Goal: Download file/media: Download file/media

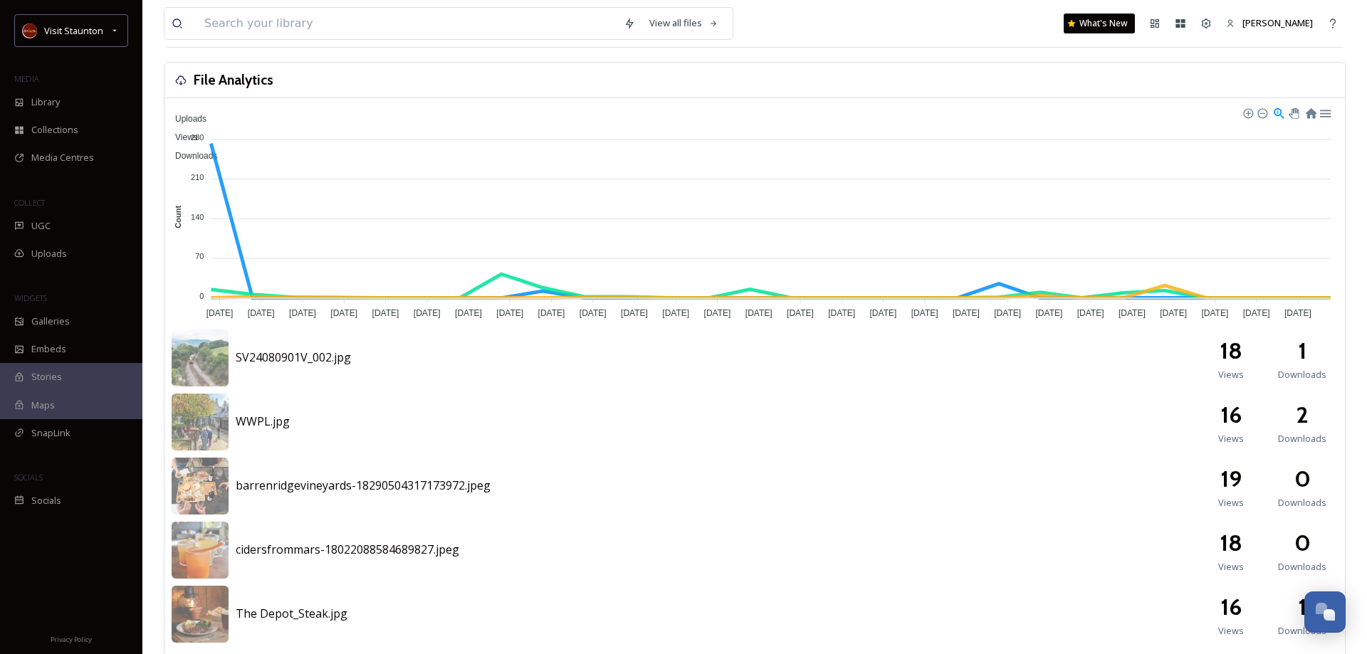
scroll to position [363, 0]
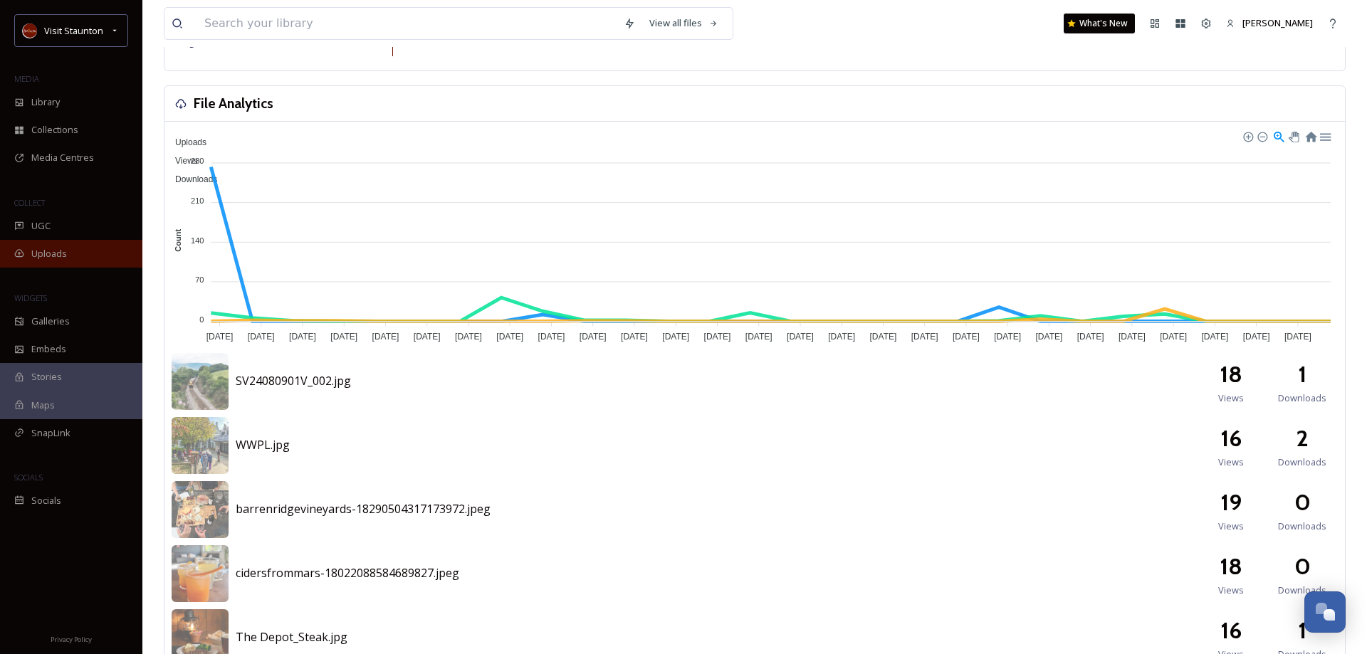
click at [65, 259] on span "Uploads" at bounding box center [49, 254] width 36 height 14
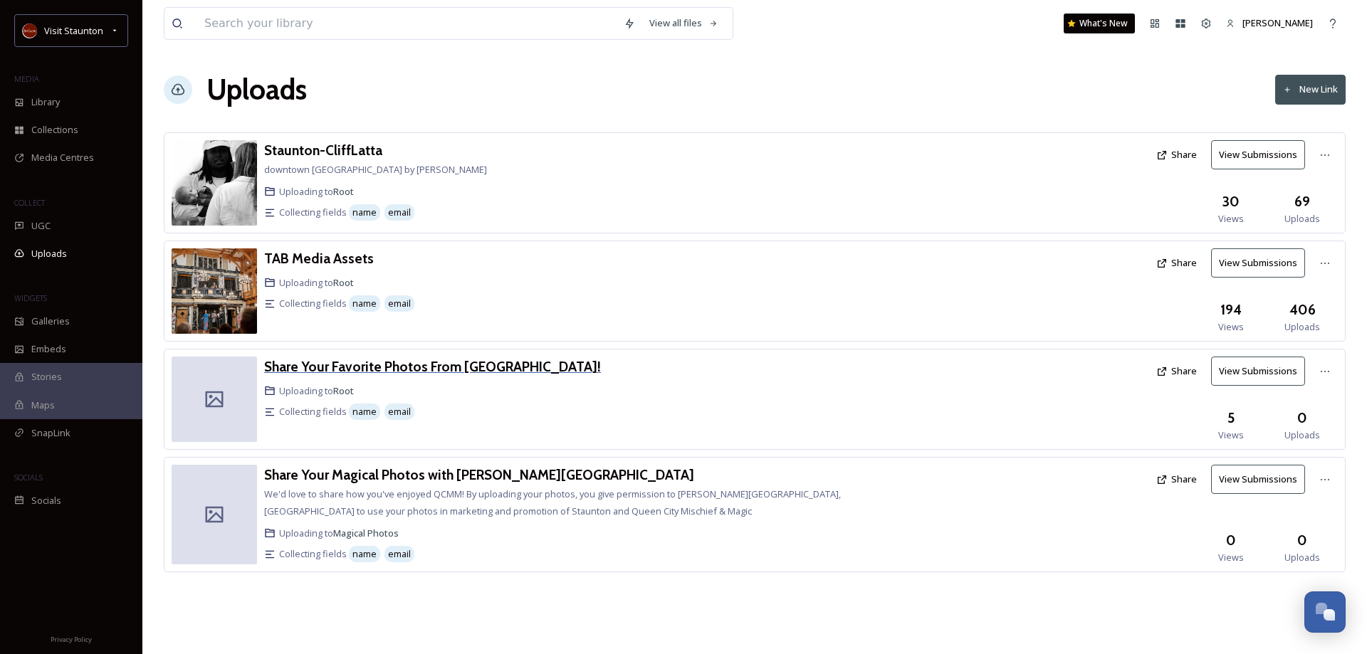
click at [358, 367] on h3 "Share Your Favorite Photos From [GEOGRAPHIC_DATA]!" at bounding box center [432, 366] width 337 height 17
click at [337, 258] on h3 "TAB Media Assets" at bounding box center [319, 258] width 110 height 17
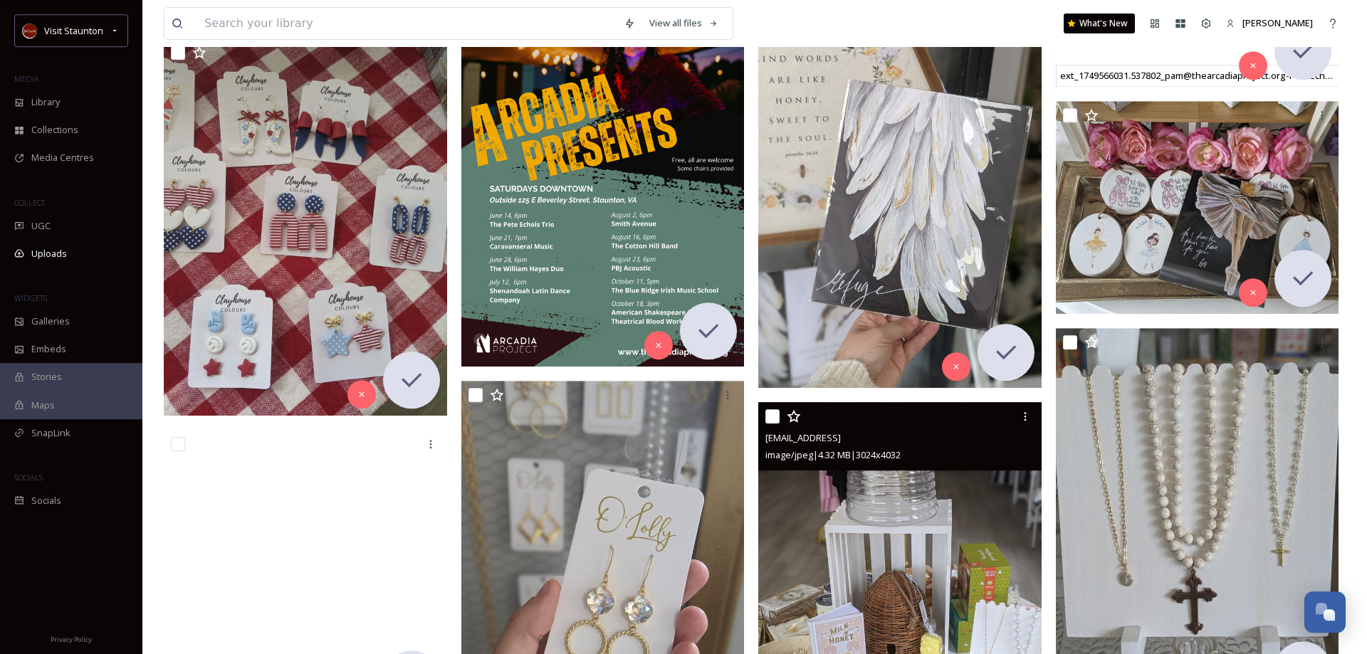
scroll to position [3704, 0]
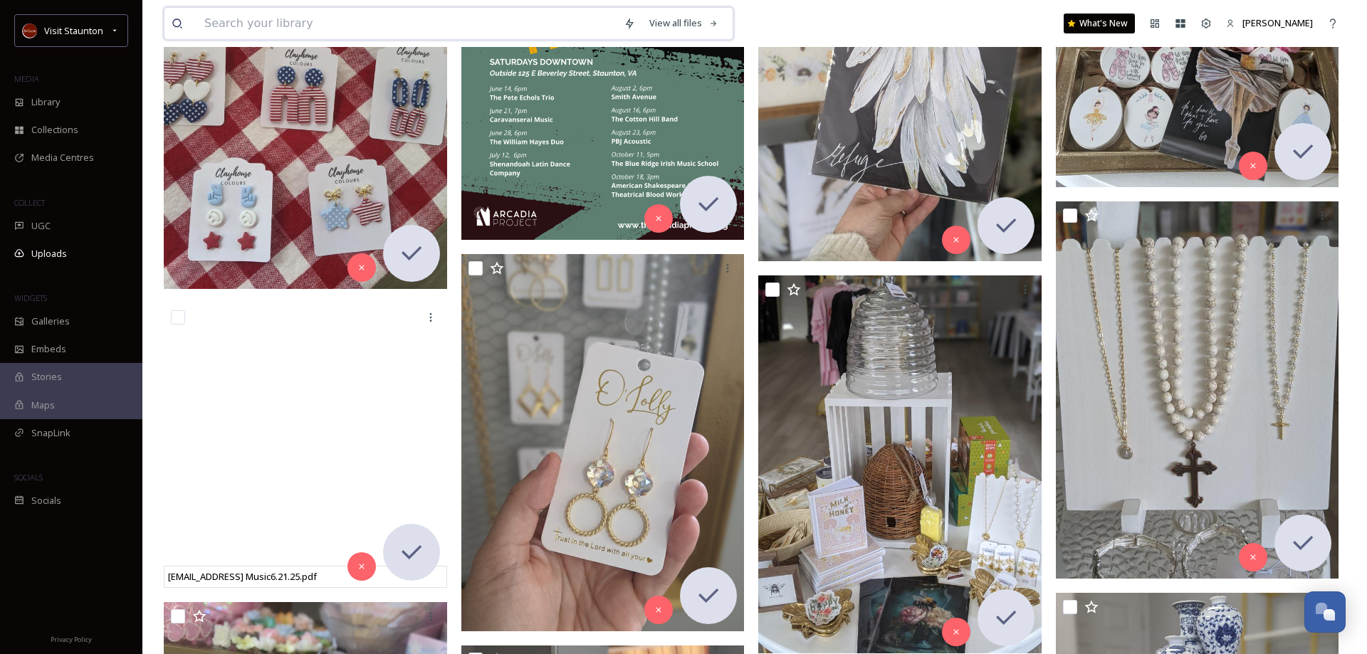
click at [243, 15] on input at bounding box center [406, 23] width 419 height 31
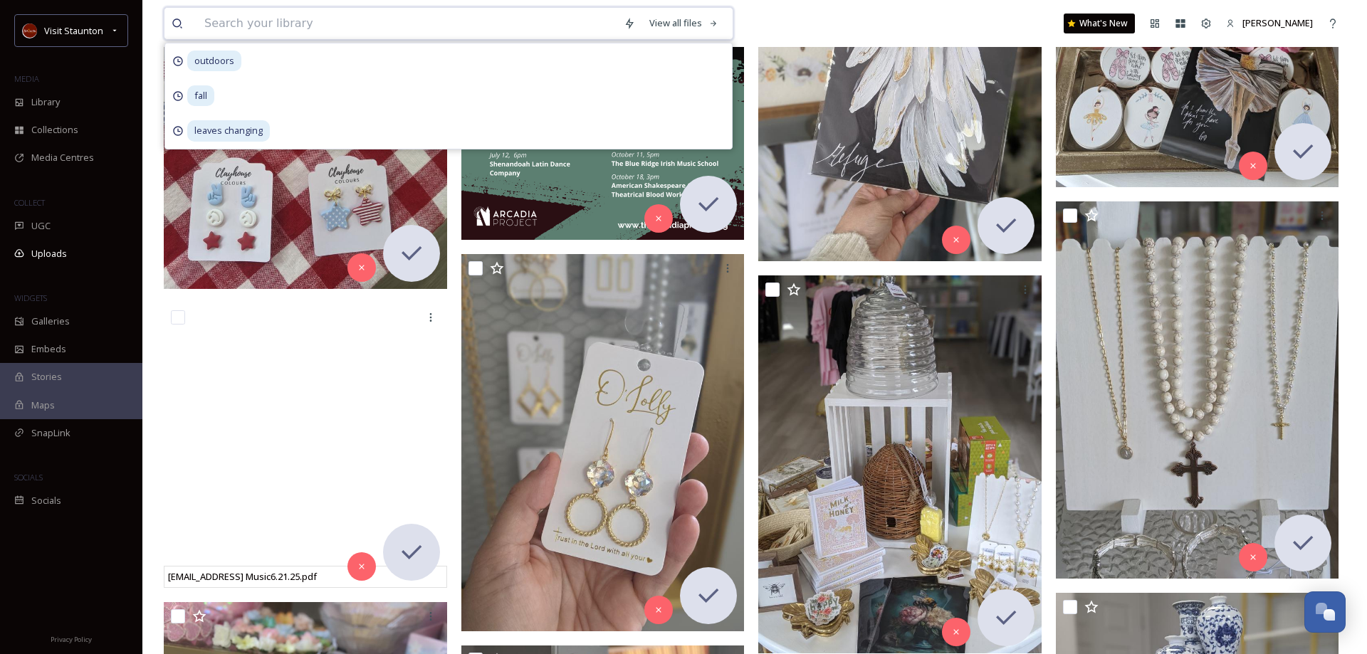
paste input "1. Staunton’s historic downtown [GEOGRAPHIC_DATA] with mountain backdrop"
type input "1. Staunton’s historic downtown [GEOGRAPHIC_DATA] with mountain backdrop"
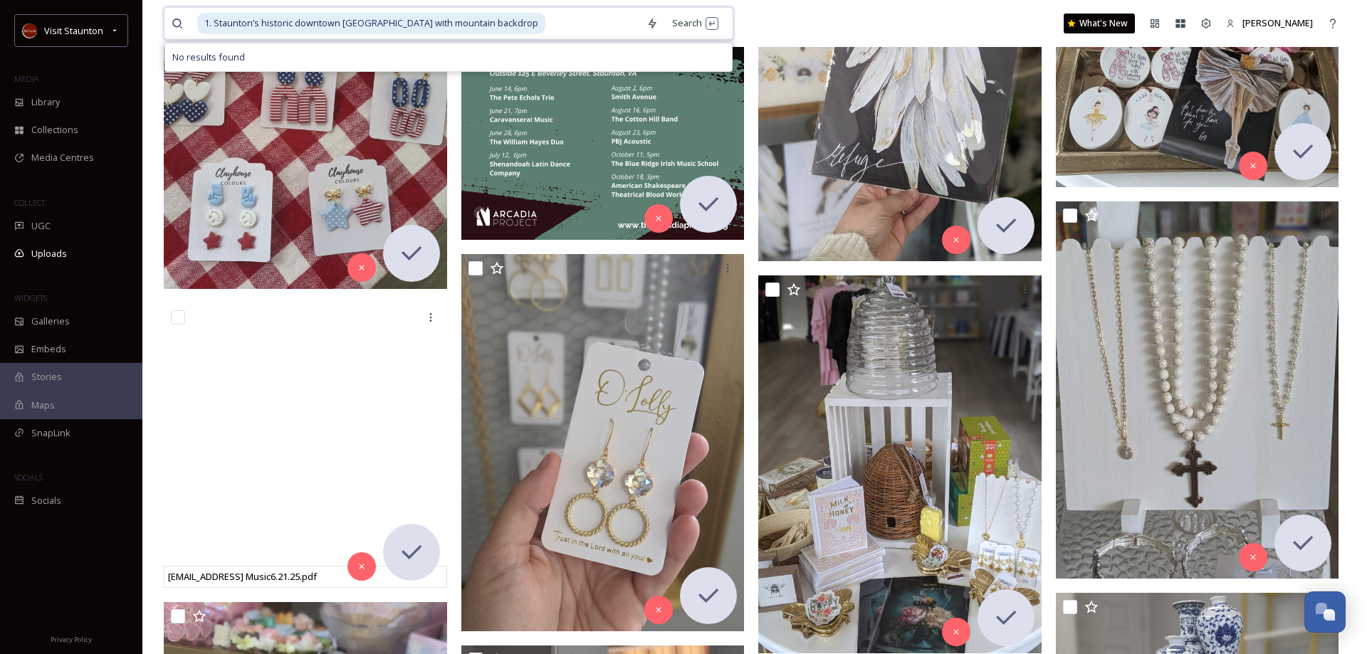
click at [219, 27] on span "1. Staunton’s historic downtown [GEOGRAPHIC_DATA] with mountain backdrop" at bounding box center [371, 23] width 348 height 21
click at [216, 25] on span "1. Staunton’s historic downtown [GEOGRAPHIC_DATA] with mountain backdrop" at bounding box center [371, 23] width 348 height 21
click at [538, 28] on input at bounding box center [589, 23] width 102 height 31
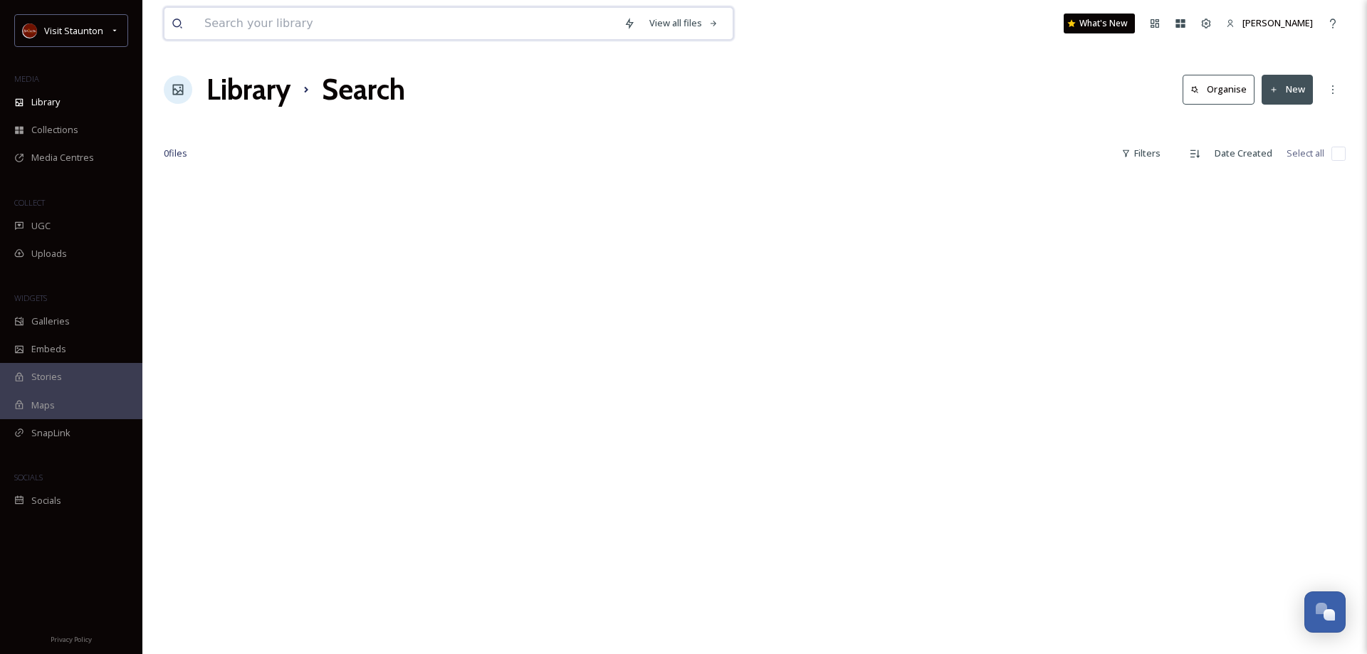
click at [307, 20] on input at bounding box center [406, 23] width 419 height 31
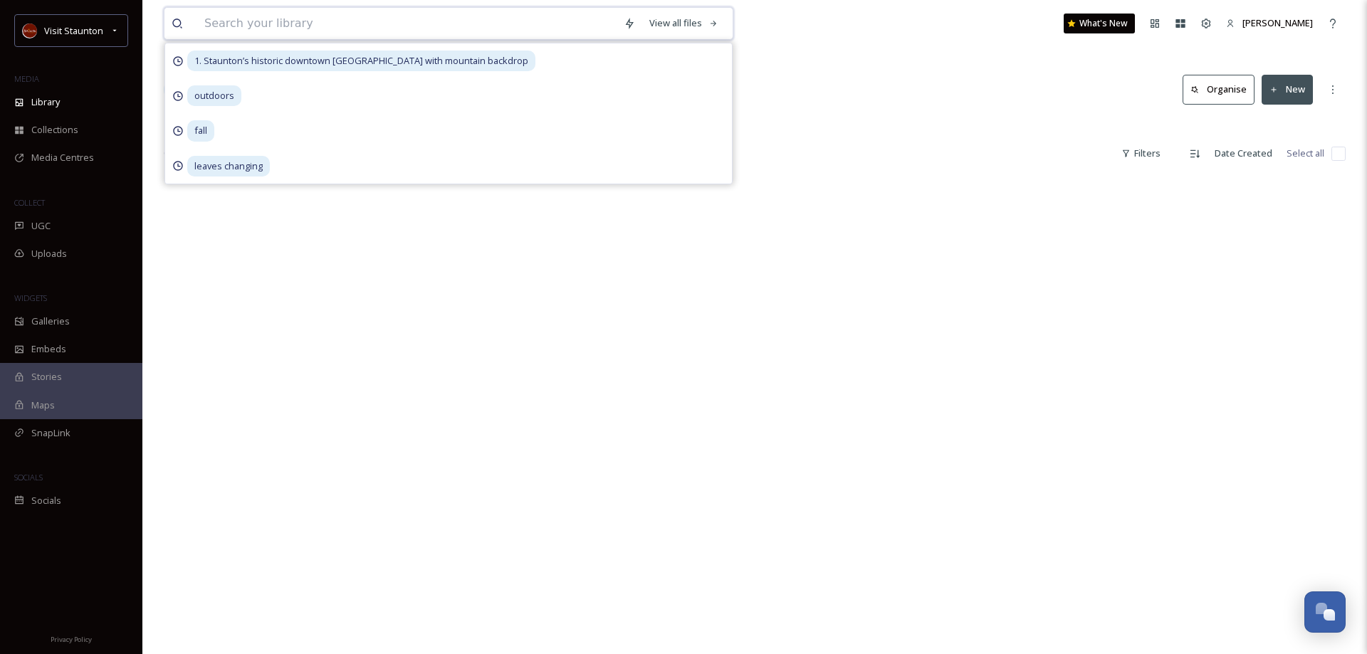
paste input "1. Staunton’s historic downtown [GEOGRAPHIC_DATA] with mountain backdrop"
drag, startPoint x: 219, startPoint y: 25, endPoint x: 160, endPoint y: 23, distance: 58.4
click at [197, 23] on input "1. Staunton’s historic downtown [GEOGRAPHIC_DATA] with mountain backdrop" at bounding box center [426, 23] width 459 height 31
drag, startPoint x: 414, startPoint y: 24, endPoint x: 646, endPoint y: 49, distance: 233.4
click at [646, 39] on input "Staunton’s historic downtown [GEOGRAPHIC_DATA] with mountain backdrop" at bounding box center [426, 23] width 459 height 31
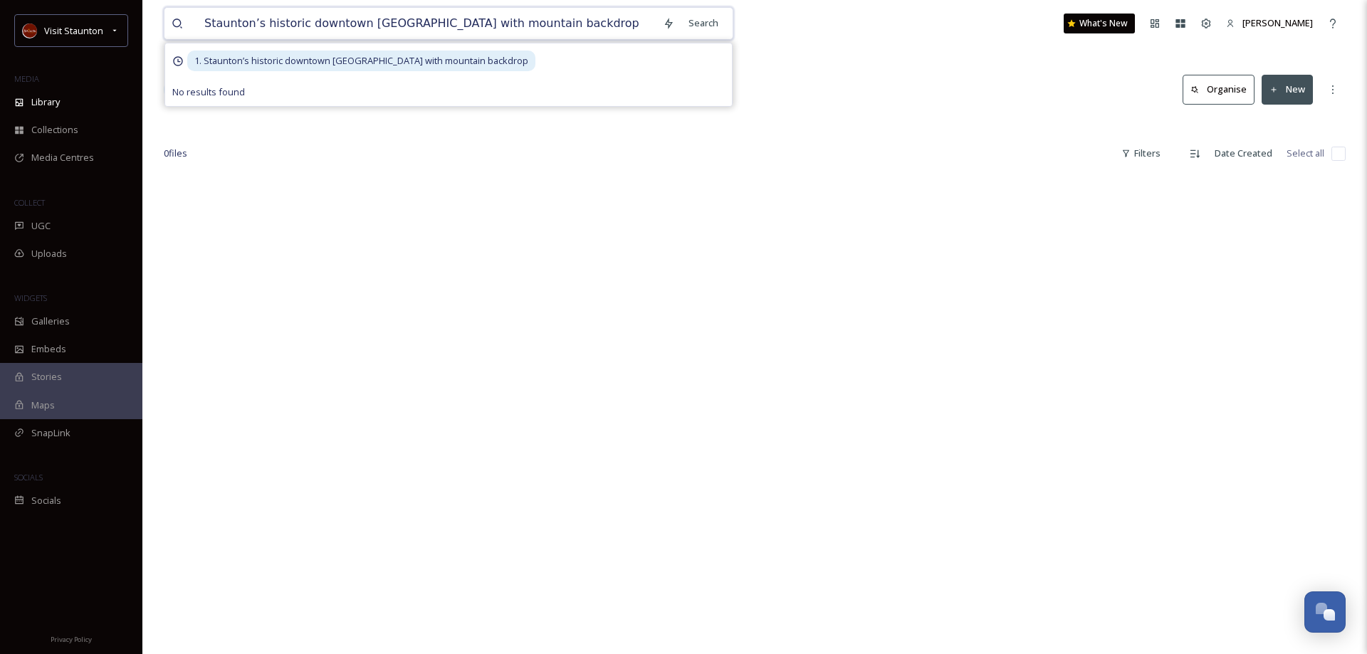
type input "Staunton’s historic downtown [GEOGRAPHIC_DATA]"
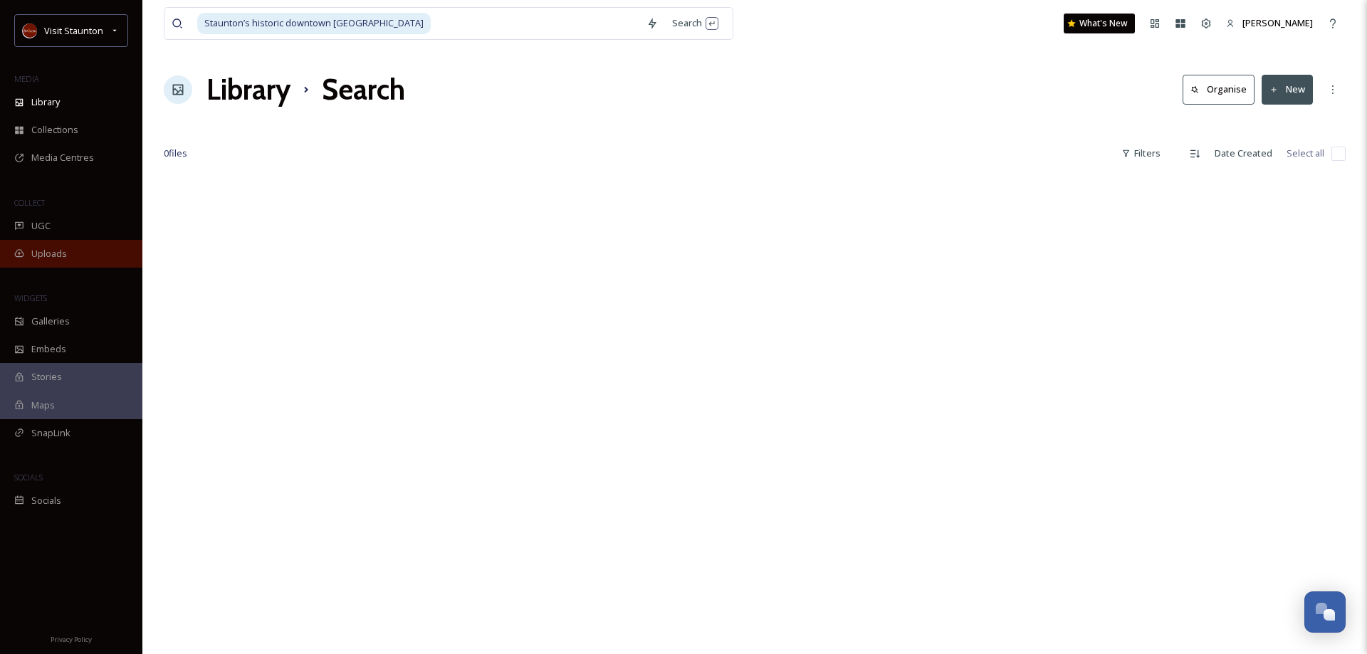
click at [58, 246] on div "Uploads" at bounding box center [71, 254] width 142 height 28
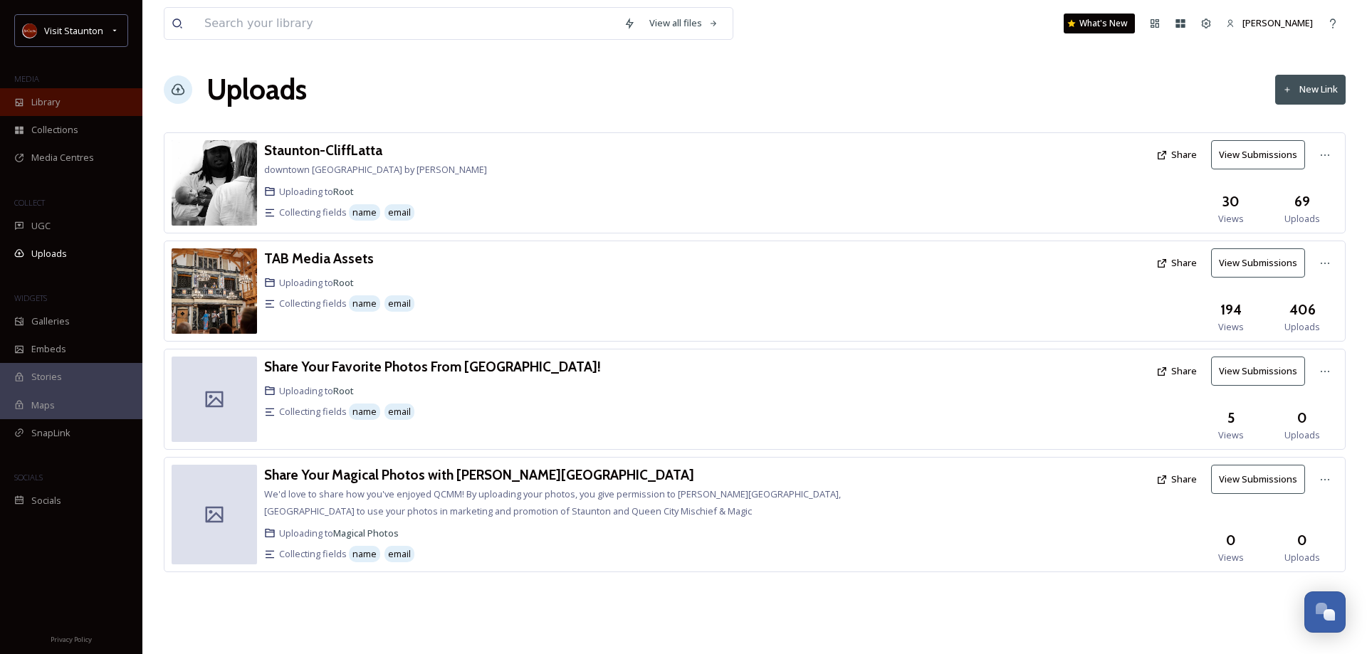
click at [90, 109] on div "Library" at bounding box center [71, 102] width 142 height 28
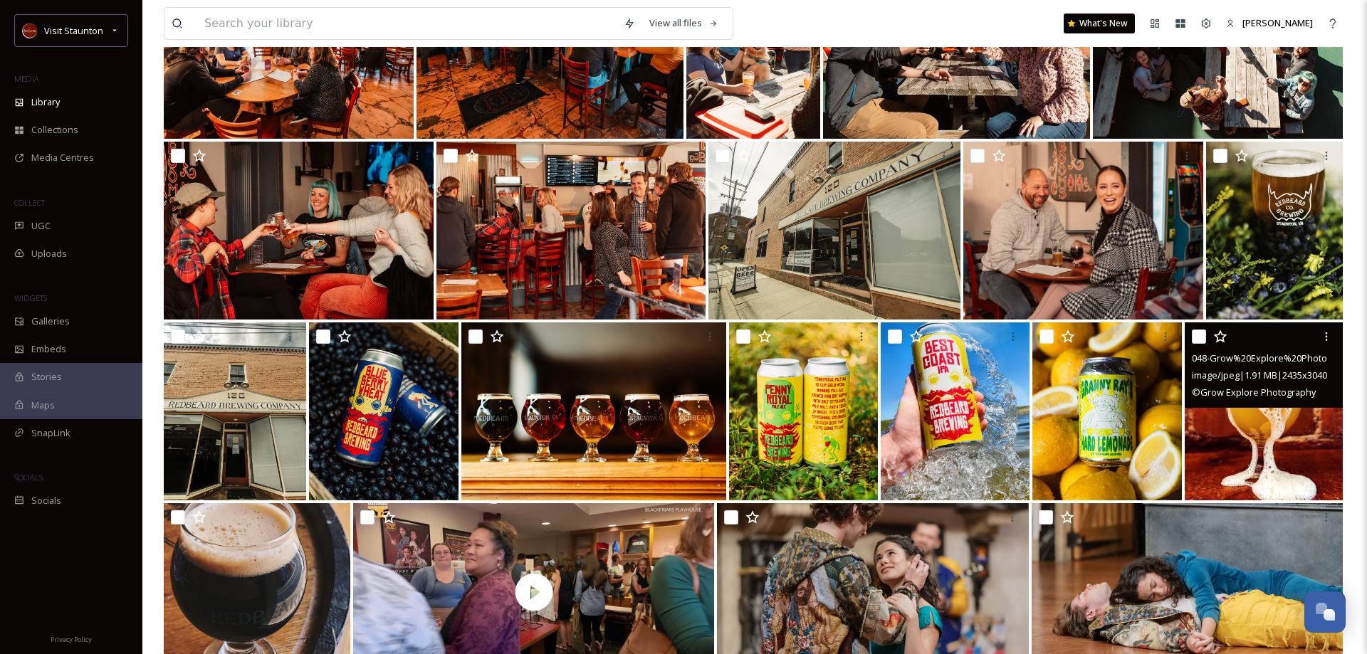
scroll to position [581, 0]
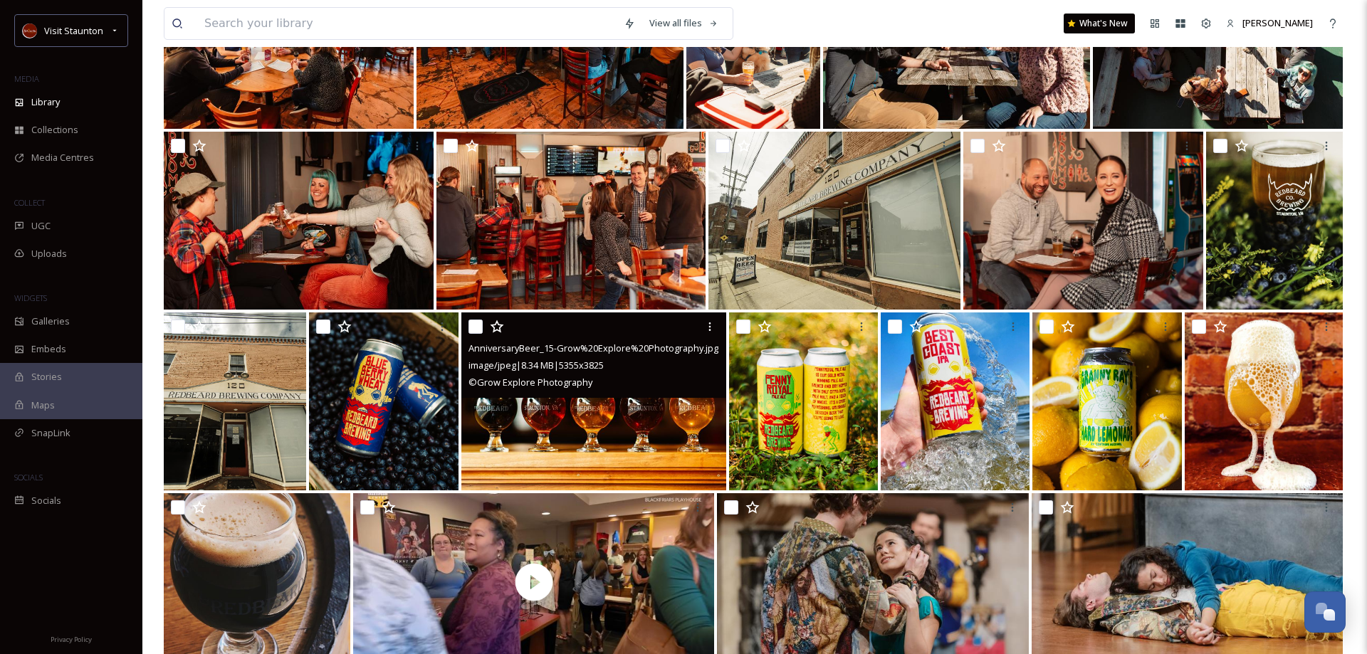
click at [476, 326] on input "checkbox" at bounding box center [475, 327] width 14 height 14
checkbox input "true"
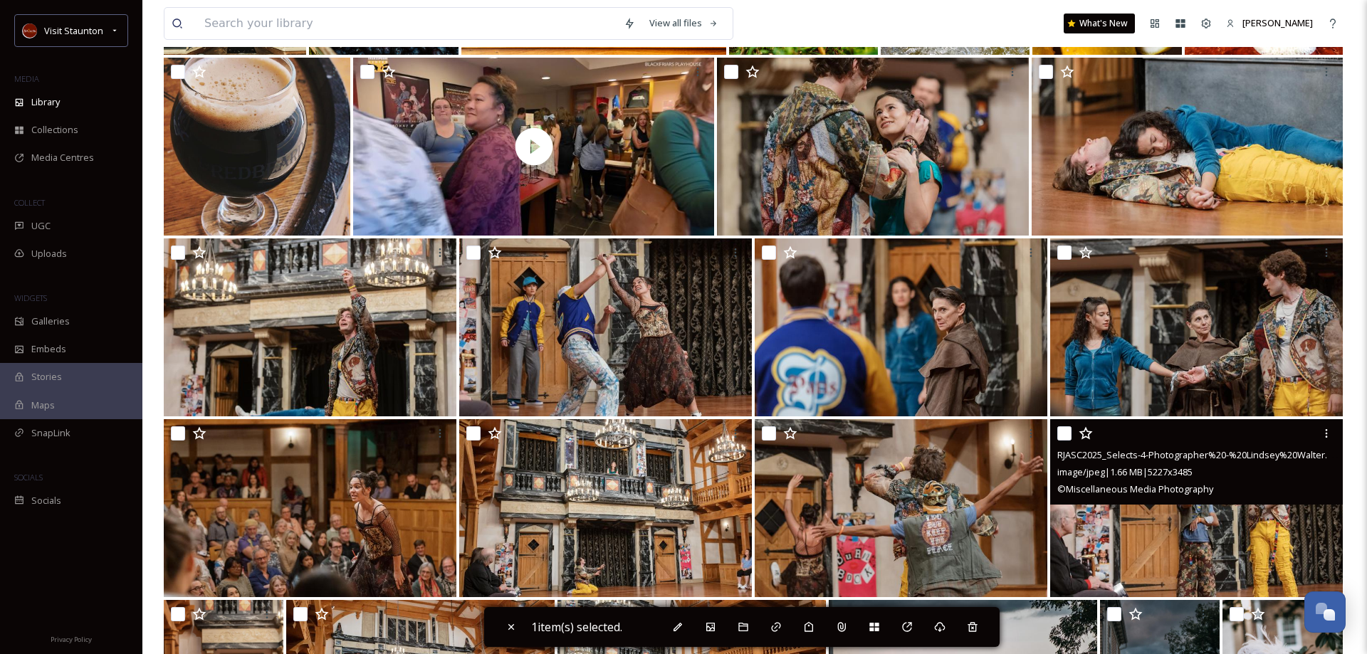
scroll to position [1235, 0]
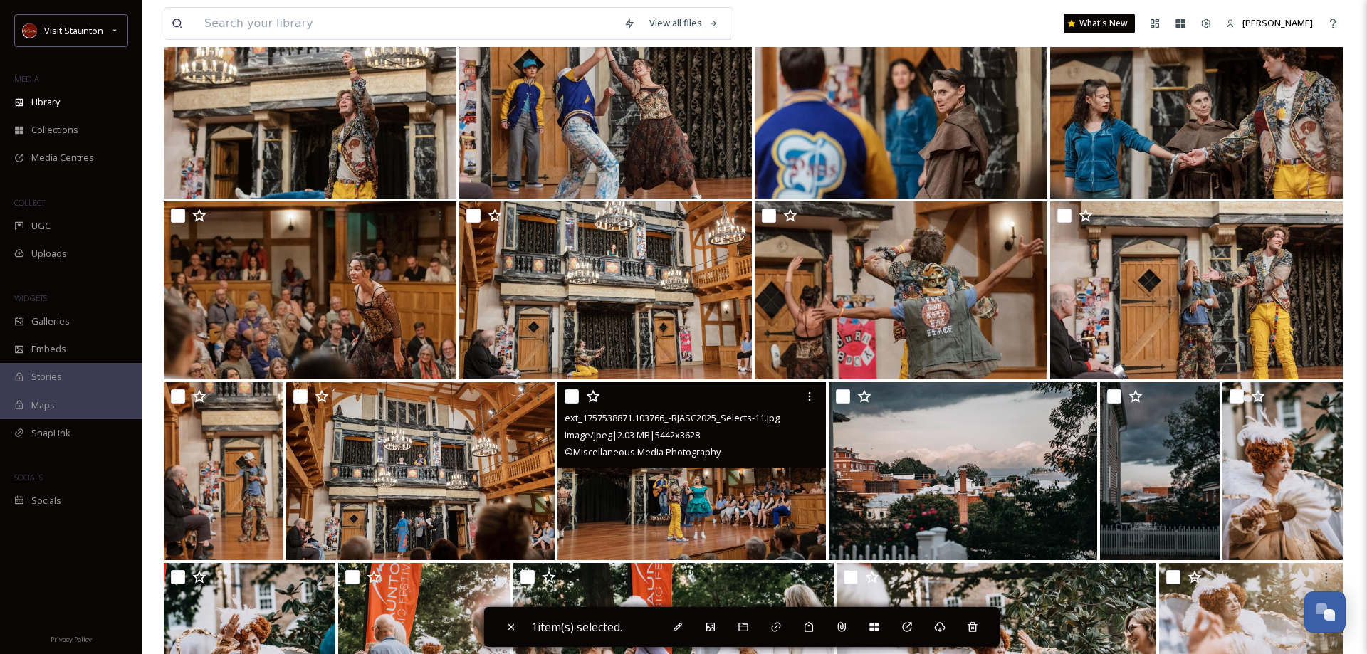
click at [575, 396] on input "checkbox" at bounding box center [572, 396] width 14 height 14
checkbox input "true"
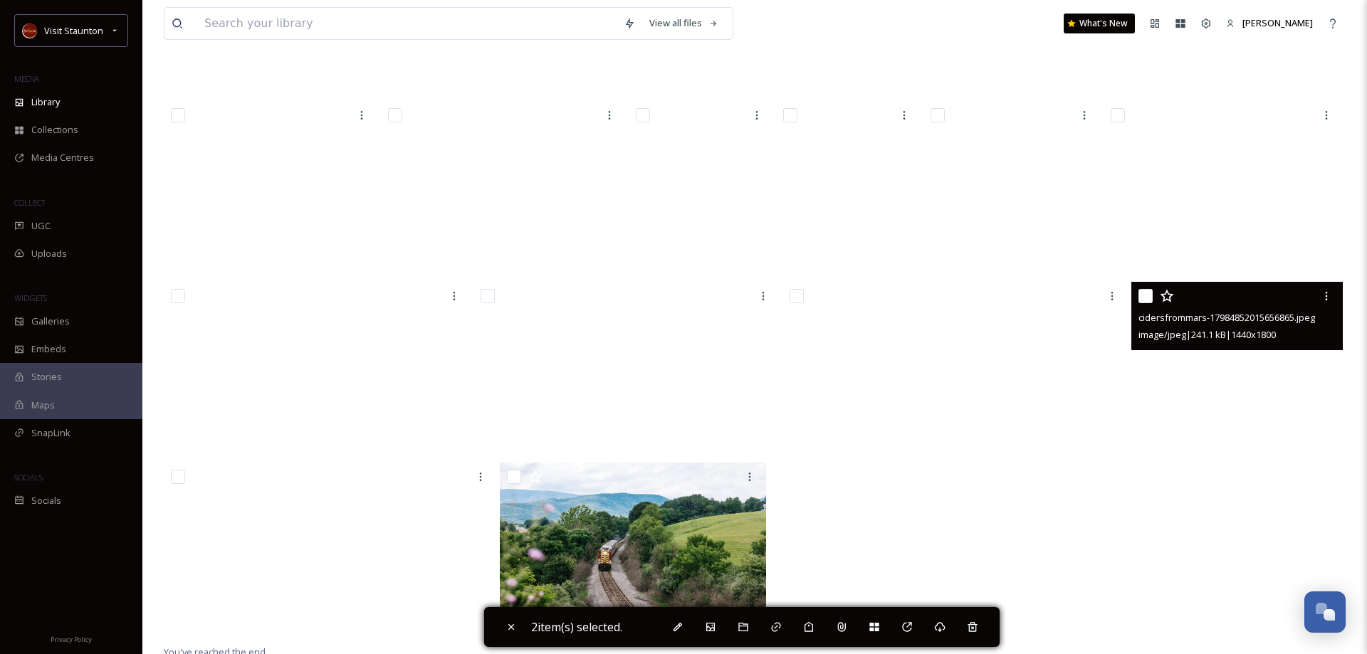
scroll to position [14905, 0]
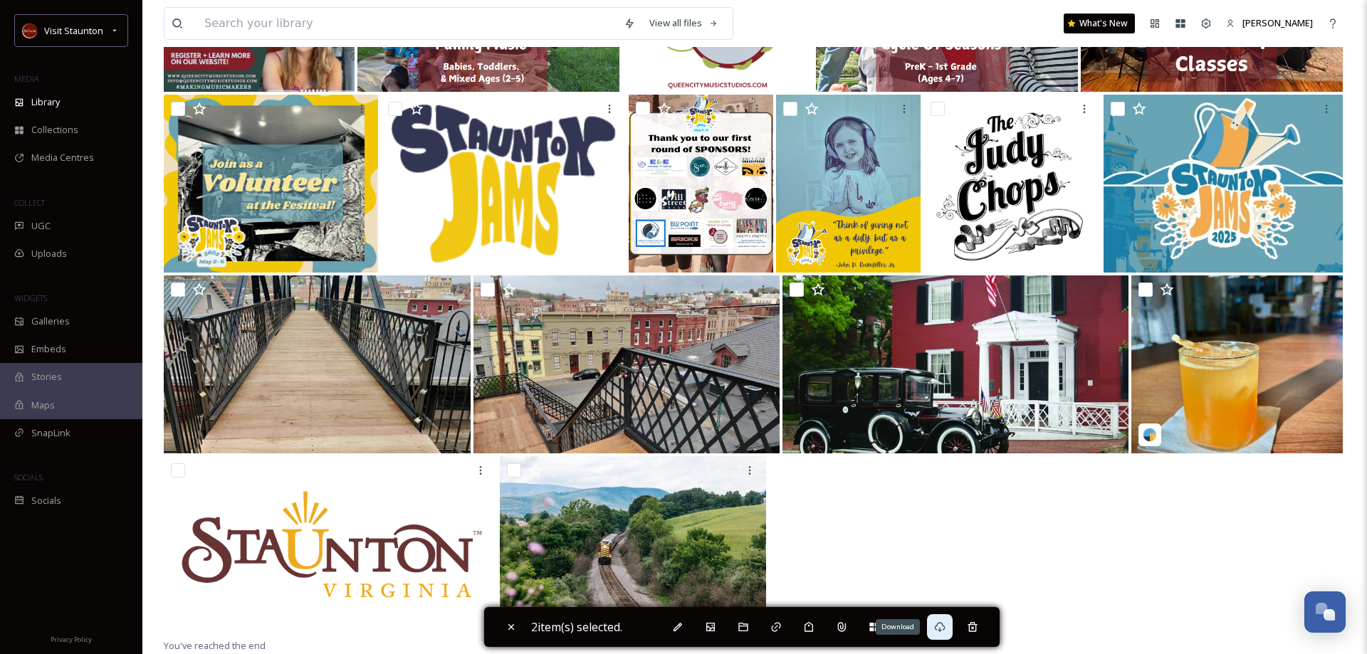
click at [946, 630] on icon at bounding box center [940, 627] width 11 height 10
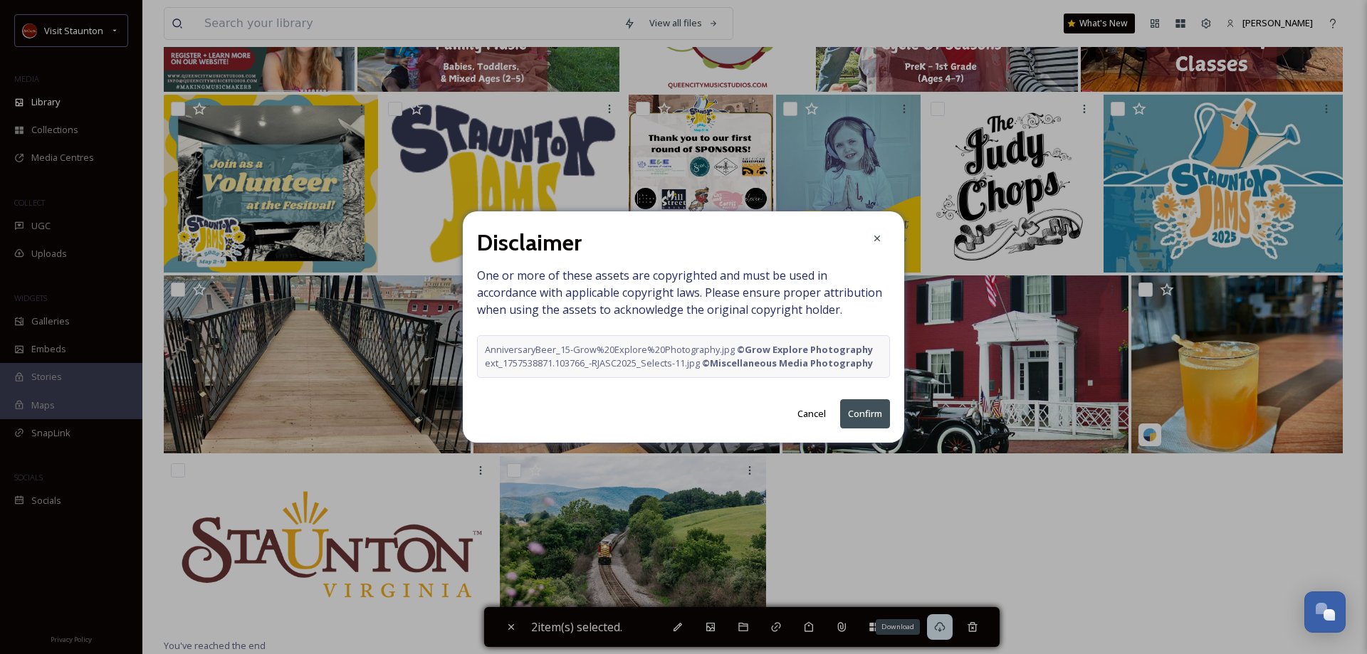
click at [867, 417] on button "Confirm" at bounding box center [865, 413] width 50 height 29
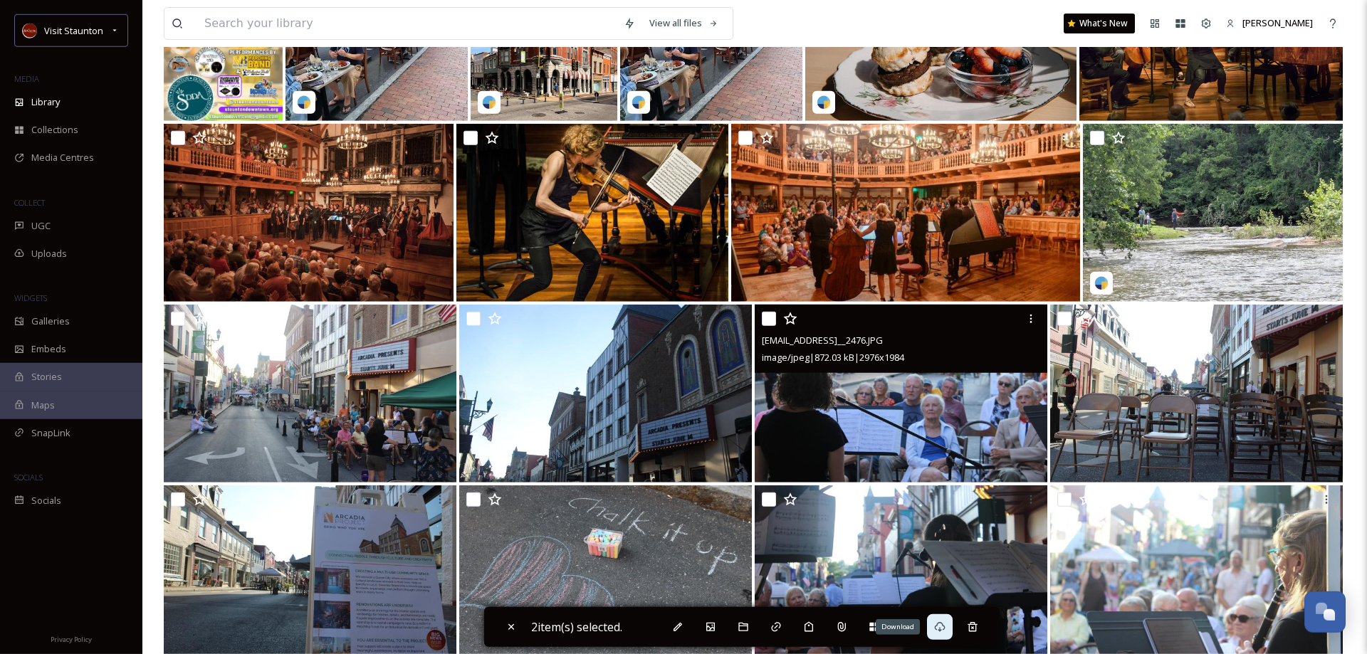
scroll to position [11564, 0]
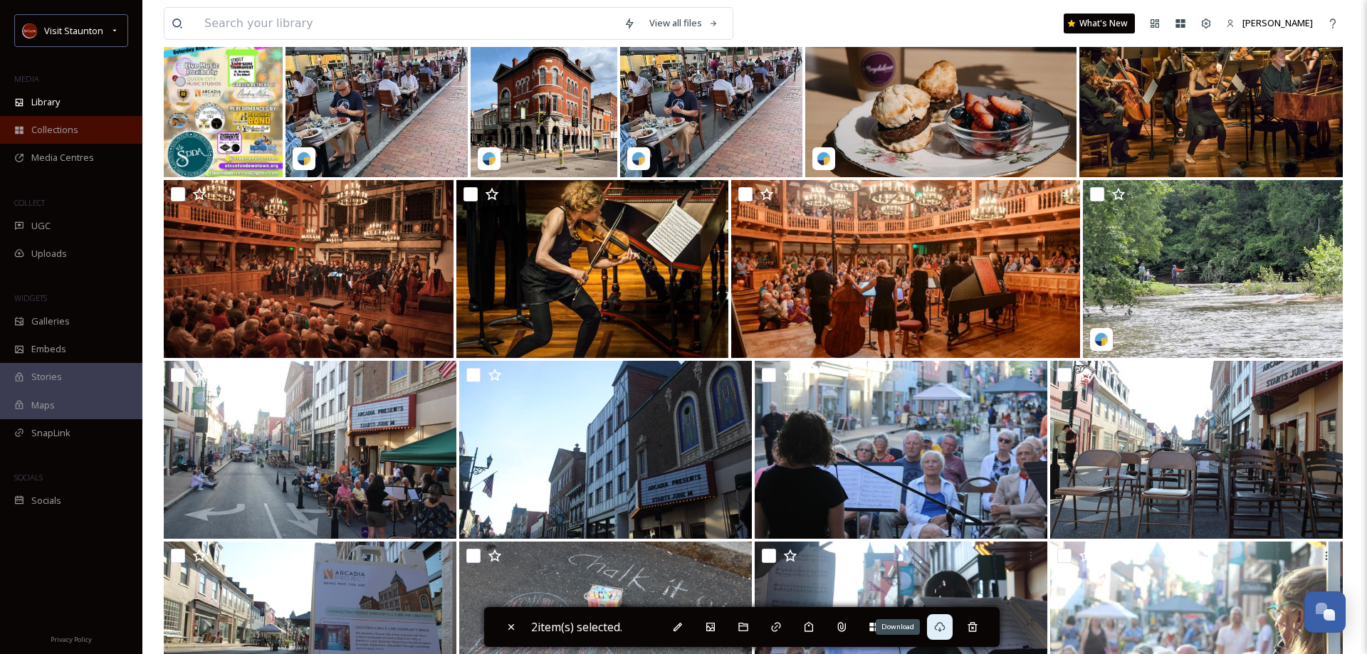
click at [70, 137] on span "Collections" at bounding box center [54, 130] width 47 height 14
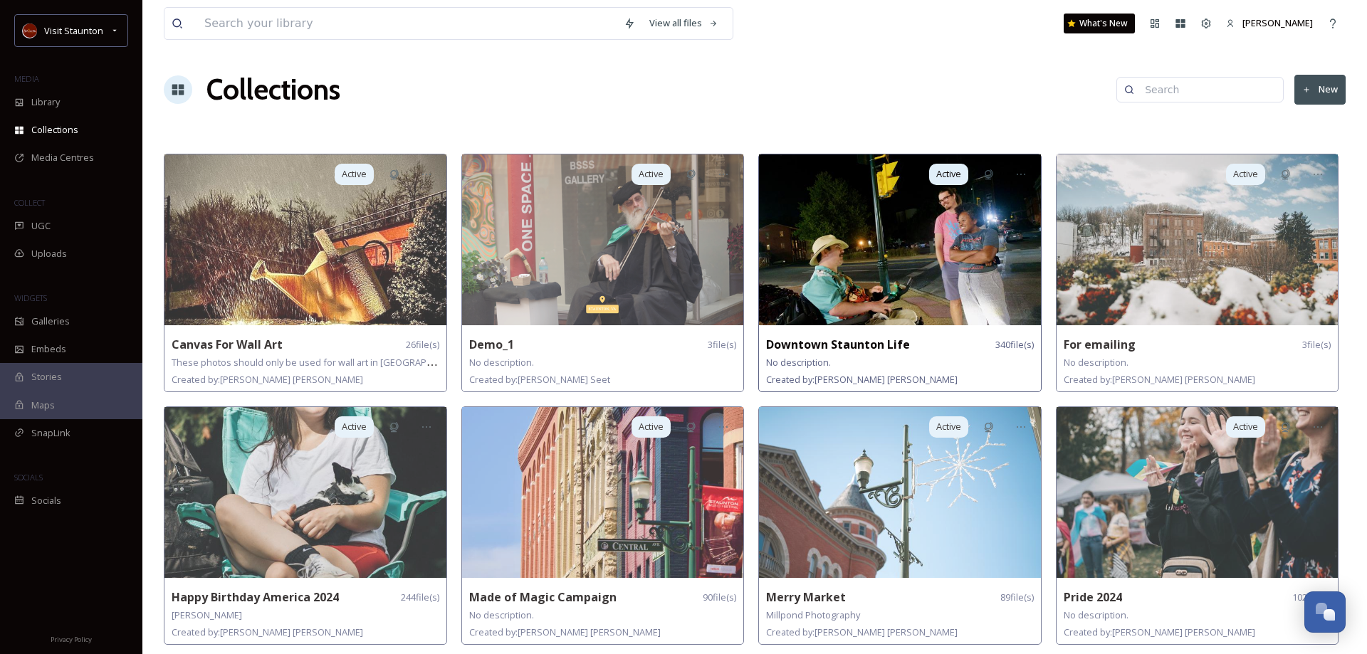
click at [885, 347] on strong "Downtown Staunton Life" at bounding box center [838, 345] width 144 height 16
click at [934, 284] on img at bounding box center [900, 240] width 282 height 171
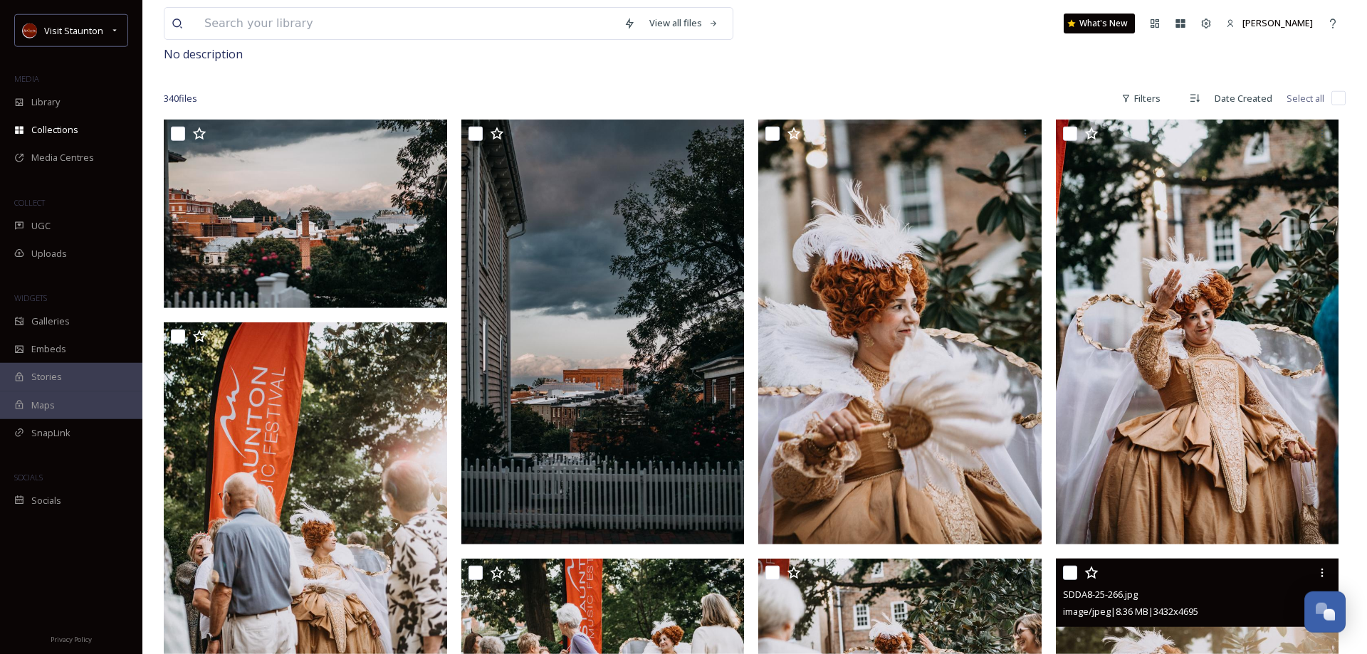
scroll to position [73, 0]
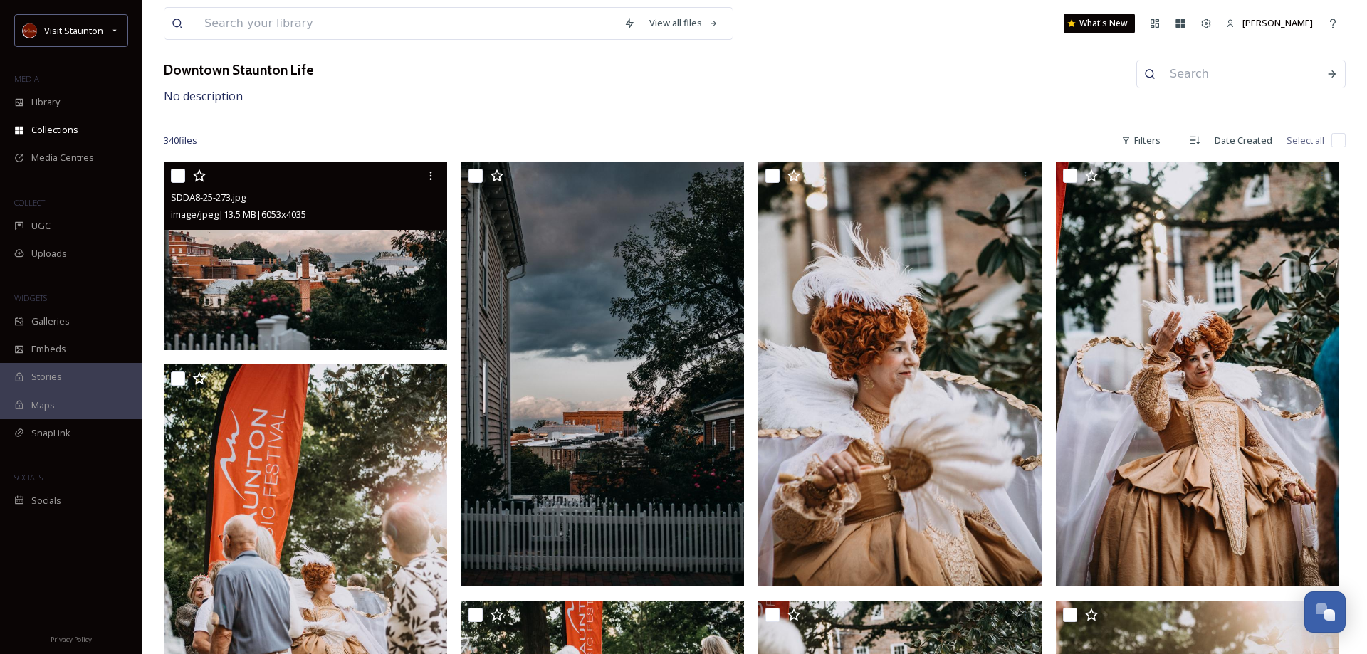
click at [313, 286] on img at bounding box center [305, 256] width 283 height 189
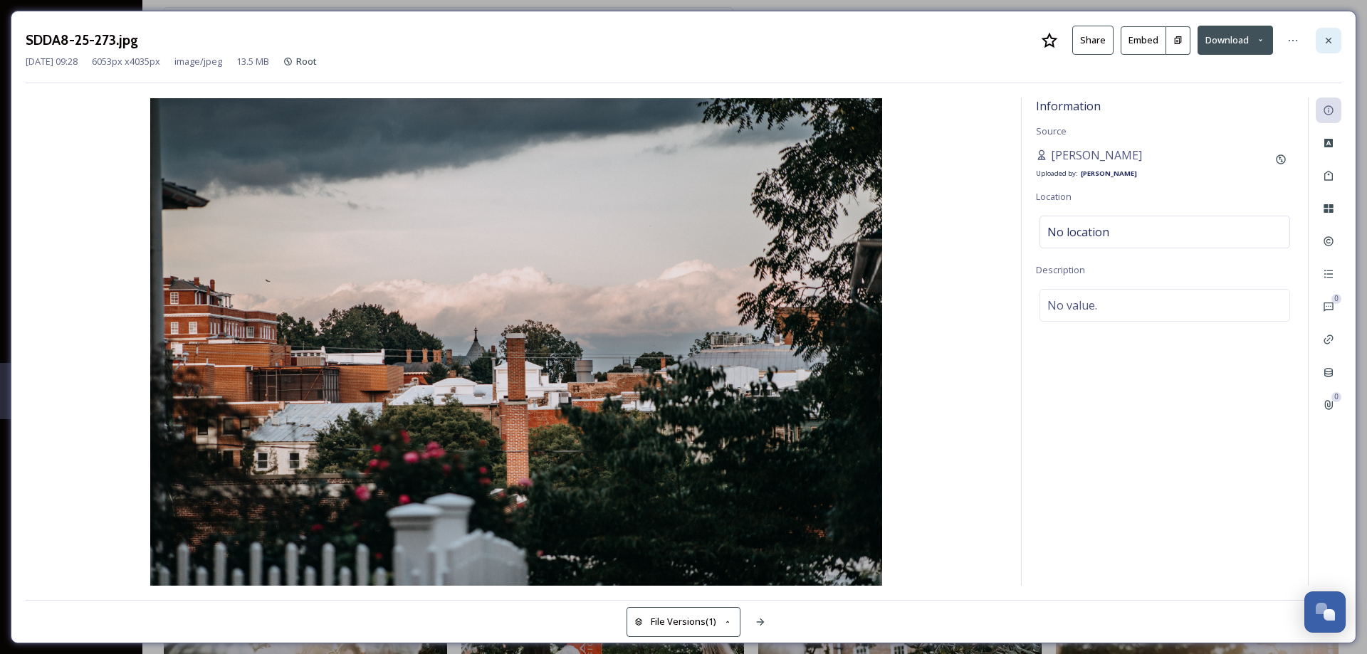
click at [1332, 36] on icon at bounding box center [1328, 40] width 11 height 11
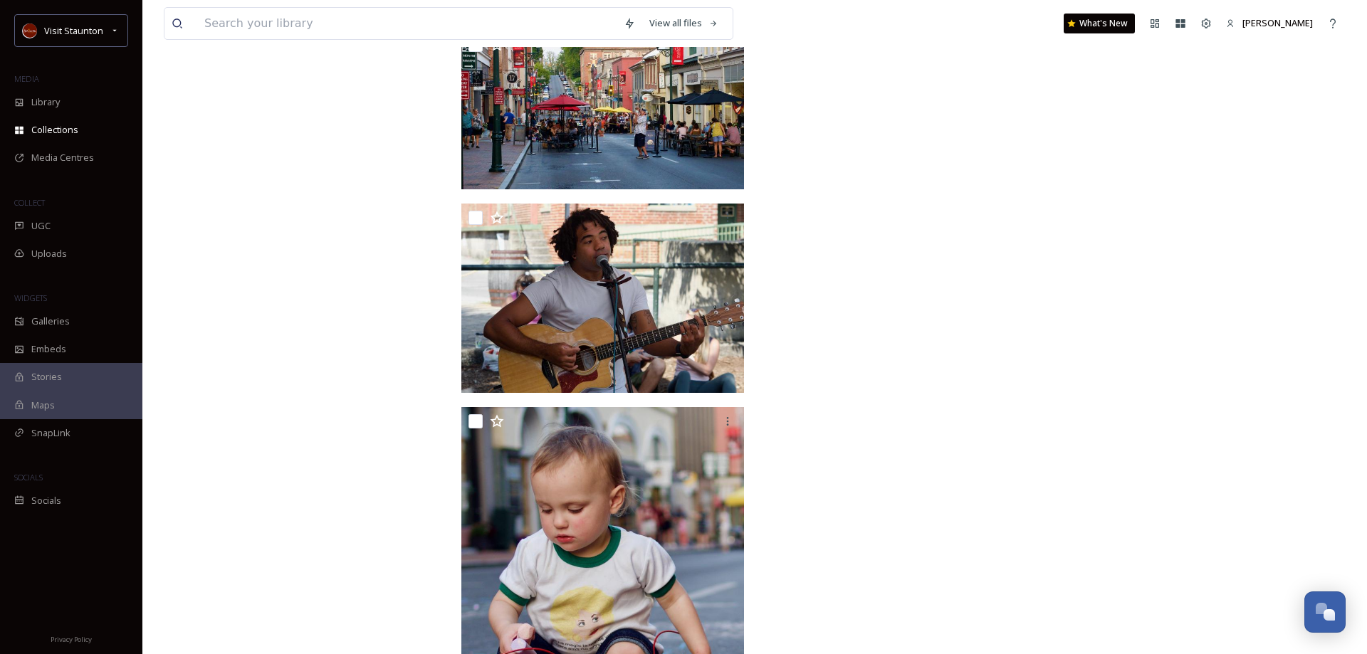
scroll to position [26910, 0]
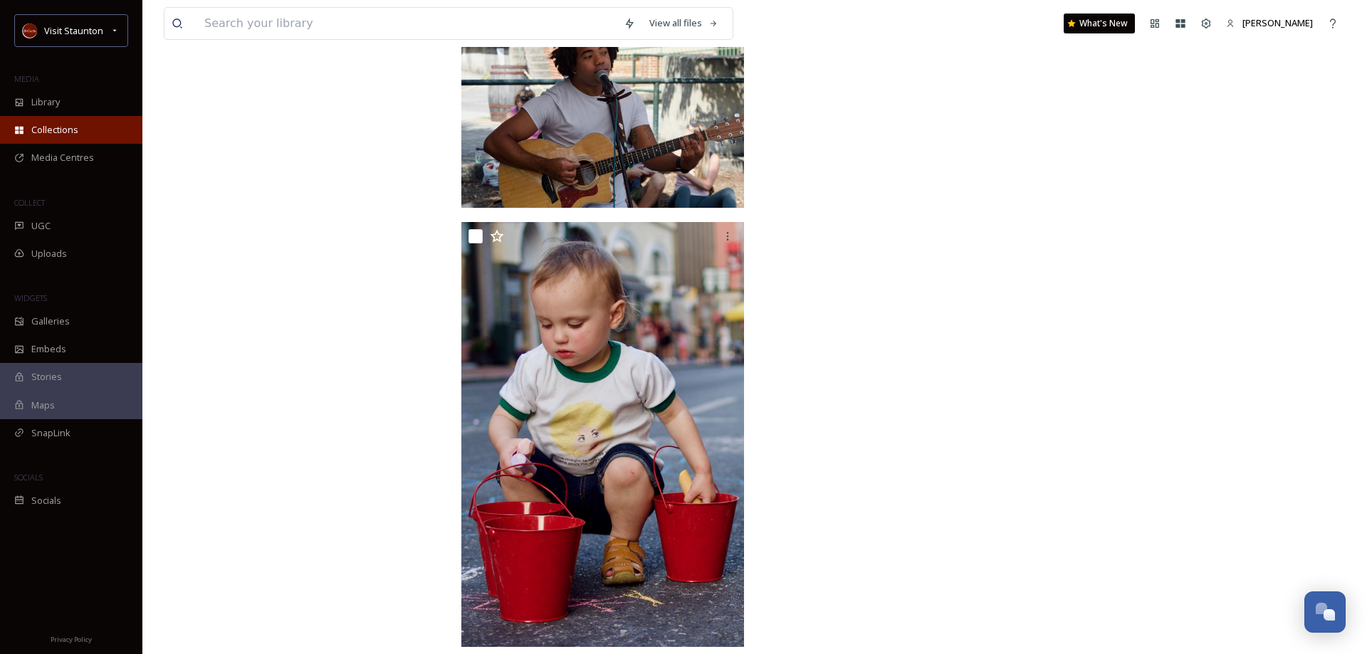
click at [70, 135] on span "Collections" at bounding box center [54, 130] width 47 height 14
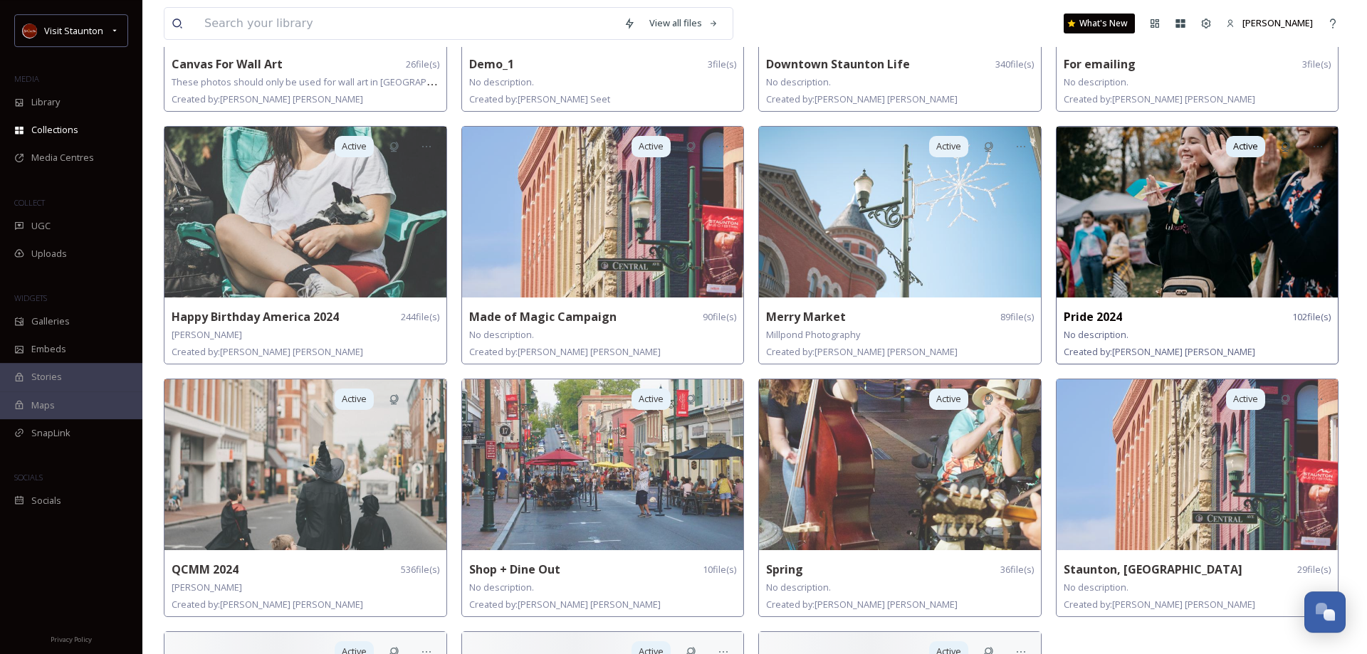
scroll to position [363, 0]
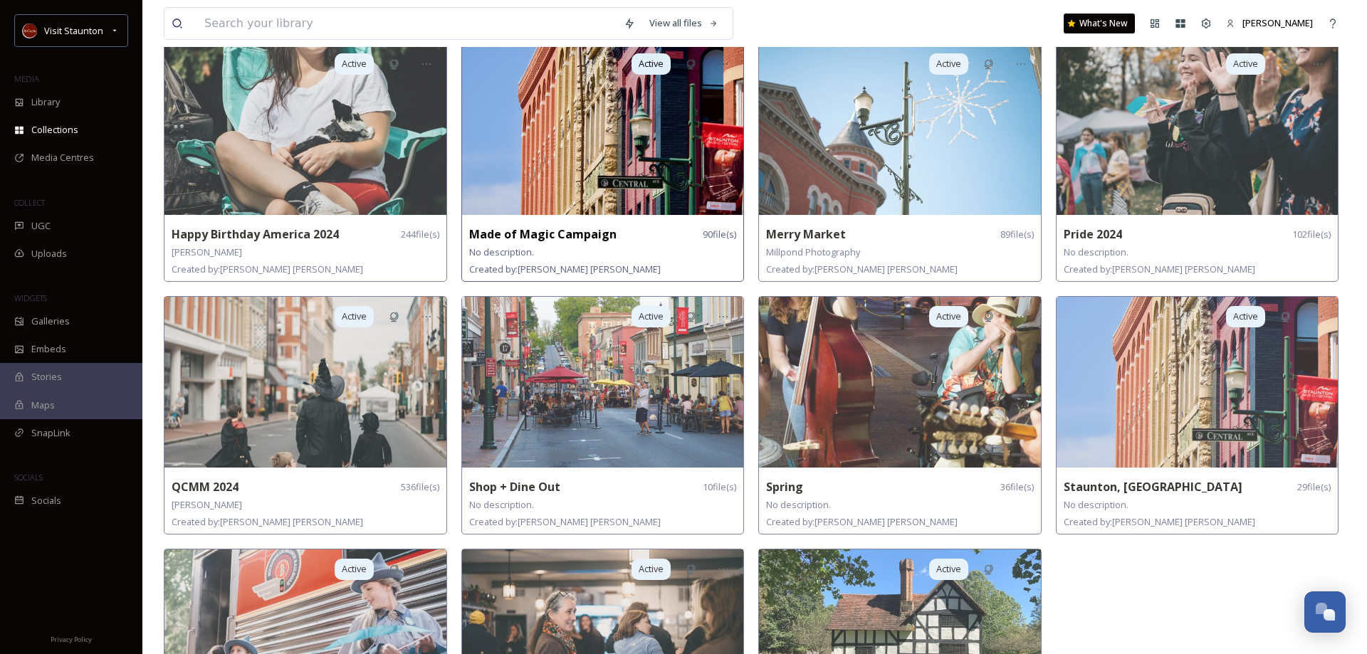
click at [592, 229] on strong "Made of Magic Campaign" at bounding box center [542, 234] width 147 height 16
click at [570, 159] on img at bounding box center [603, 129] width 282 height 171
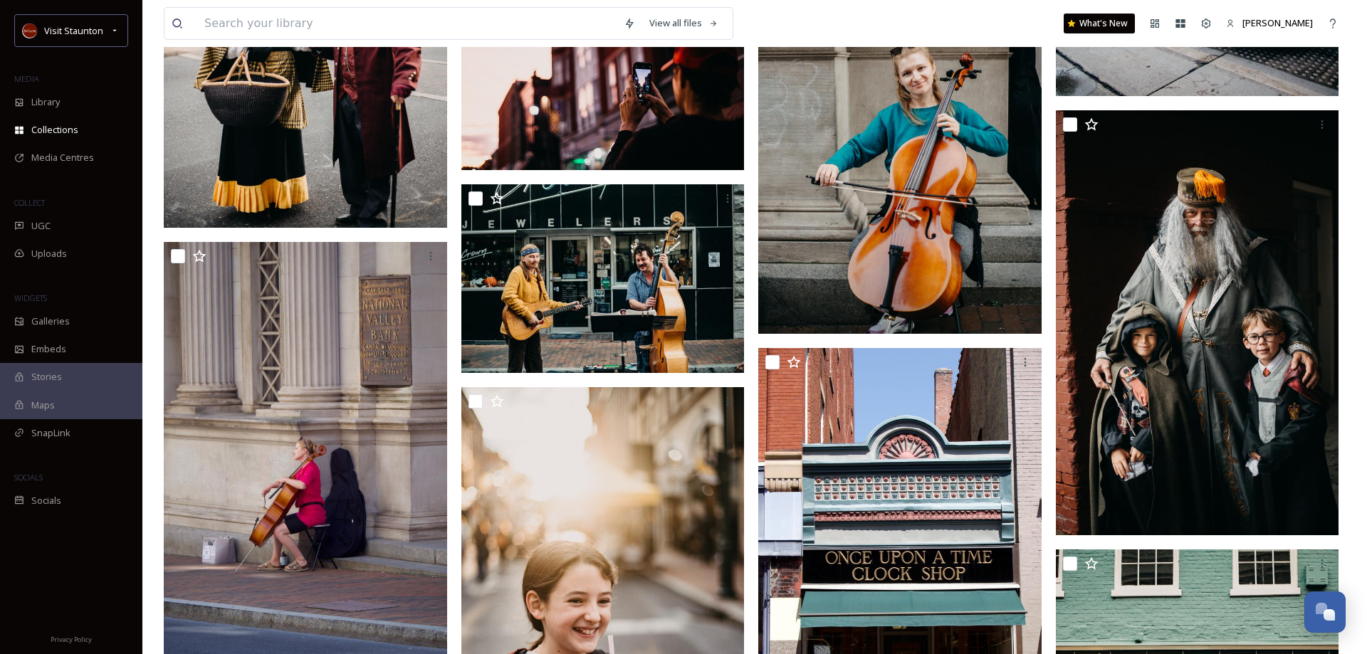
scroll to position [5324, 0]
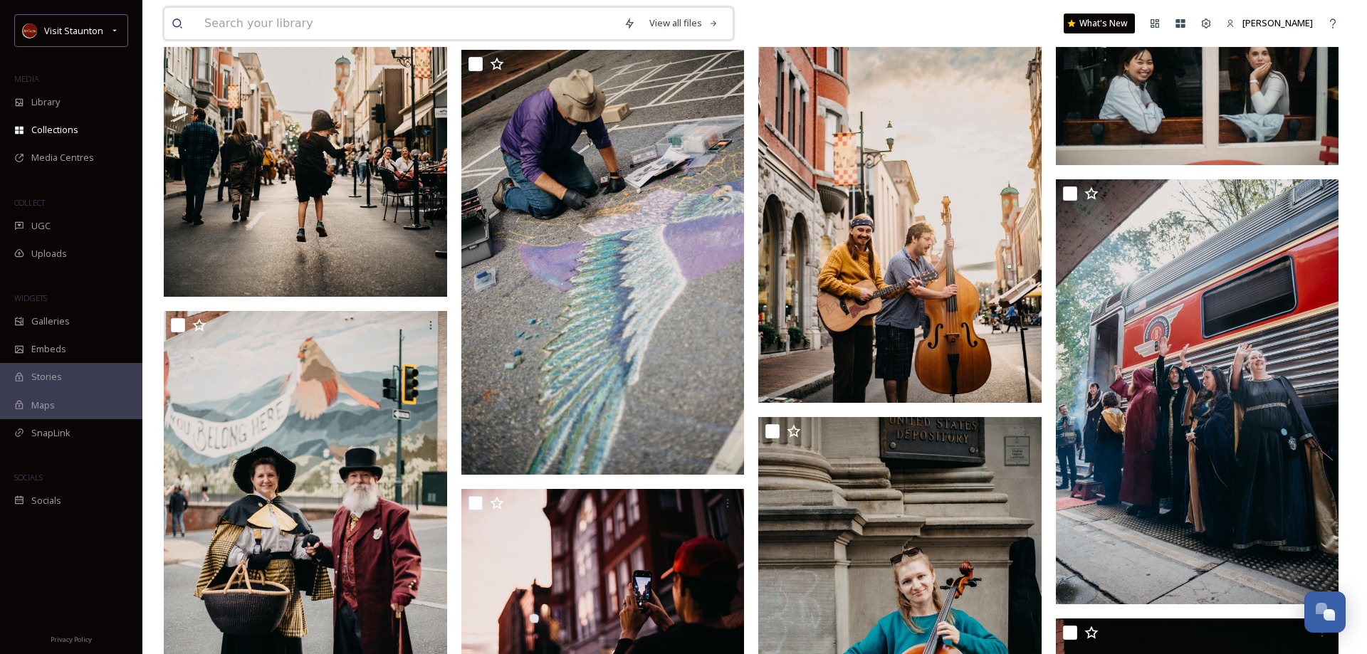
click at [293, 32] on input at bounding box center [406, 23] width 419 height 31
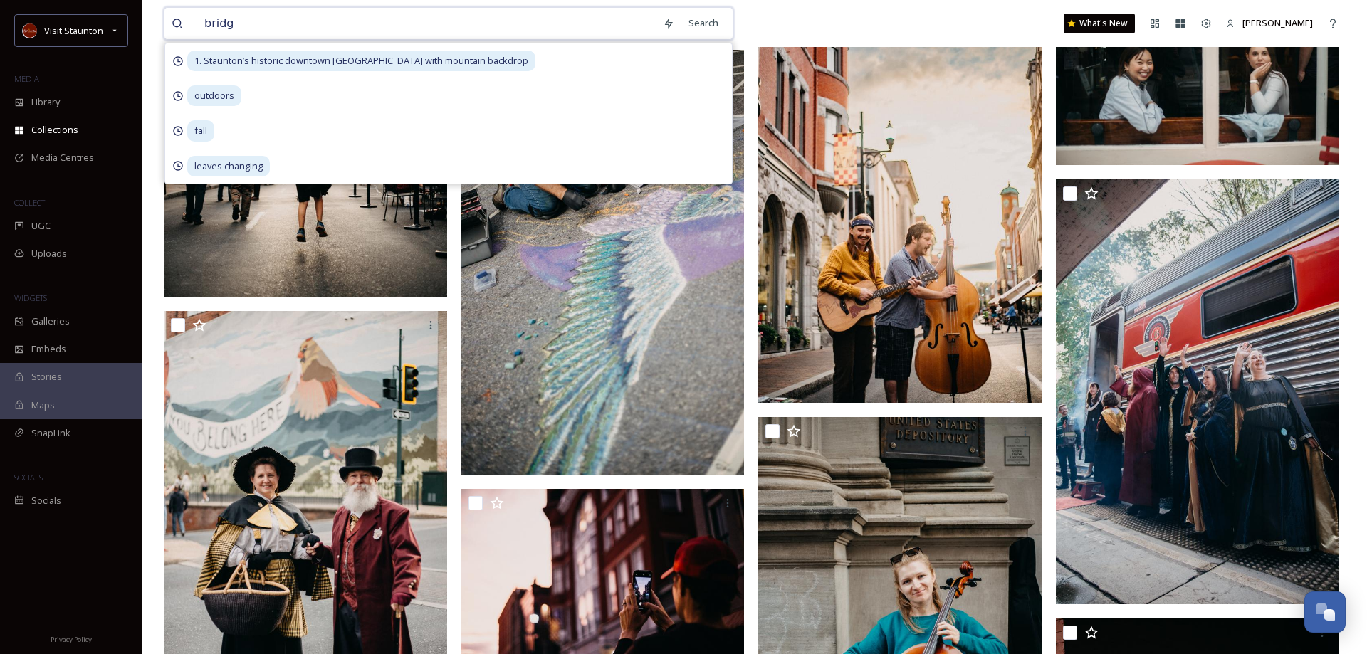
type input "bridge"
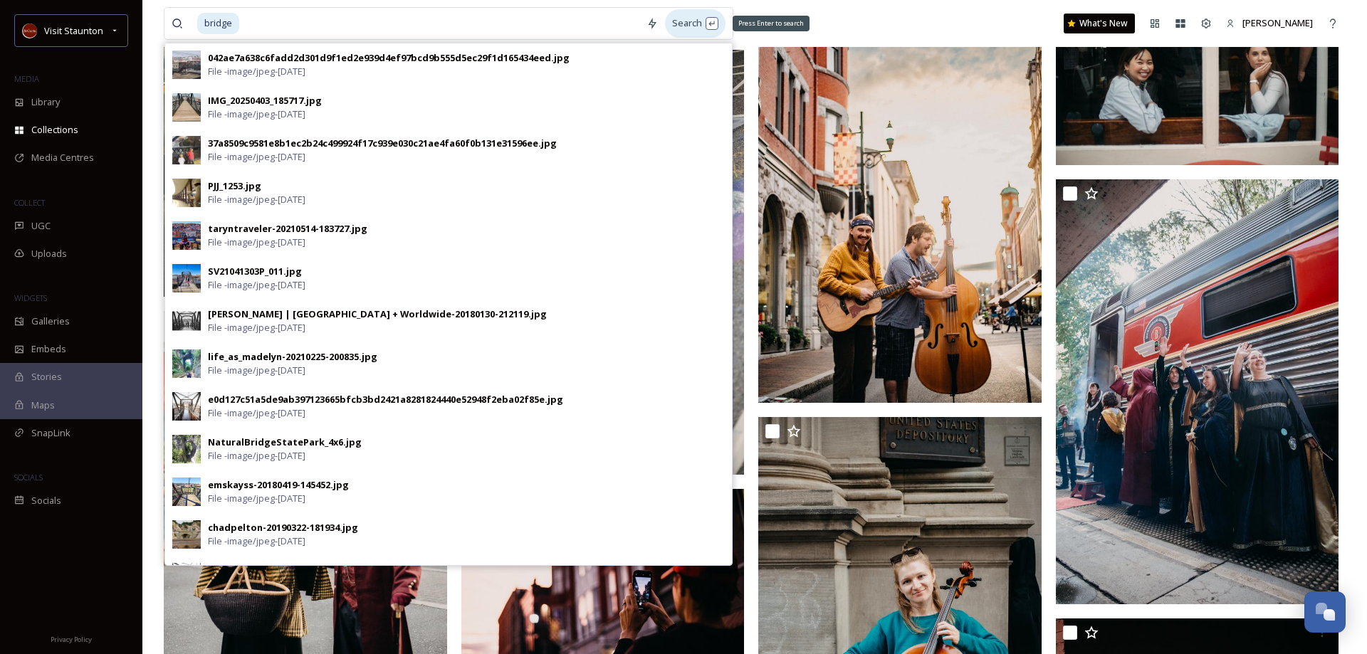
click at [687, 23] on div "Search Press Enter to search" at bounding box center [695, 23] width 61 height 28
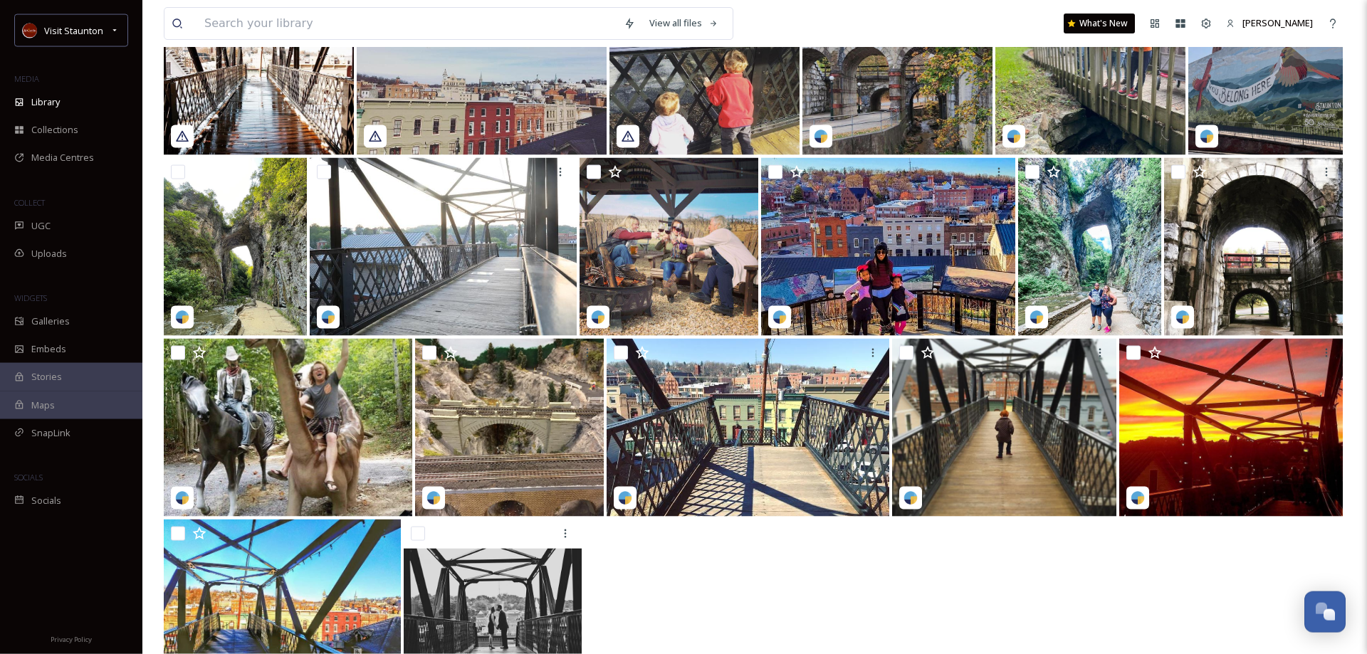
scroll to position [944, 0]
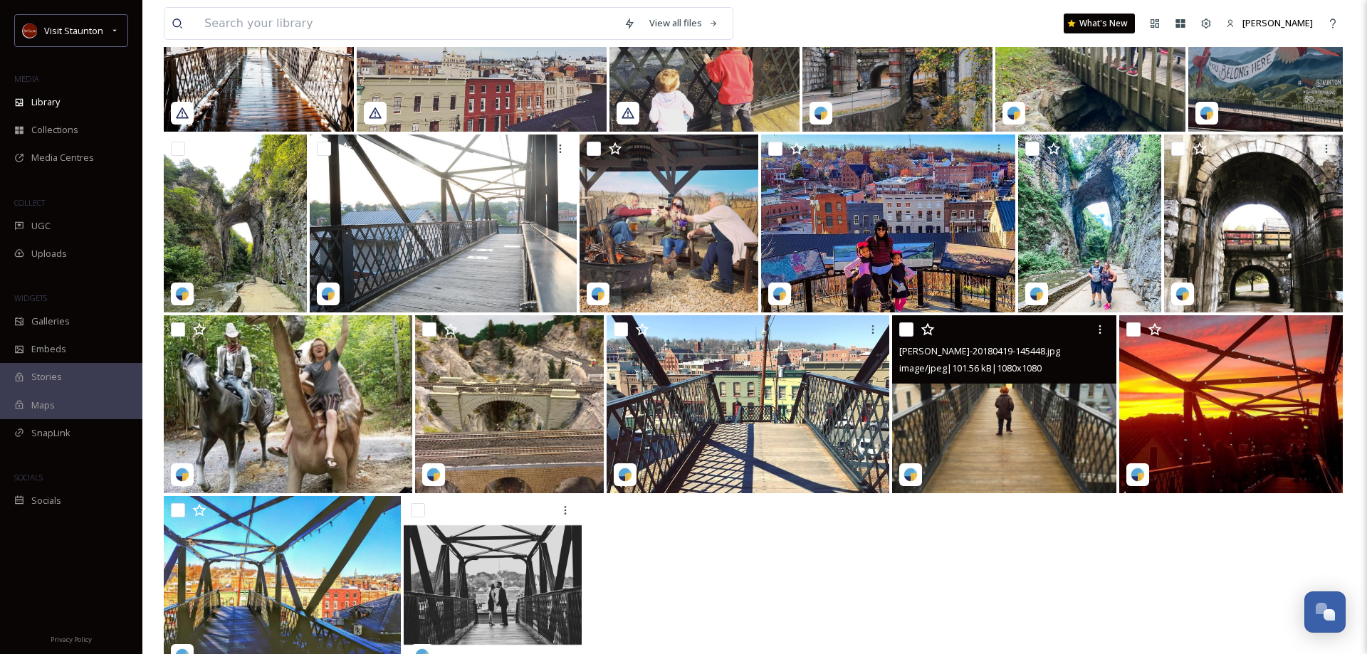
click at [1030, 419] on img at bounding box center [1004, 404] width 224 height 178
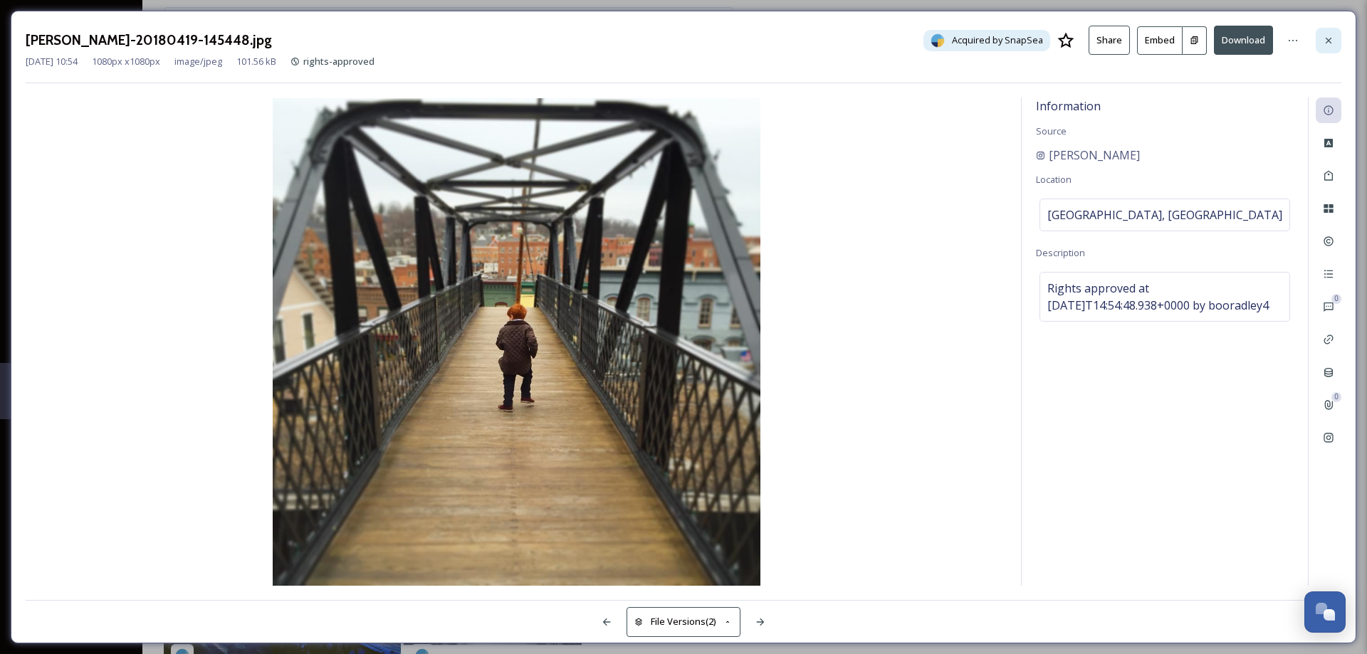
click at [1336, 36] on div at bounding box center [1329, 41] width 26 height 26
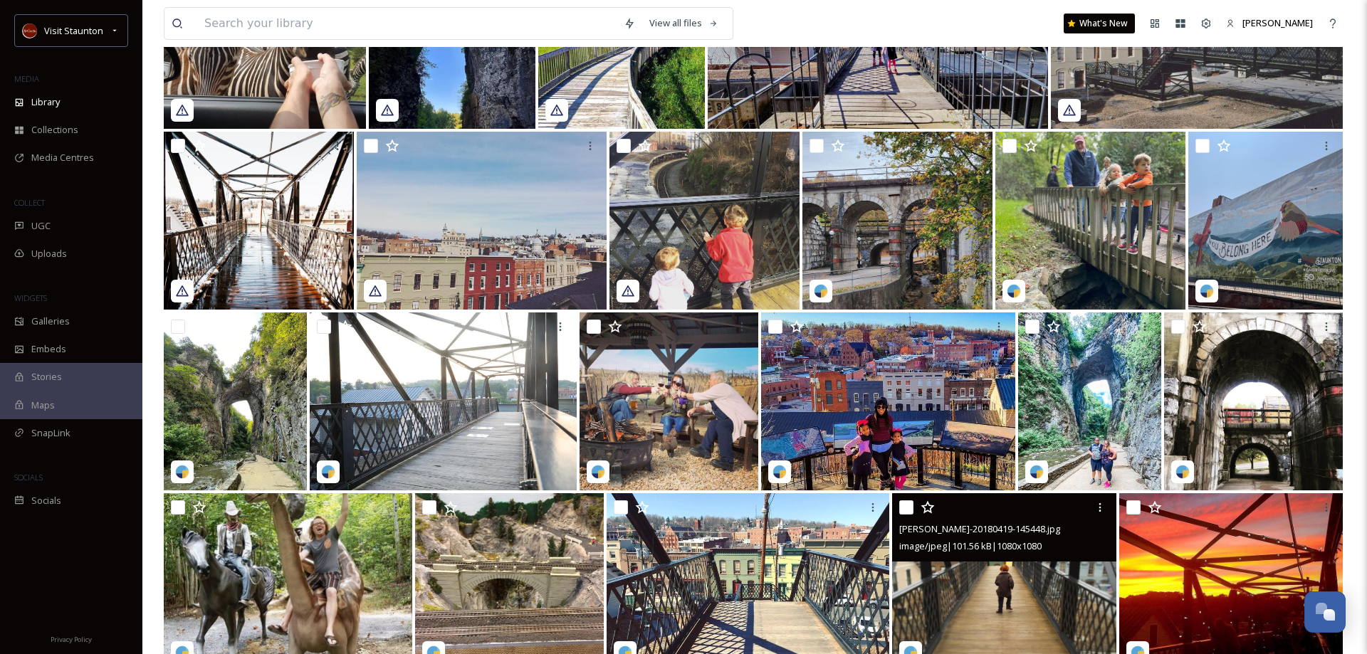
scroll to position [621, 0]
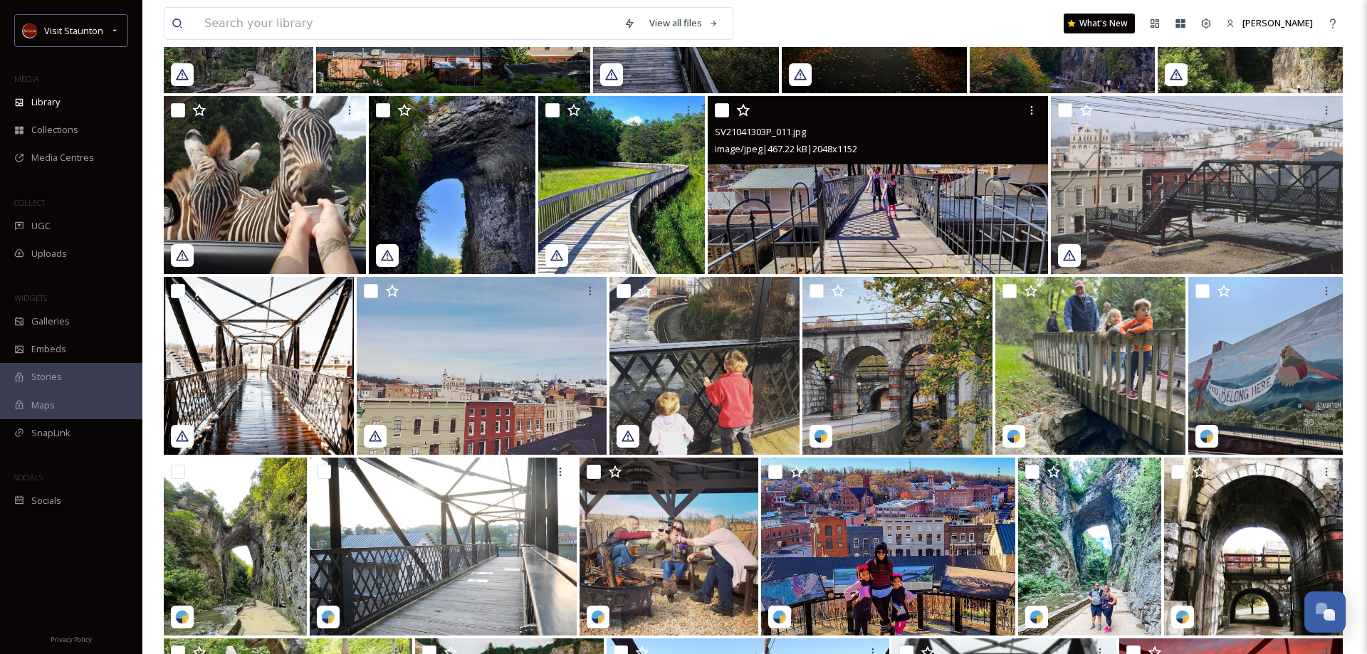
click at [893, 207] on img at bounding box center [878, 185] width 340 height 178
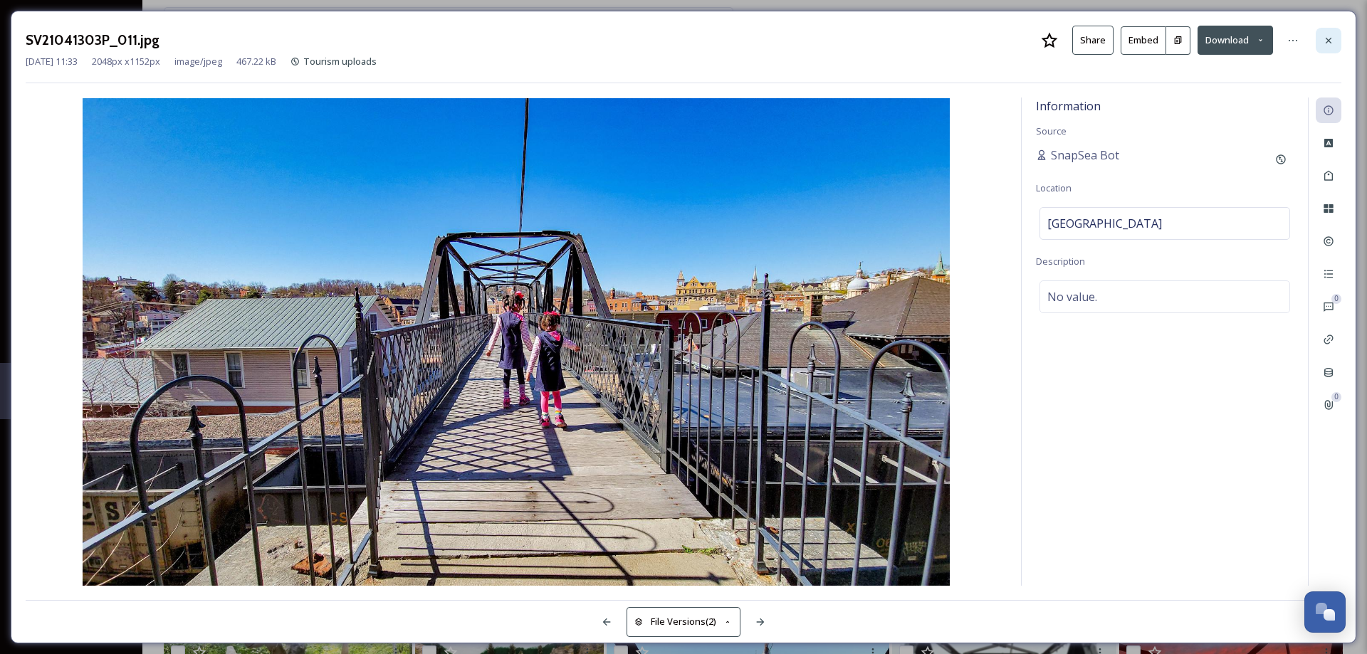
click at [1332, 39] on icon at bounding box center [1328, 40] width 11 height 11
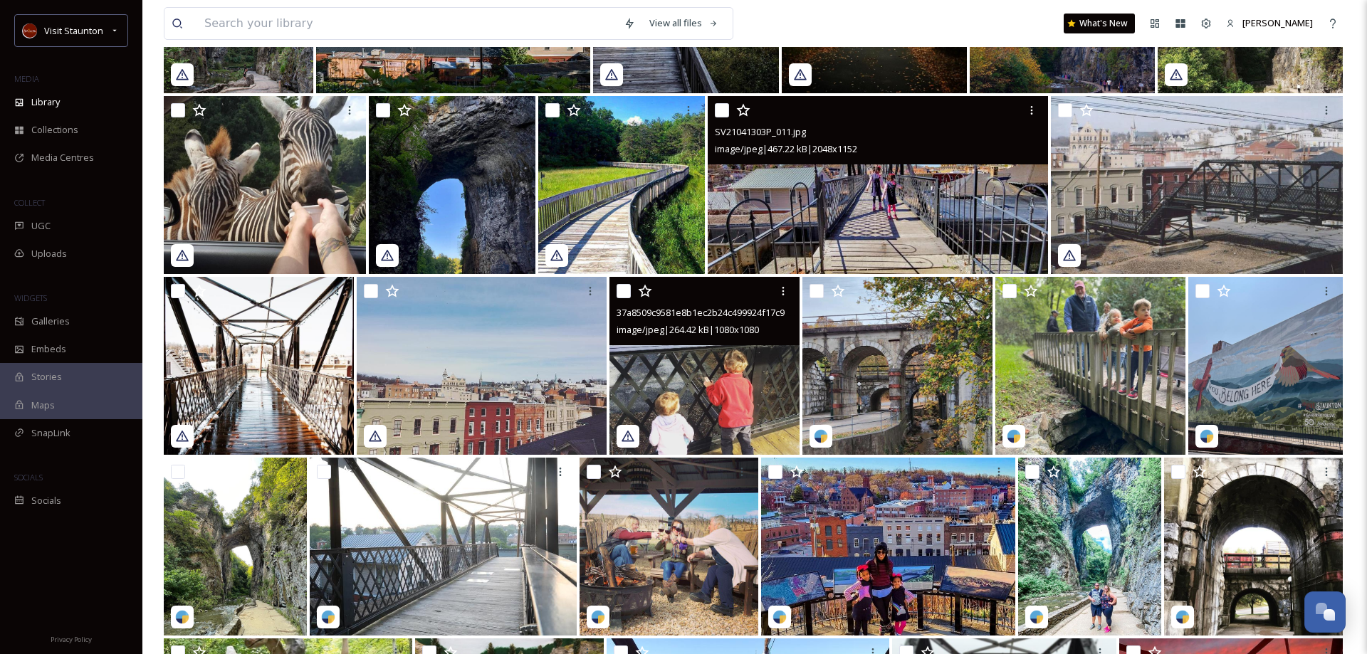
click at [714, 390] on img at bounding box center [704, 366] width 190 height 178
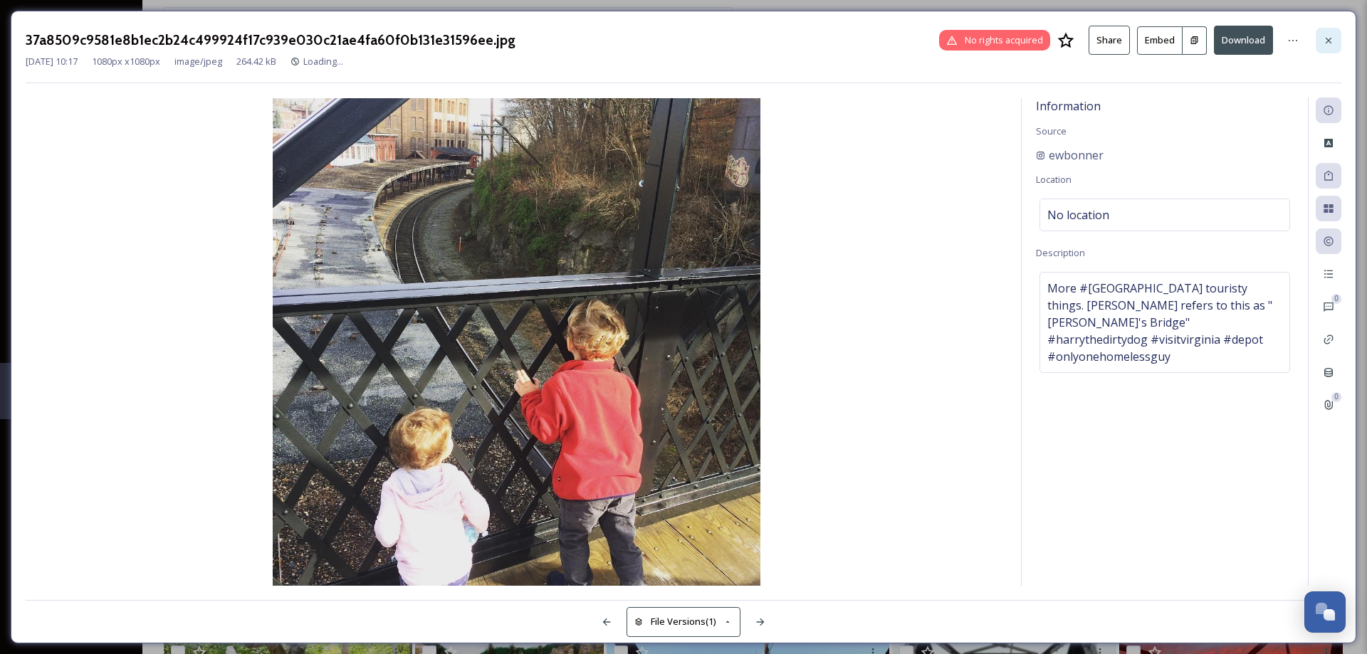
click at [1325, 41] on icon at bounding box center [1328, 40] width 11 height 11
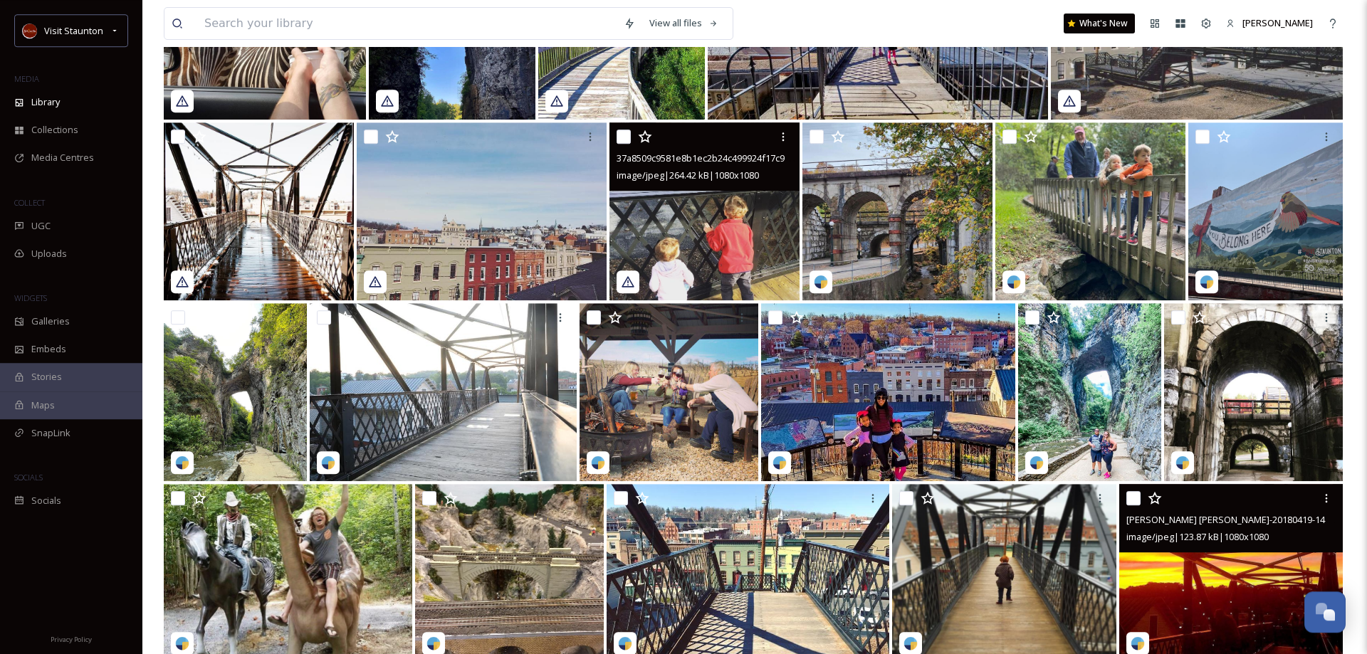
scroll to position [839, 0]
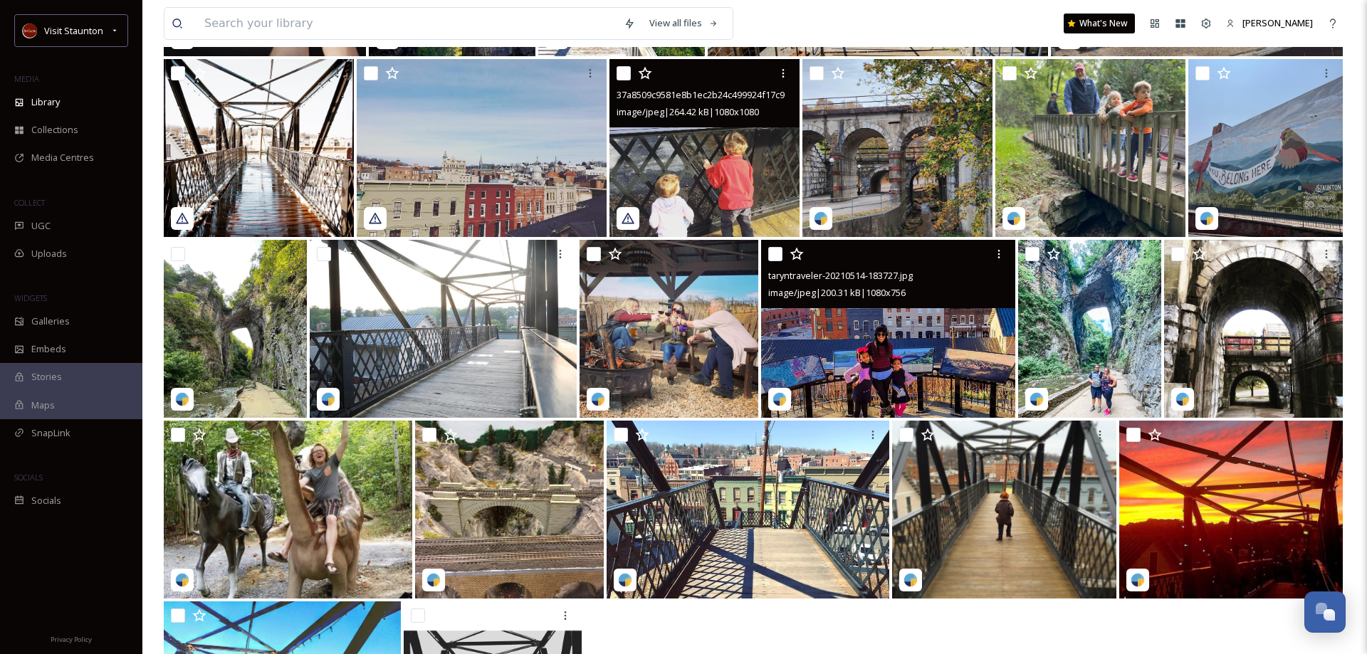
click at [928, 332] on img at bounding box center [888, 329] width 255 height 178
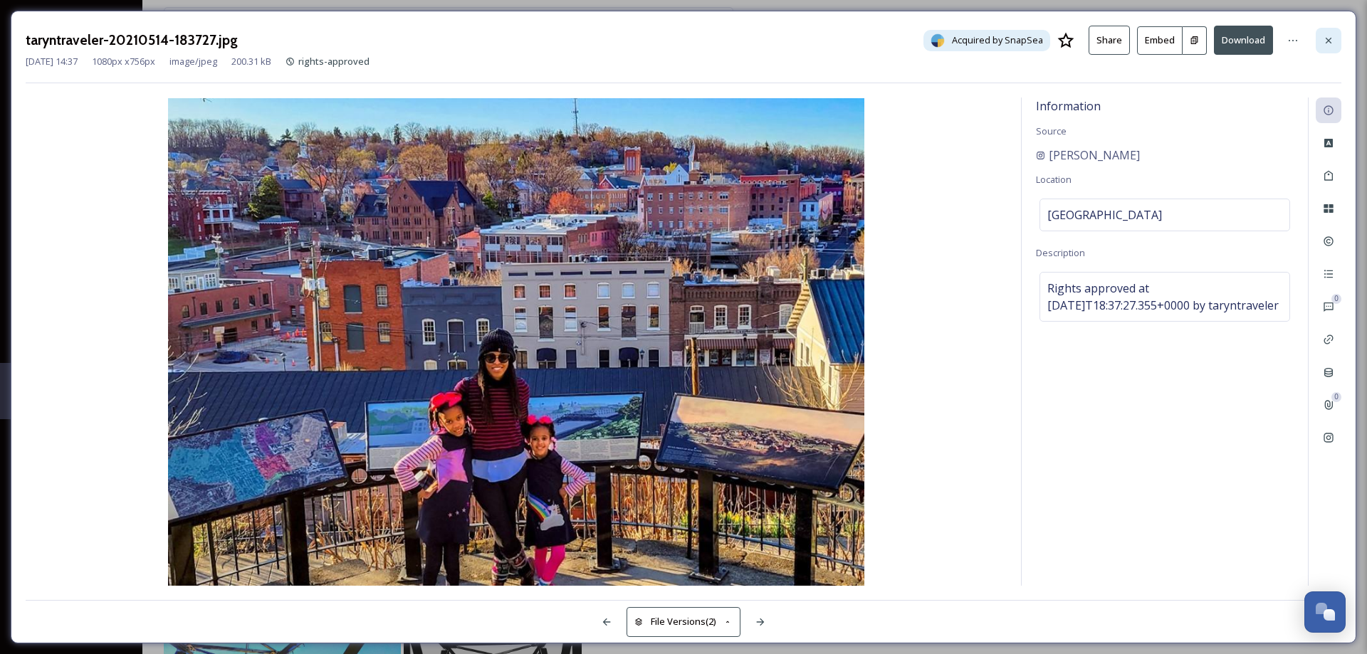
click at [1329, 41] on icon at bounding box center [1329, 40] width 6 height 6
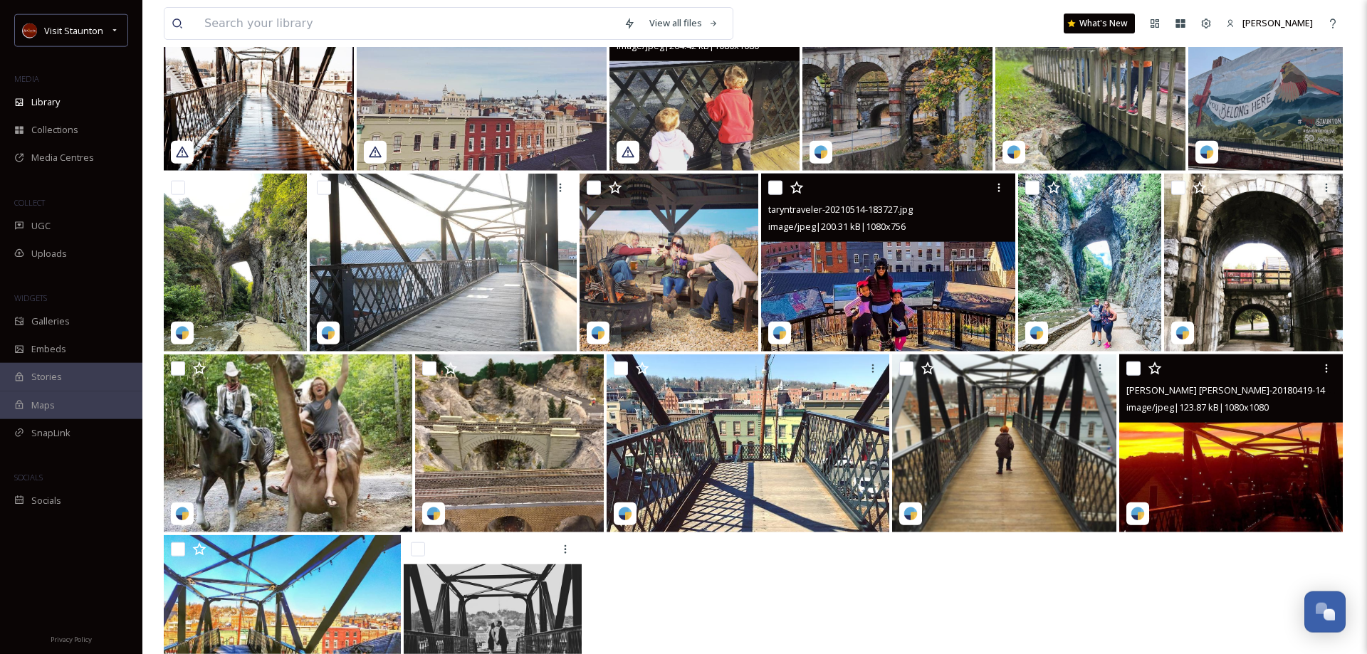
scroll to position [984, 0]
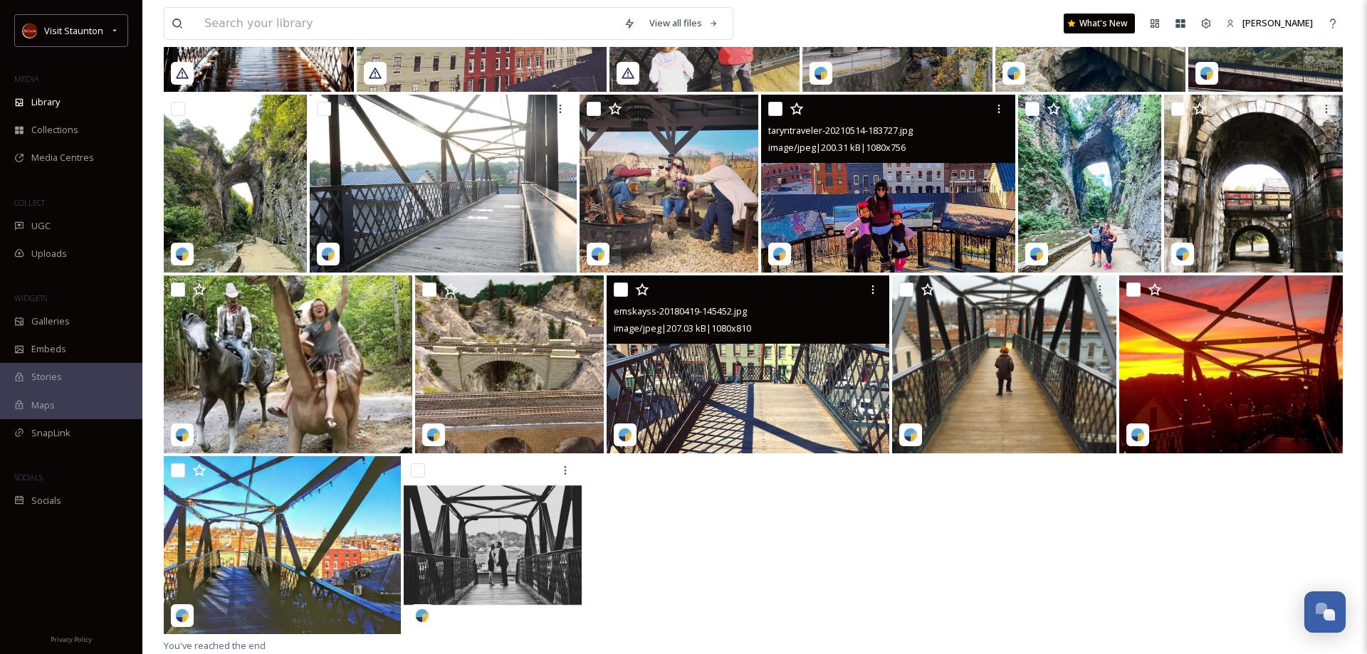
click at [803, 386] on img at bounding box center [748, 365] width 283 height 178
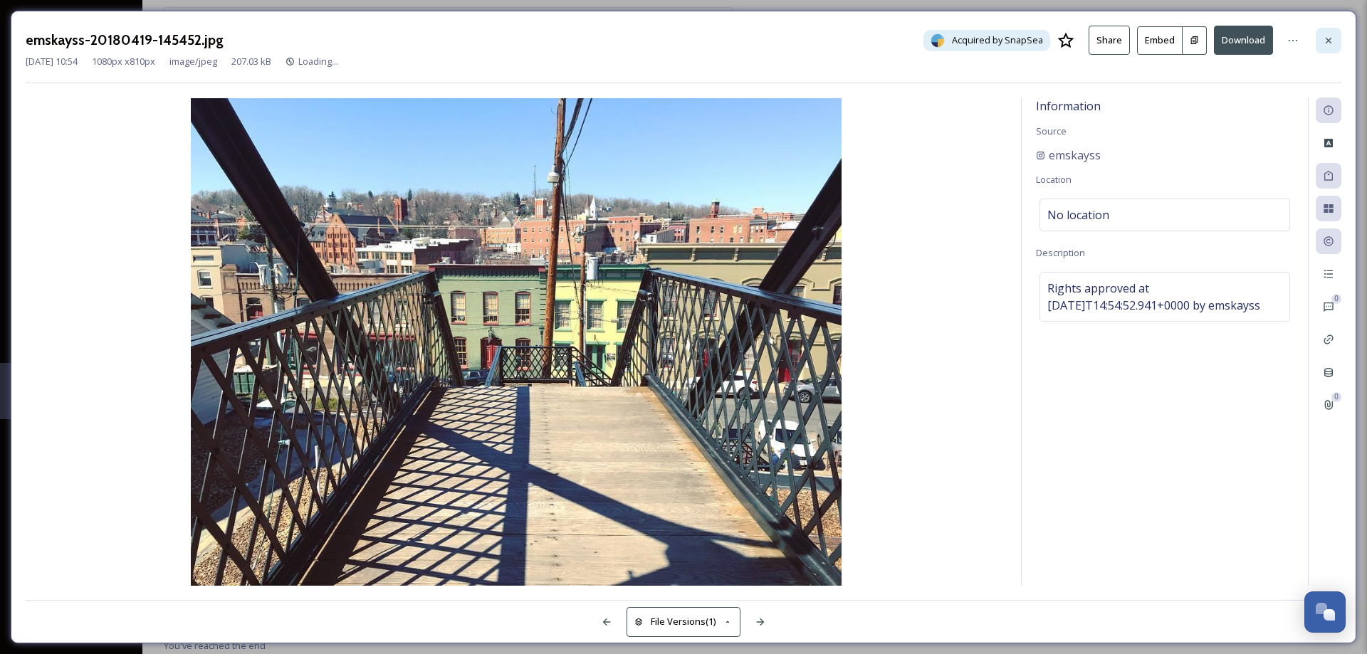
click at [1326, 38] on icon at bounding box center [1329, 40] width 6 height 6
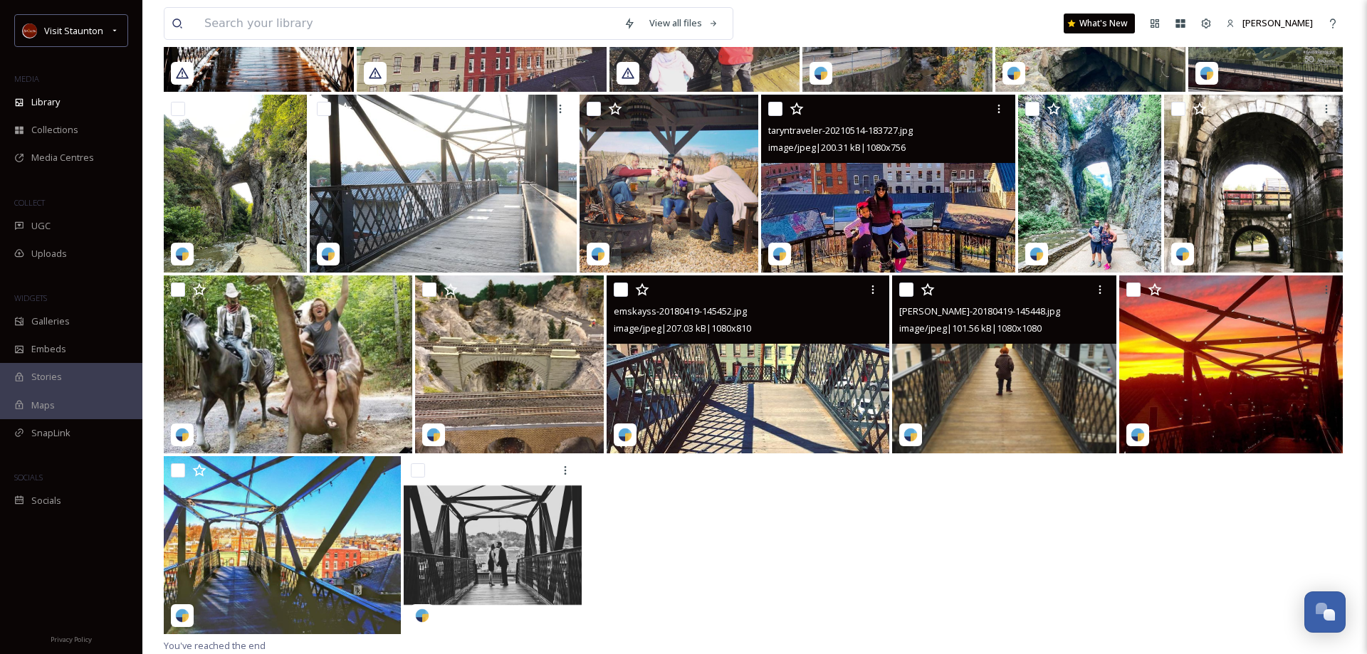
click at [1010, 393] on img at bounding box center [1004, 365] width 224 height 178
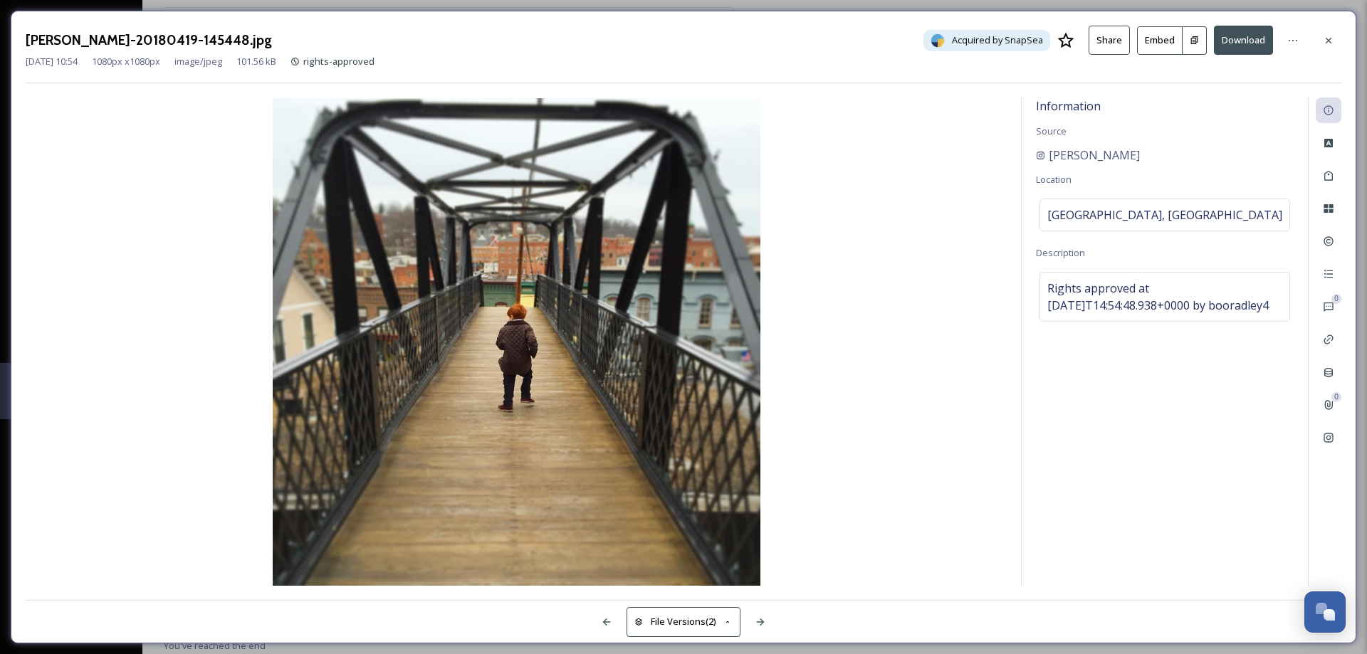
click at [1248, 38] on button "Download" at bounding box center [1243, 40] width 59 height 29
click at [1330, 39] on icon at bounding box center [1329, 40] width 6 height 6
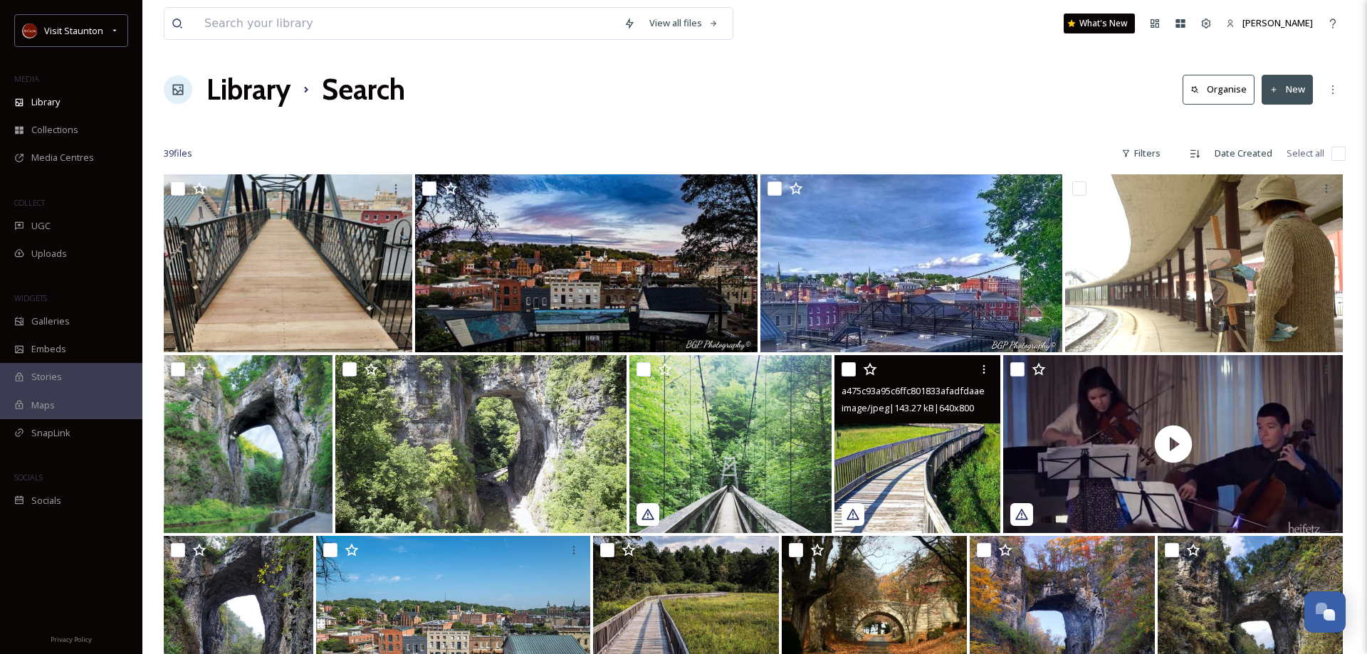
scroll to position [363, 0]
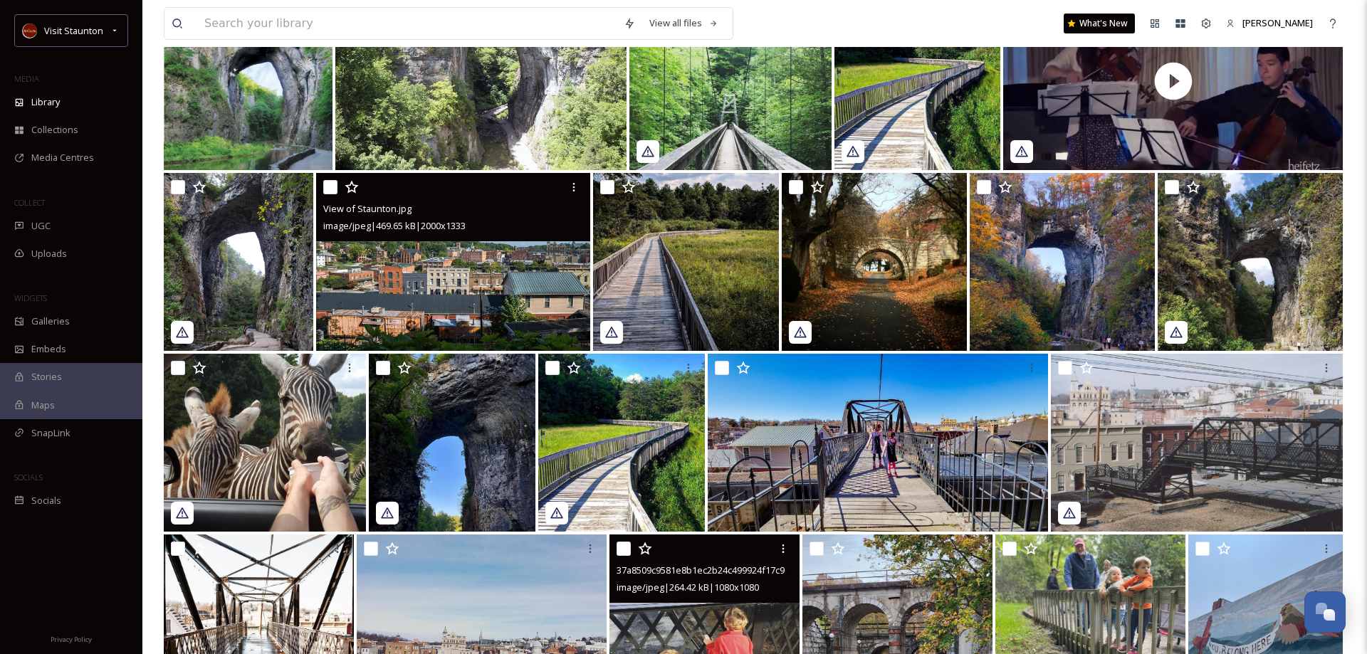
click at [457, 270] on img at bounding box center [453, 262] width 274 height 178
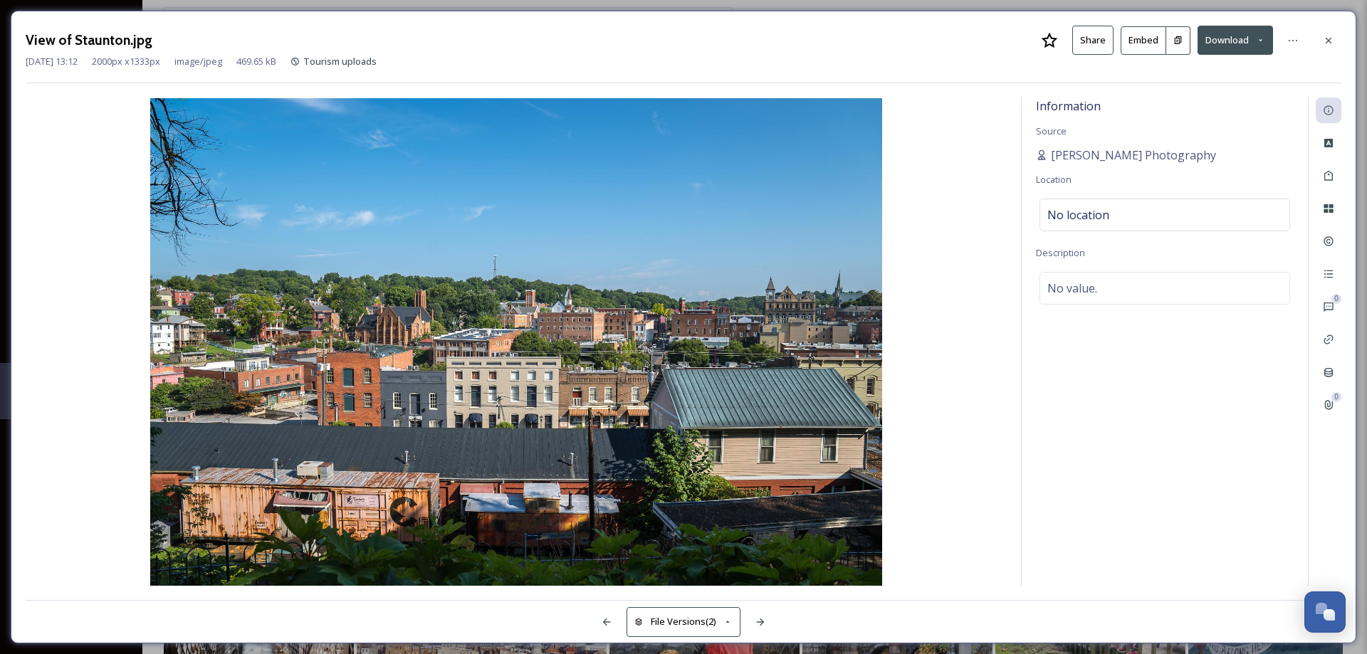
click at [1215, 41] on button "Download" at bounding box center [1235, 40] width 75 height 29
click at [1227, 73] on span "Download Original (2000 x 1333)" at bounding box center [1198, 73] width 135 height 14
click at [1326, 41] on icon at bounding box center [1328, 40] width 11 height 11
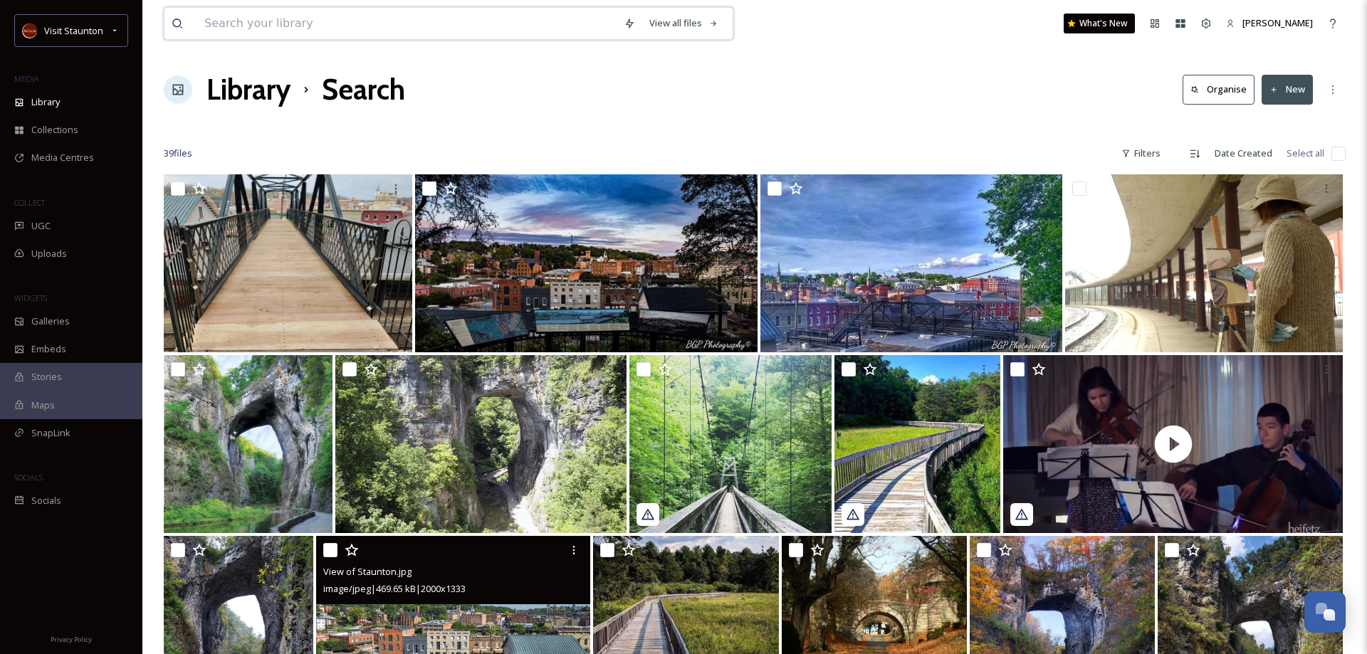
click at [269, 28] on input at bounding box center [406, 23] width 419 height 31
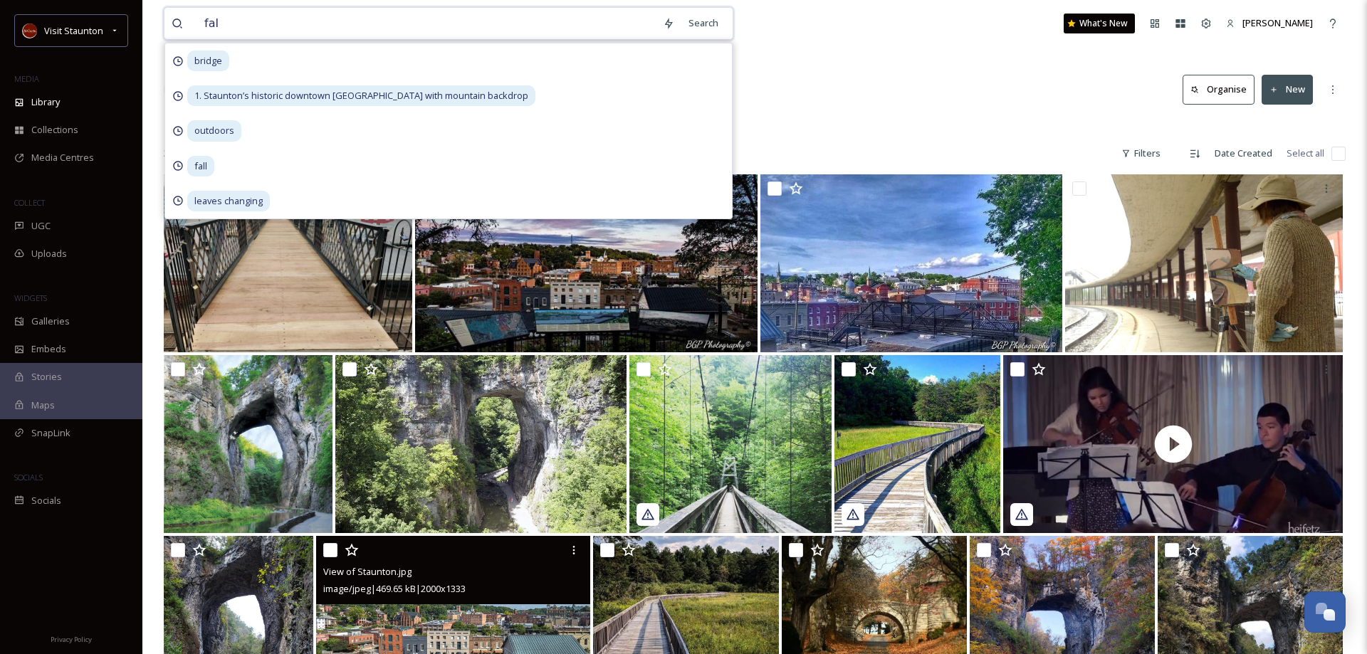
type input "fall"
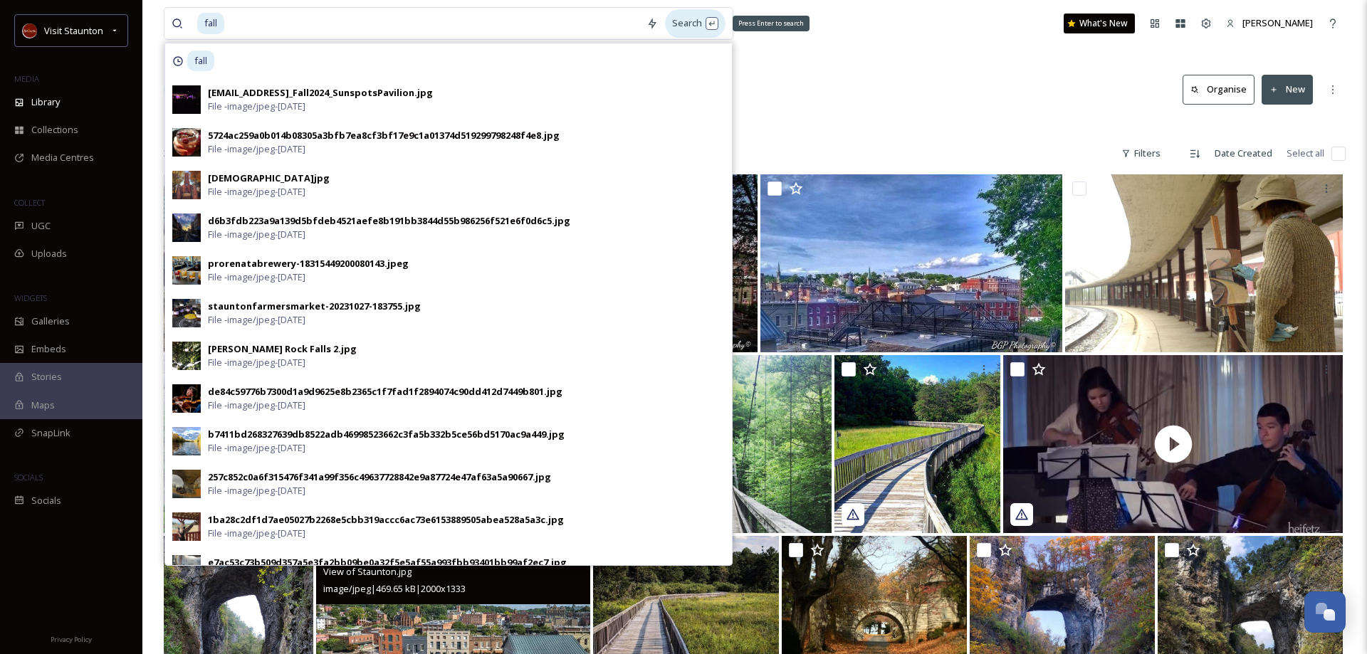
click at [692, 18] on div "Search Press Enter to search" at bounding box center [695, 23] width 61 height 28
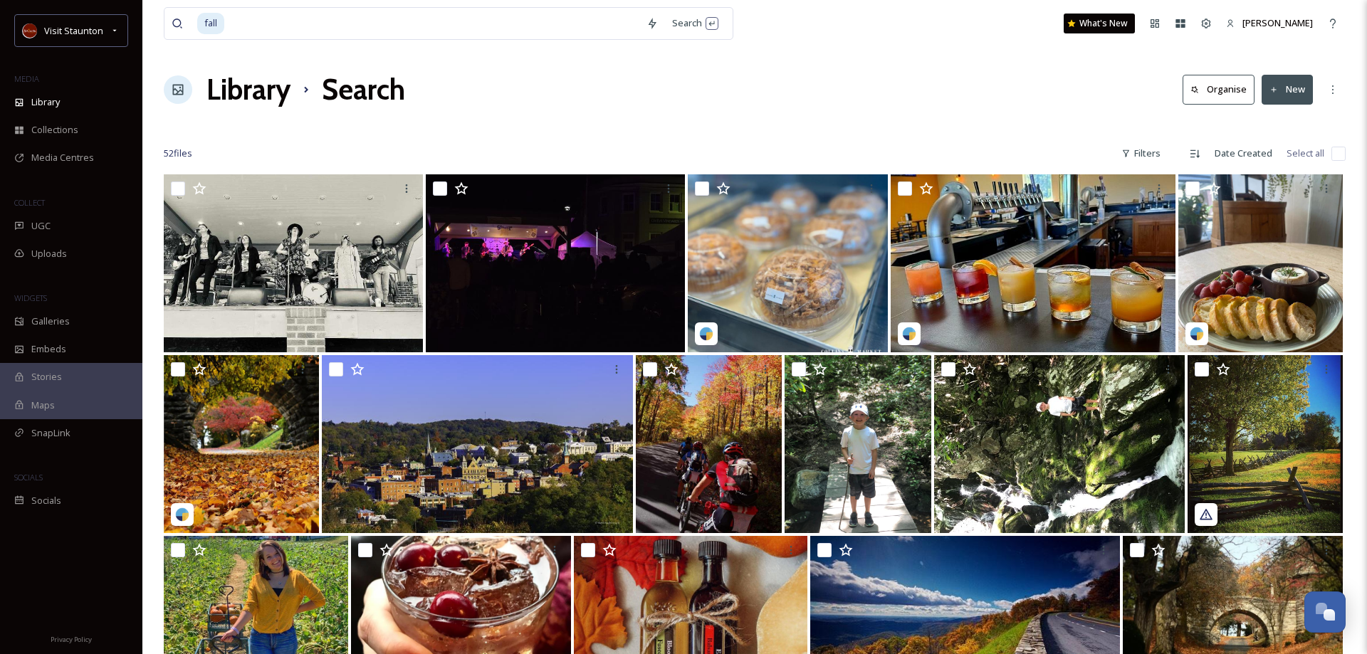
click at [831, 68] on div "fall Search What's New [PERSON_NAME] Library Search Organise New Your Selection…" at bounding box center [754, 466] width 1225 height 933
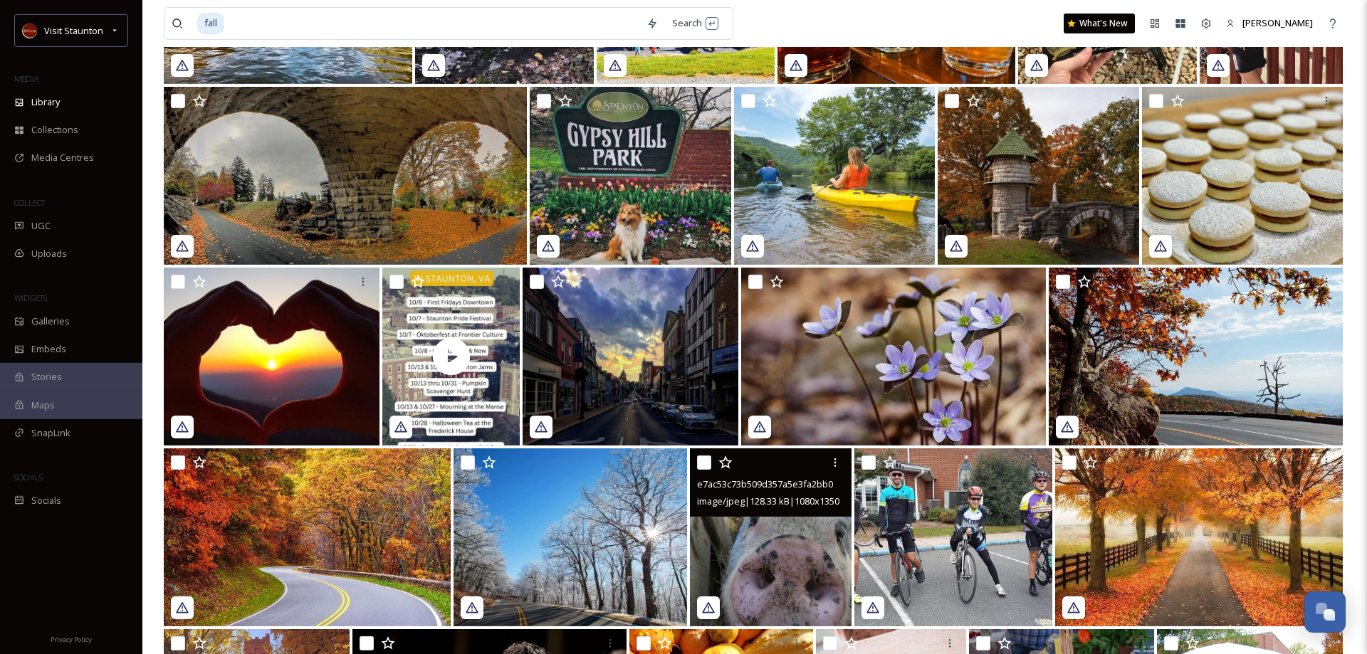
scroll to position [837, 0]
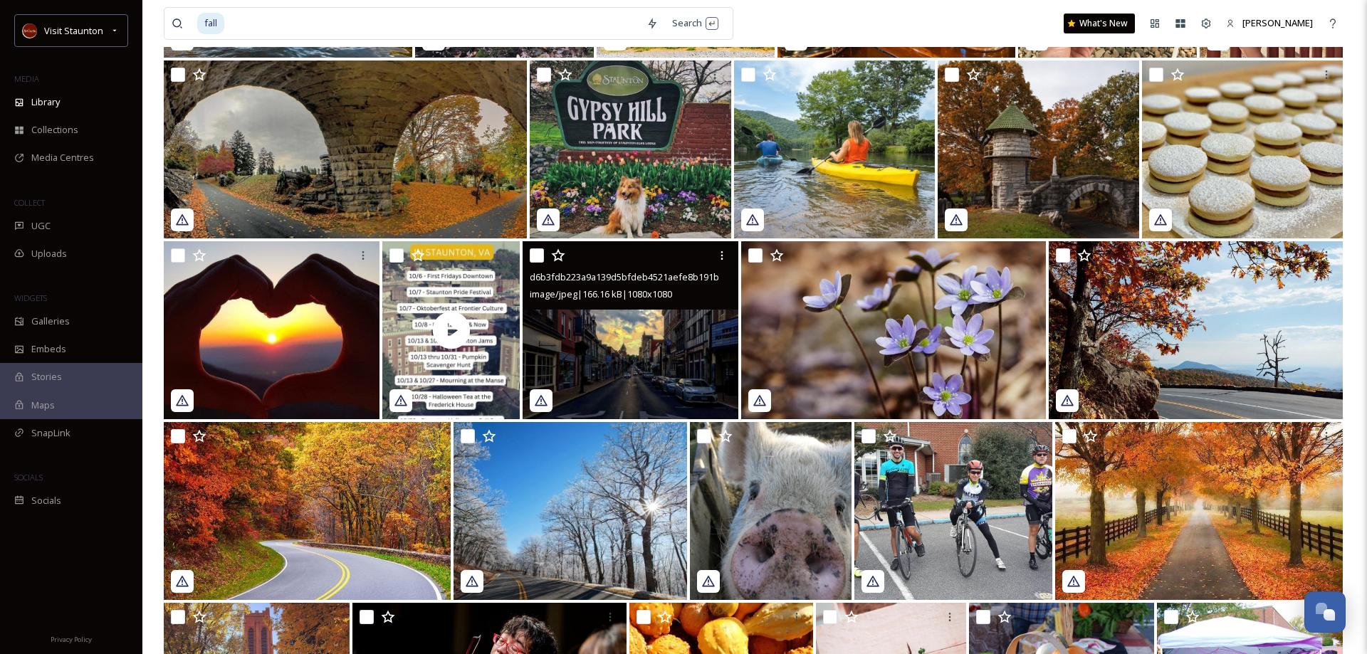
click at [607, 340] on img at bounding box center [631, 330] width 216 height 178
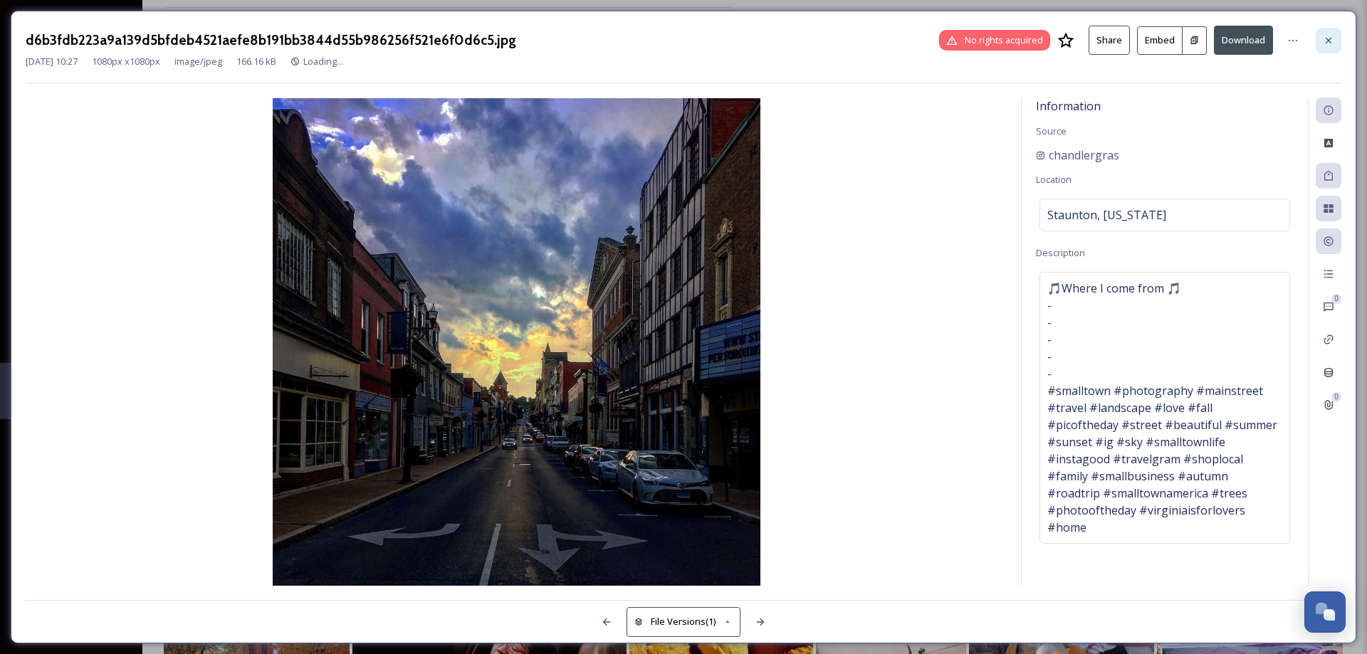
click at [1326, 40] on icon at bounding box center [1328, 40] width 11 height 11
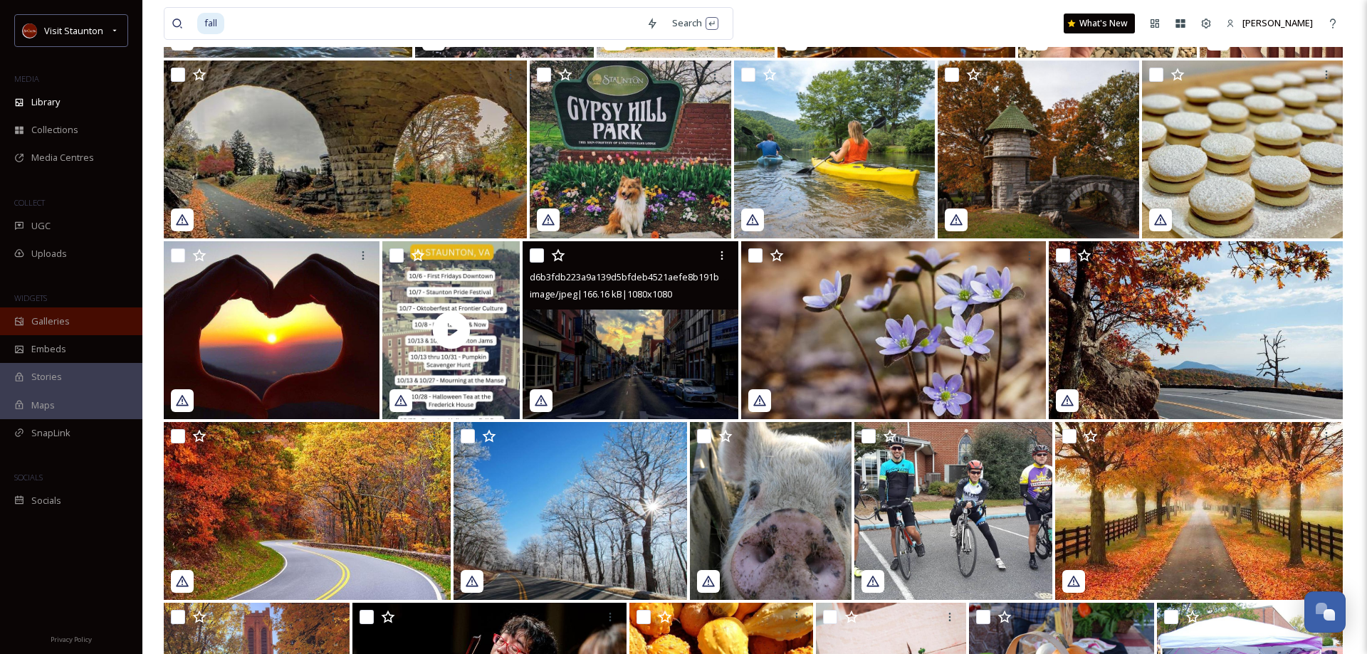
click at [86, 316] on div "Galleries" at bounding box center [71, 322] width 142 height 28
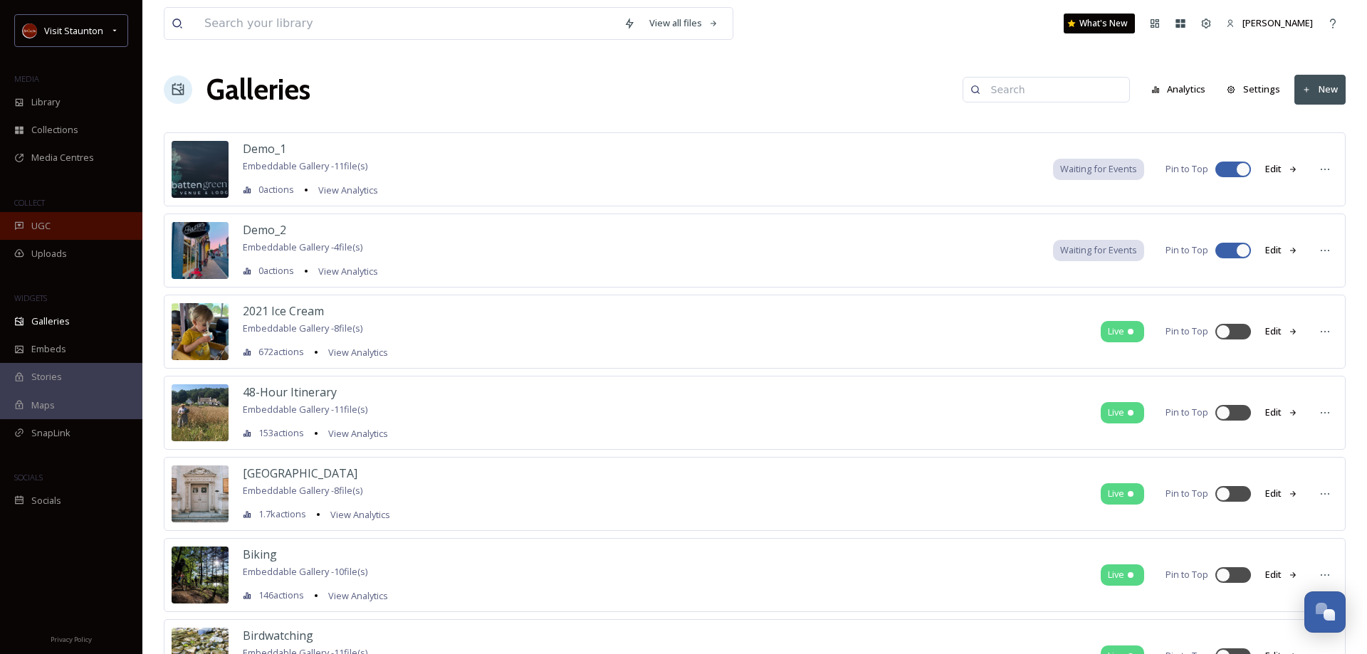
click at [66, 223] on div "UGC" at bounding box center [71, 226] width 142 height 28
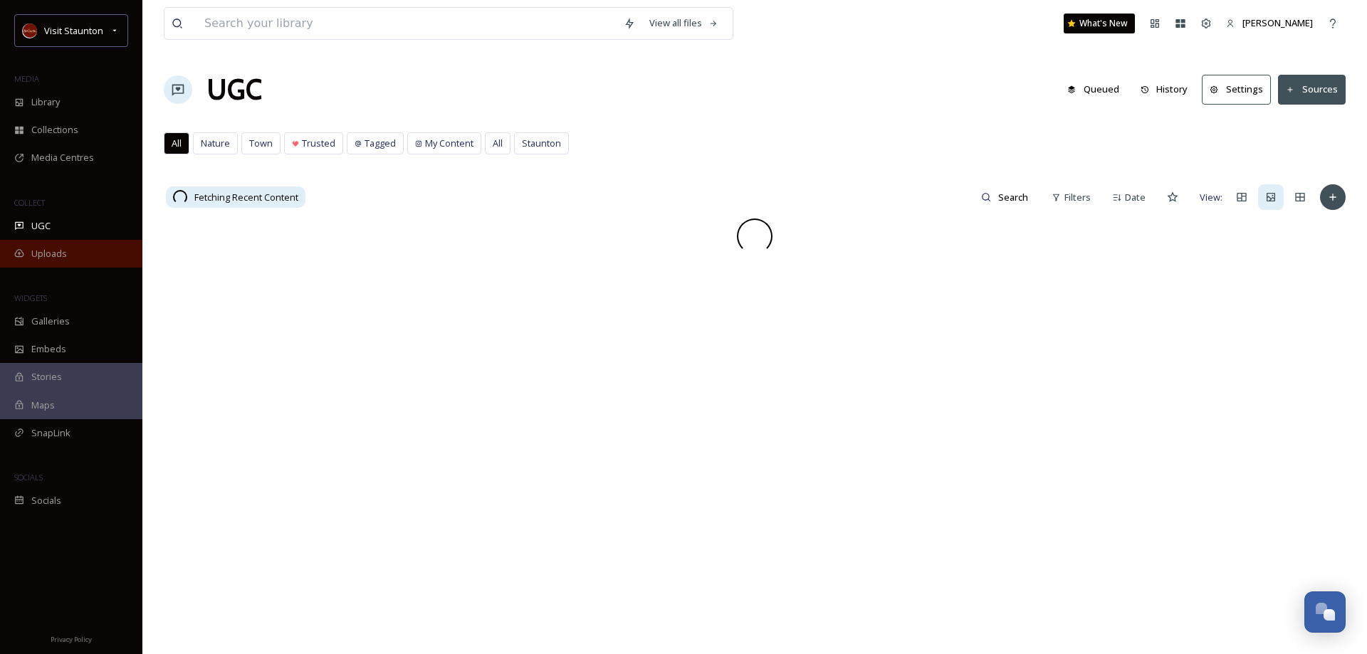
click at [63, 258] on span "Uploads" at bounding box center [49, 254] width 36 height 14
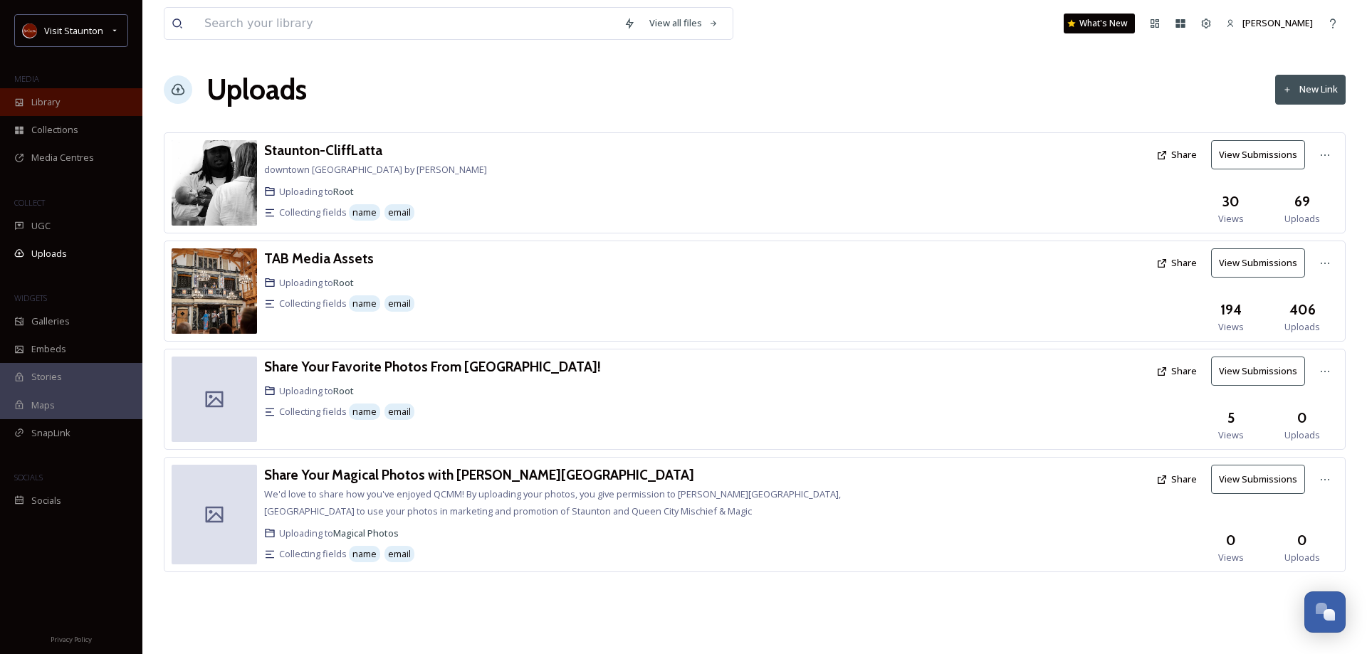
click at [67, 107] on div "Library" at bounding box center [71, 102] width 142 height 28
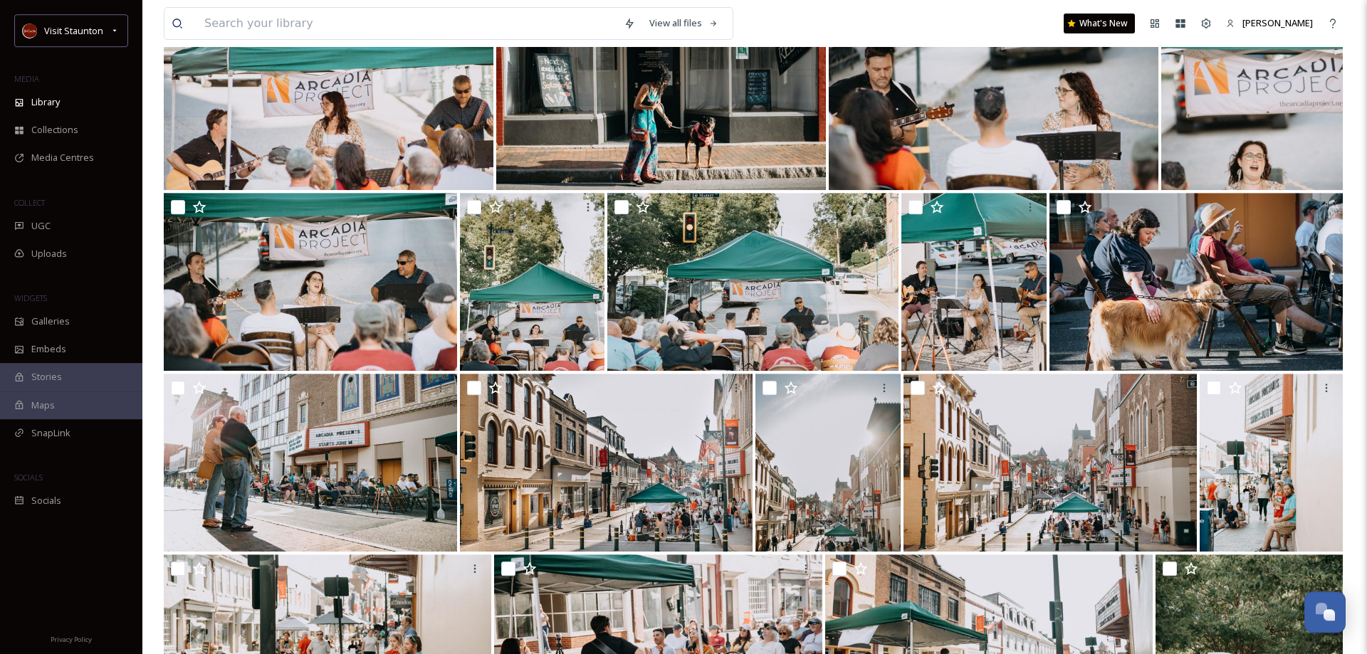
scroll to position [3218, 0]
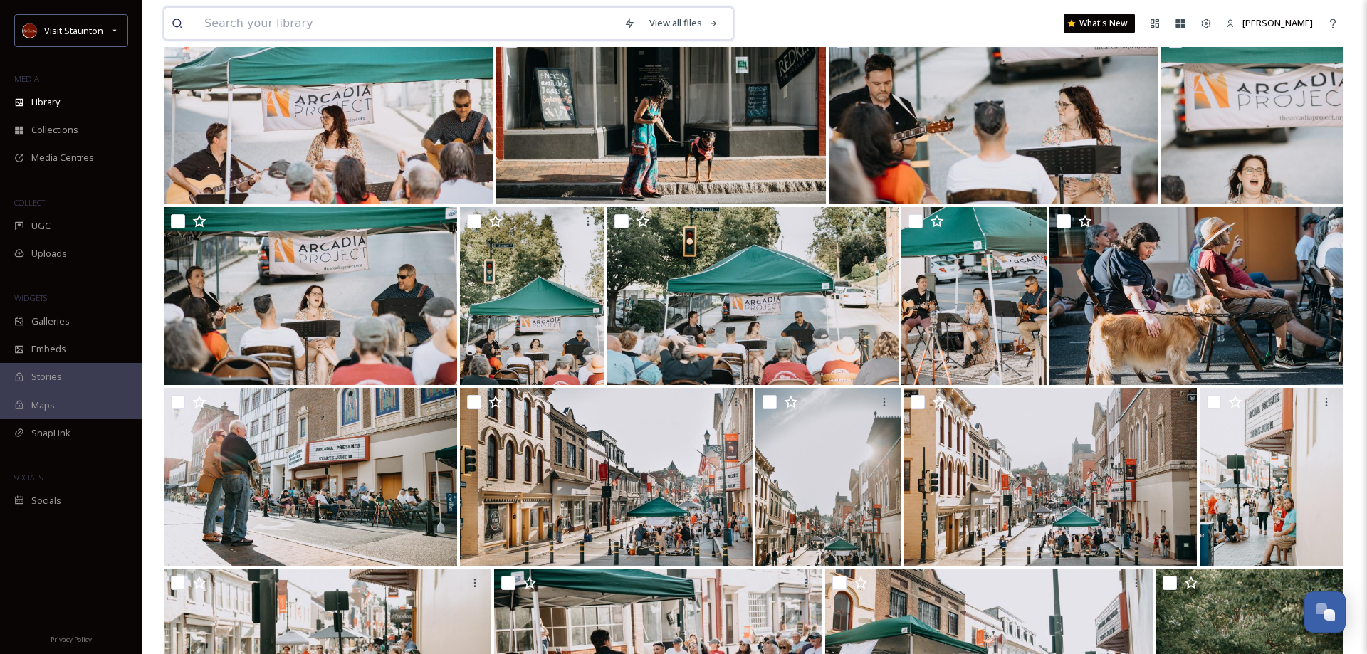
click at [303, 28] on input at bounding box center [406, 23] width 419 height 31
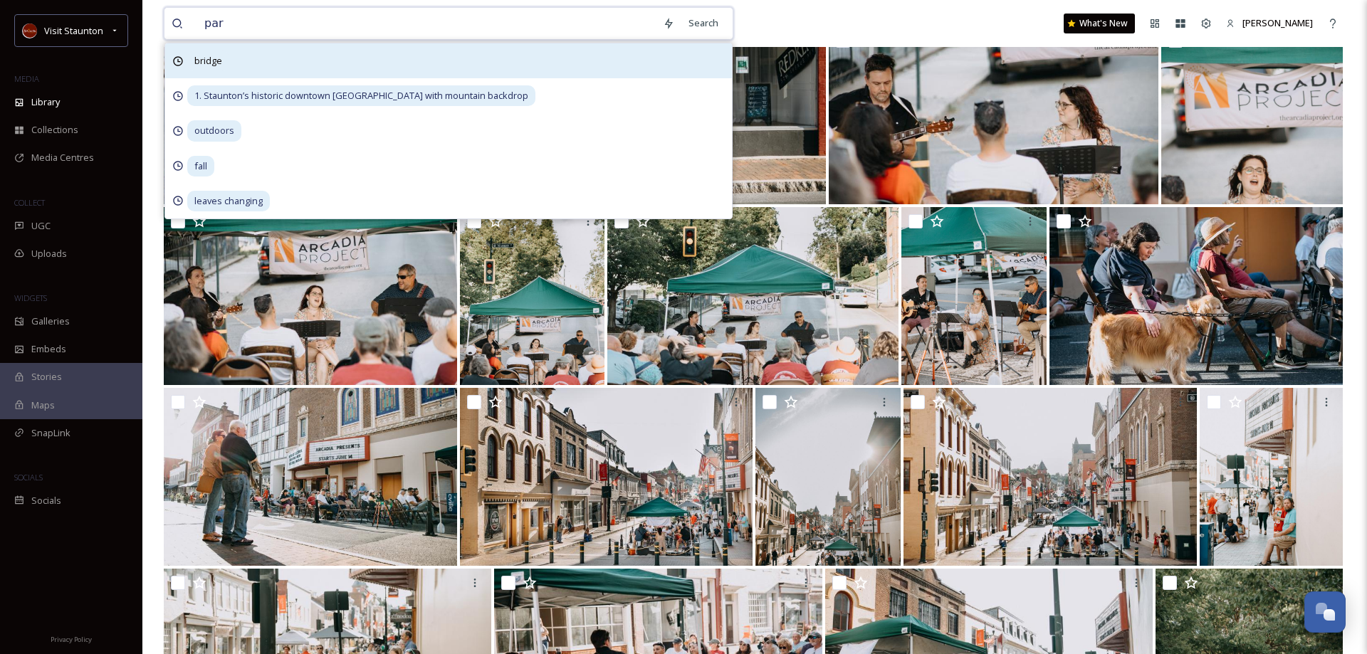
type input "park"
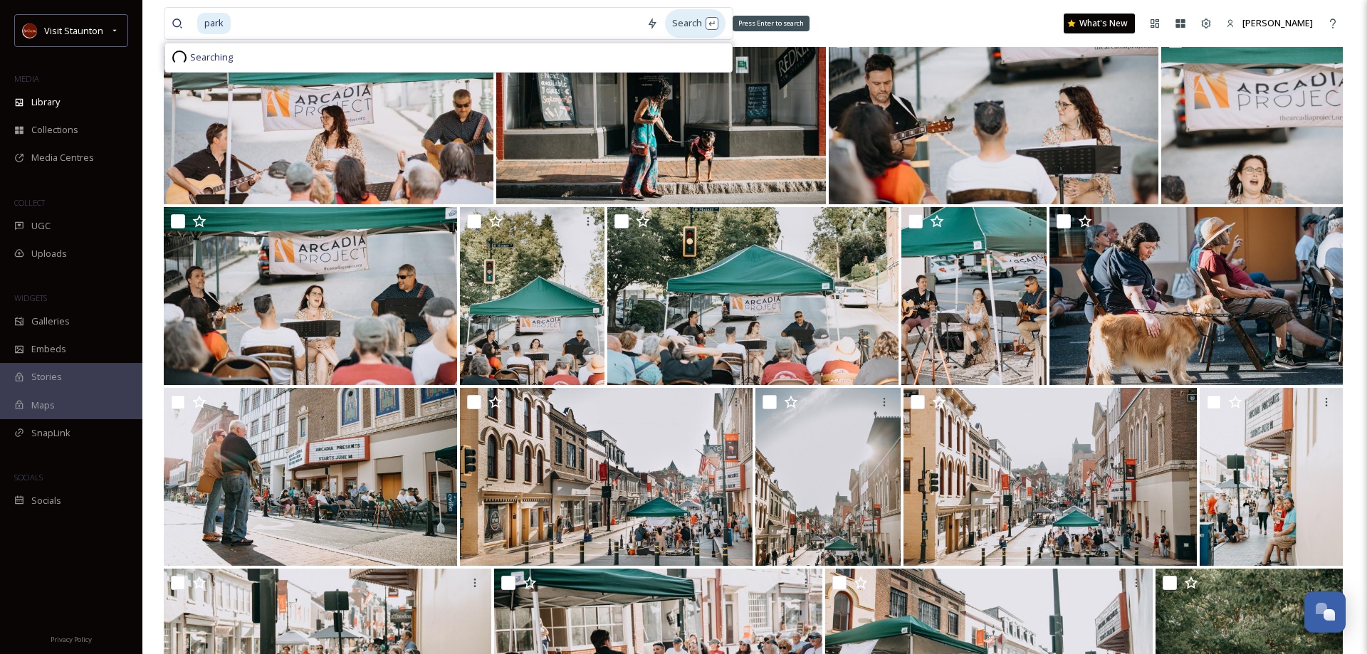
click at [696, 21] on div "Search Press Enter to search" at bounding box center [695, 23] width 61 height 28
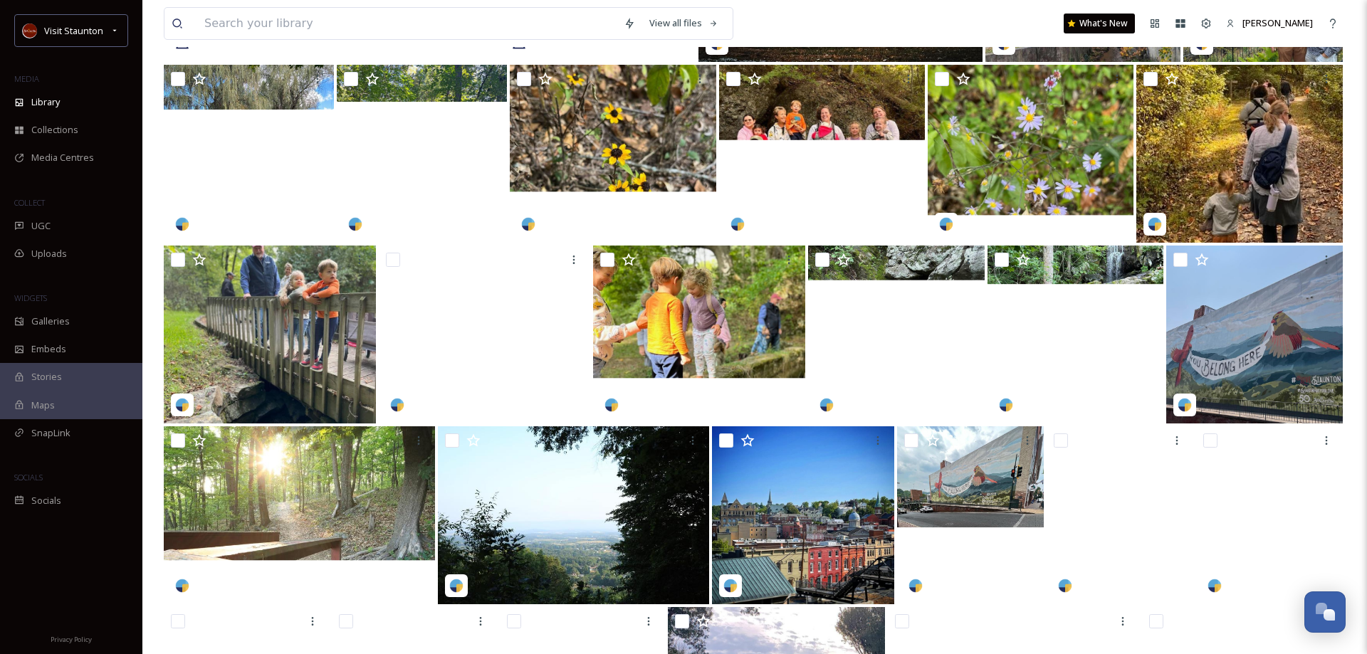
scroll to position [7016, 0]
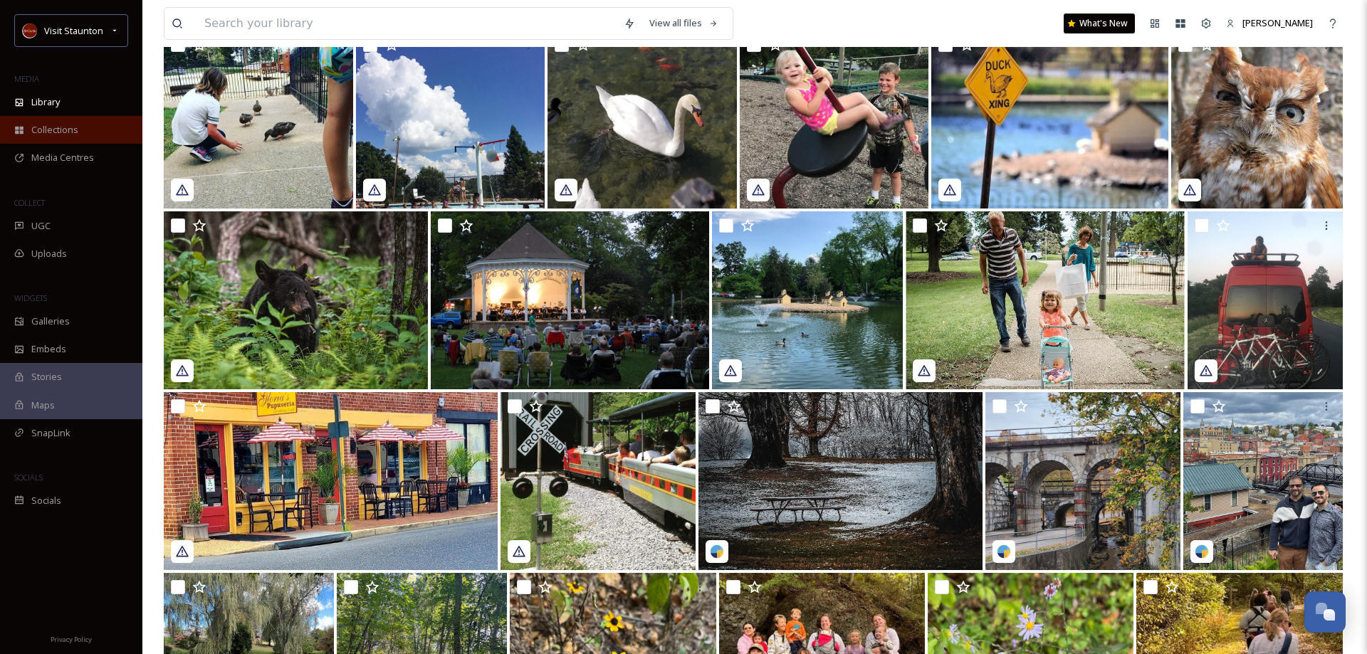
click at [36, 127] on span "Collections" at bounding box center [54, 130] width 47 height 14
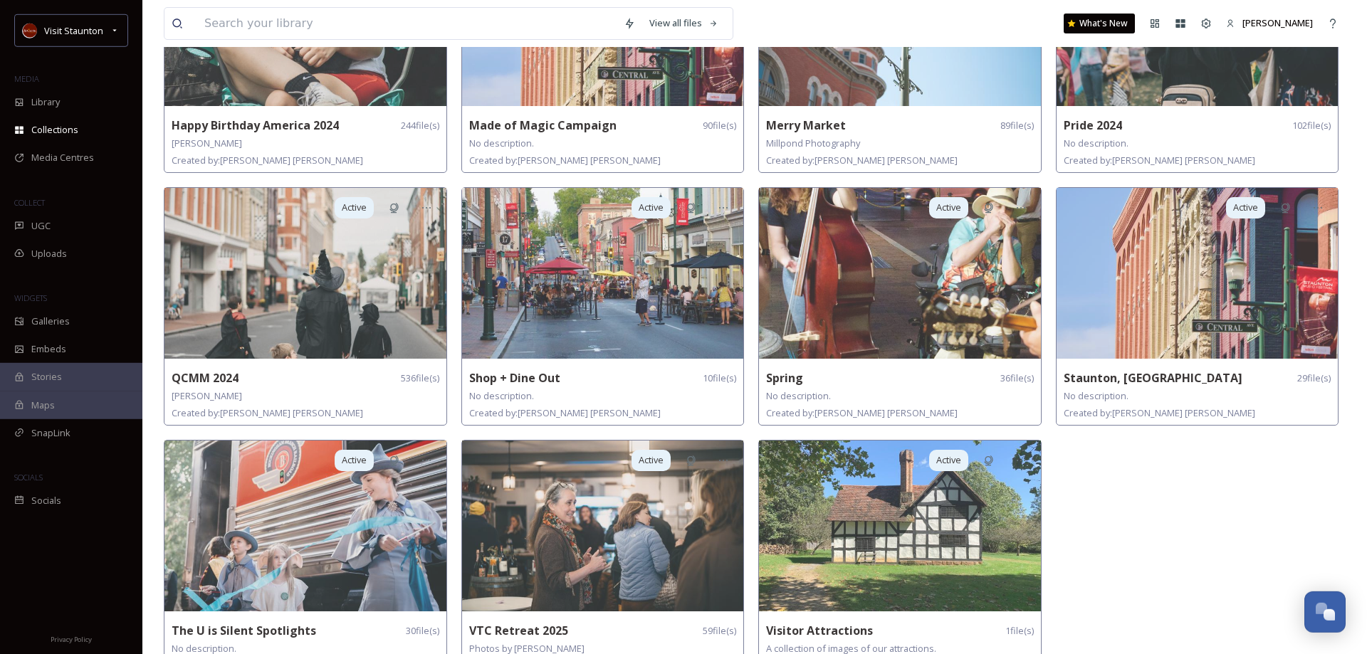
scroll to position [502, 0]
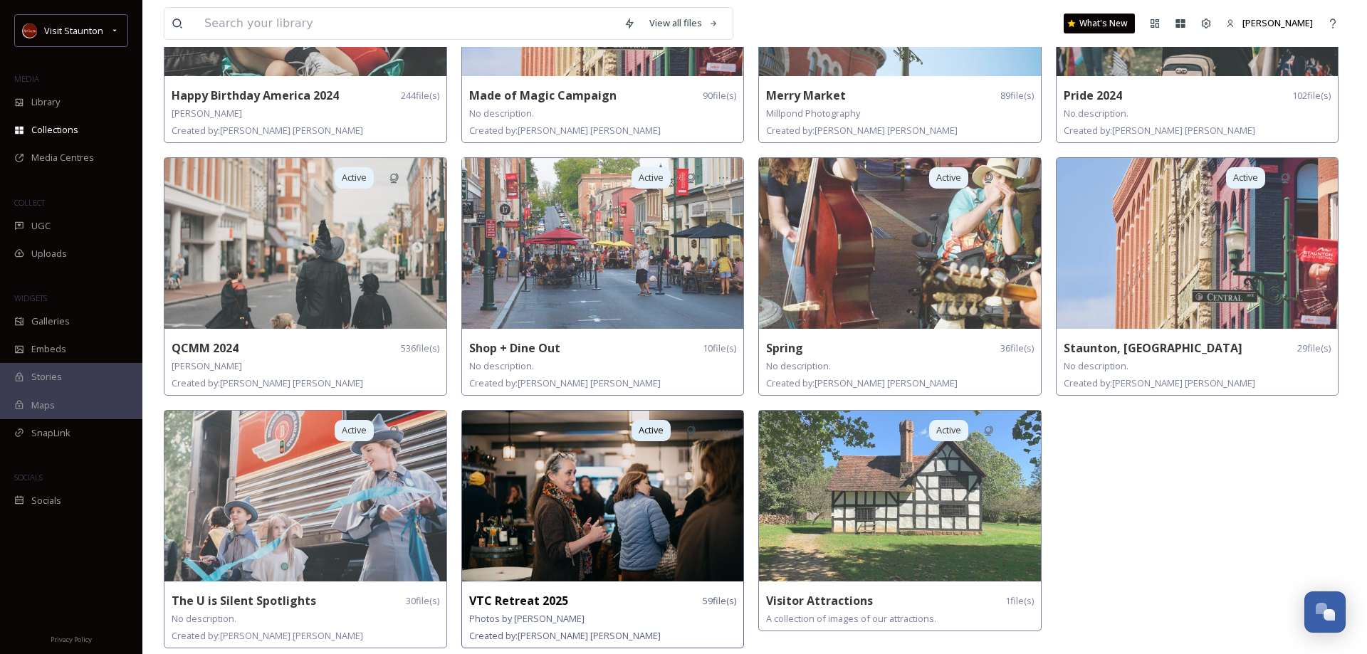
click at [693, 552] on img at bounding box center [603, 496] width 282 height 171
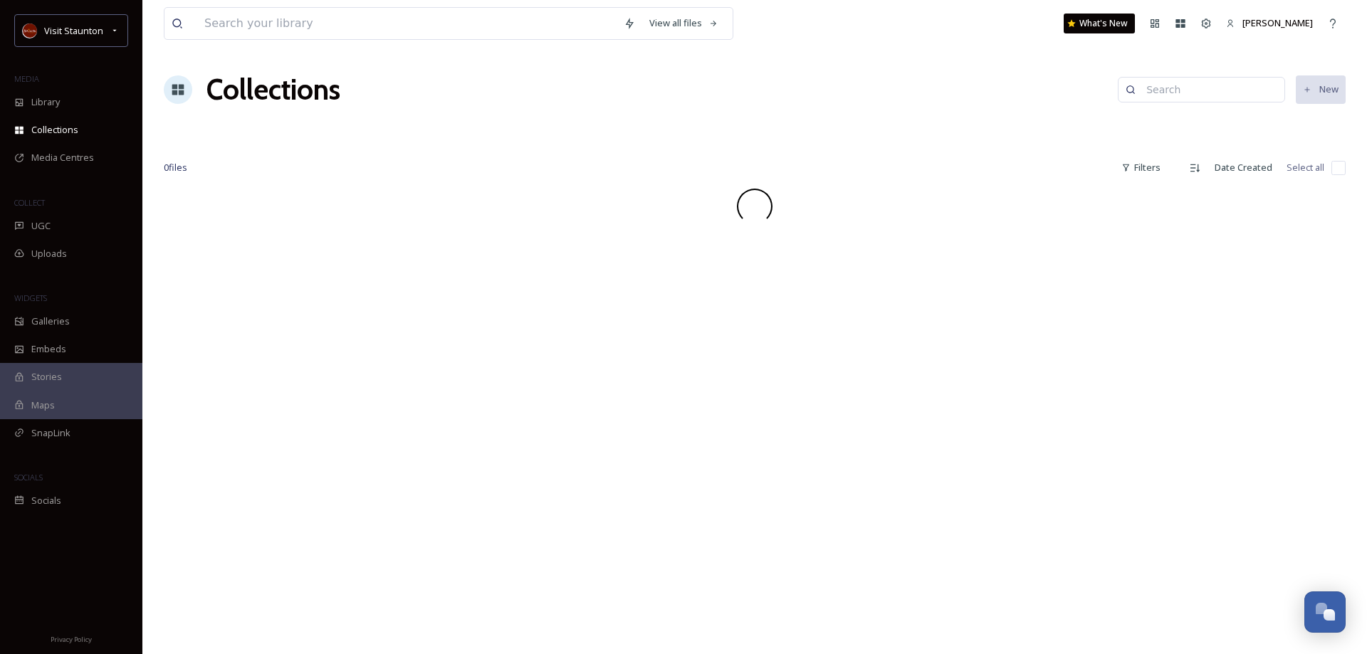
click at [693, 552] on div "View all files What's New [PERSON_NAME] Collections New 0 file s Filters Date C…" at bounding box center [754, 327] width 1225 height 654
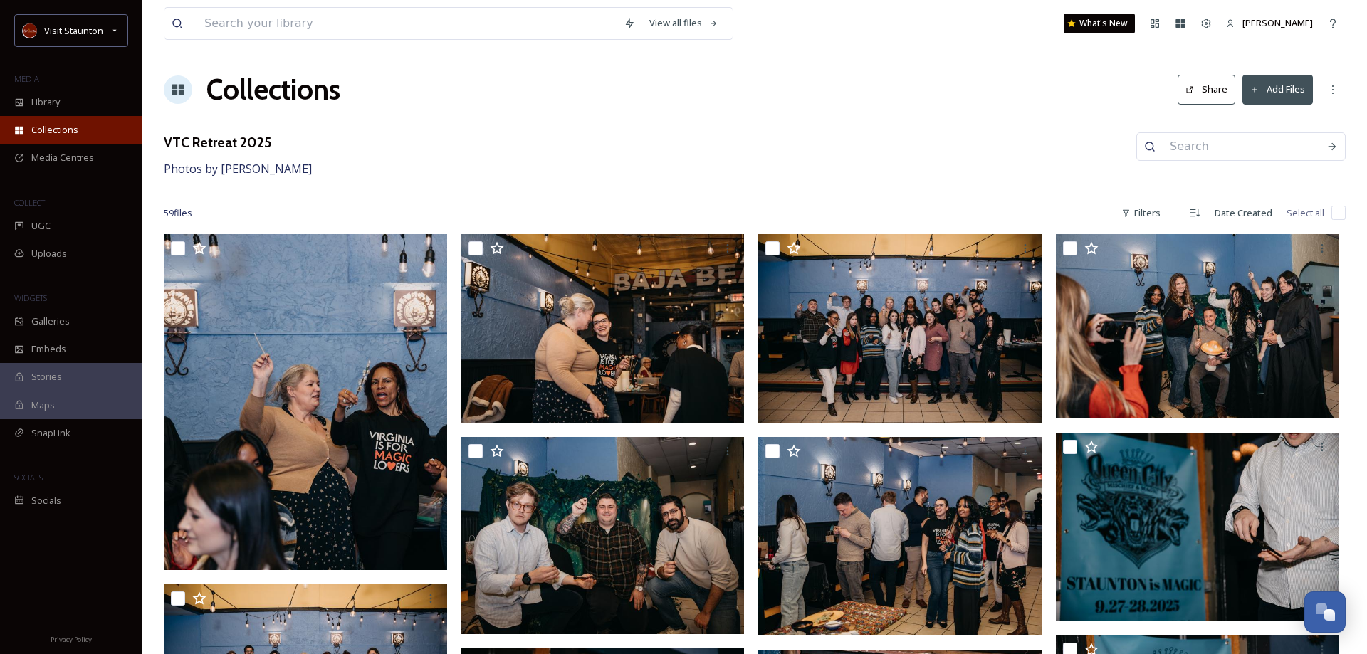
click at [80, 129] on div "Collections" at bounding box center [71, 130] width 142 height 28
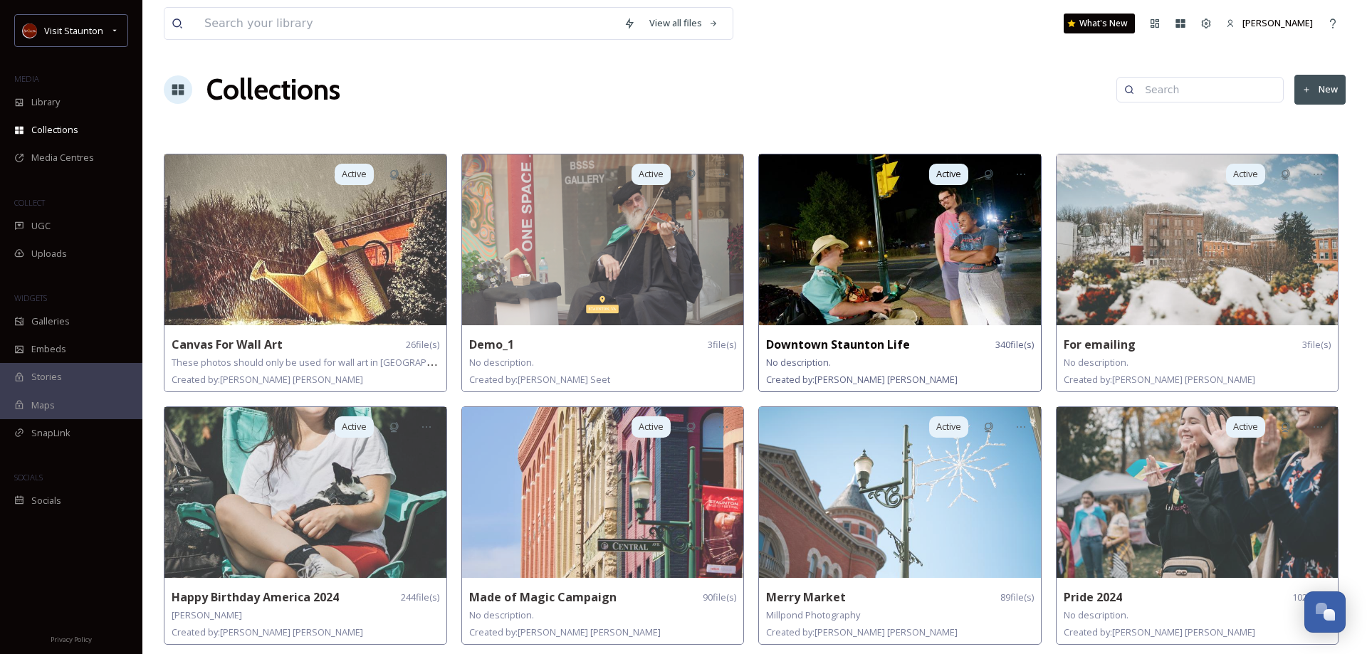
click at [852, 350] on strong "Downtown Staunton Life" at bounding box center [838, 345] width 144 height 16
click at [881, 245] on img at bounding box center [900, 240] width 282 height 171
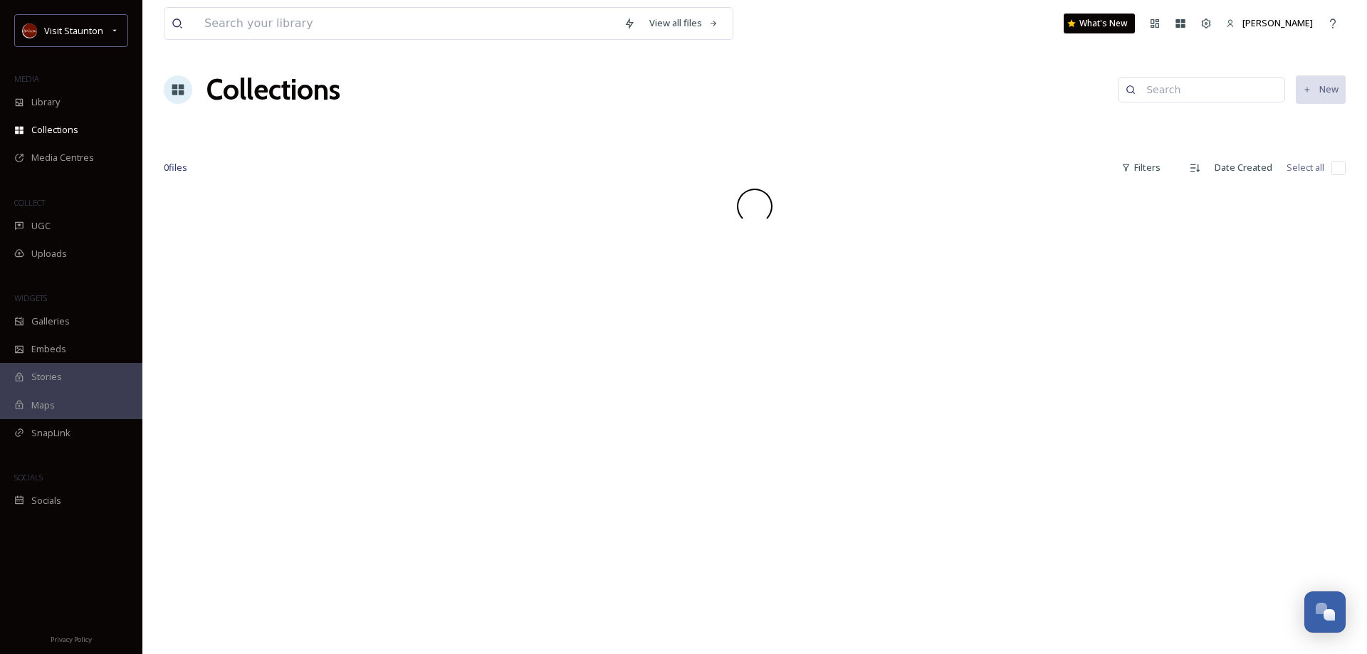
click at [881, 245] on div "View all files What's New [PERSON_NAME] Collections New 0 file s Filters Date C…" at bounding box center [754, 327] width 1225 height 654
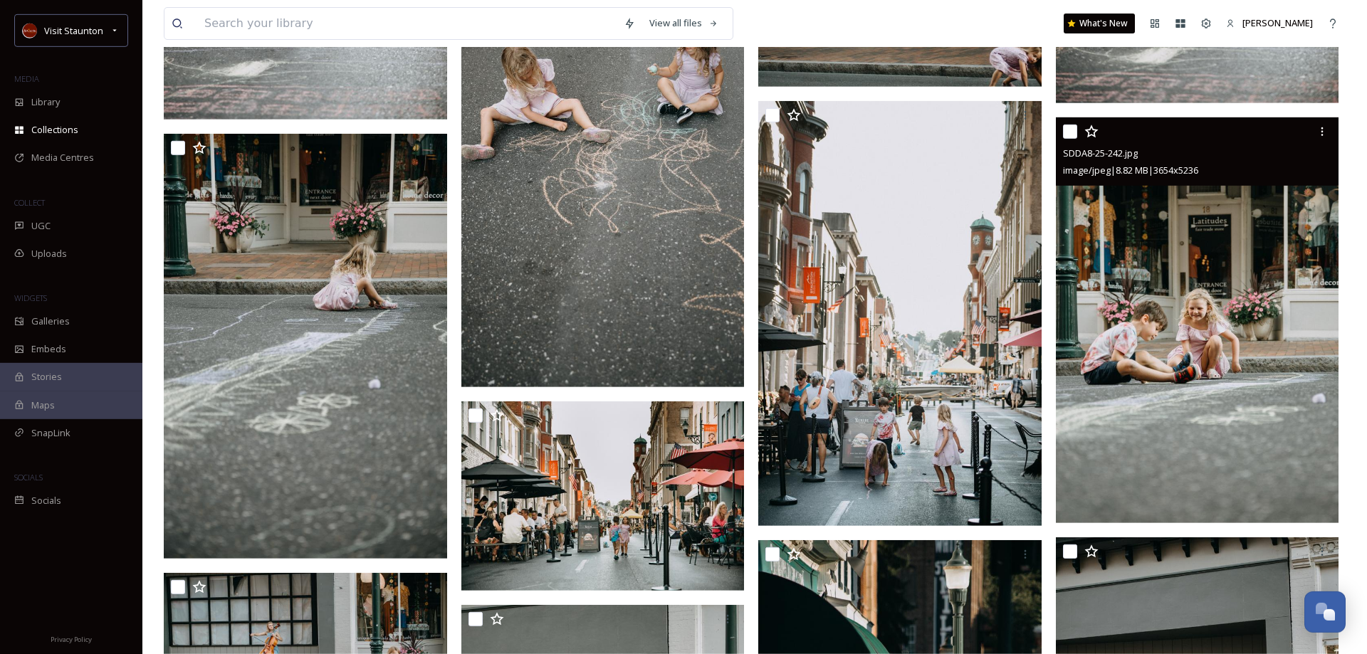
scroll to position [2687, 0]
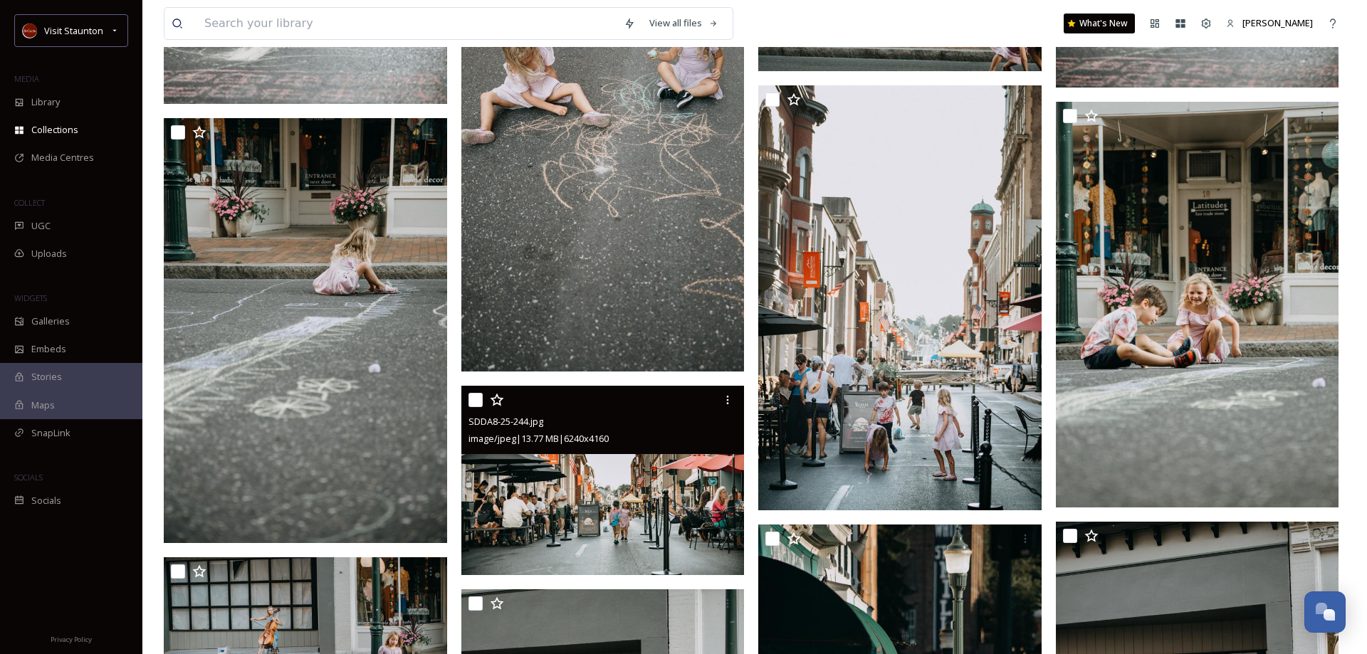
click at [565, 510] on img at bounding box center [602, 480] width 283 height 189
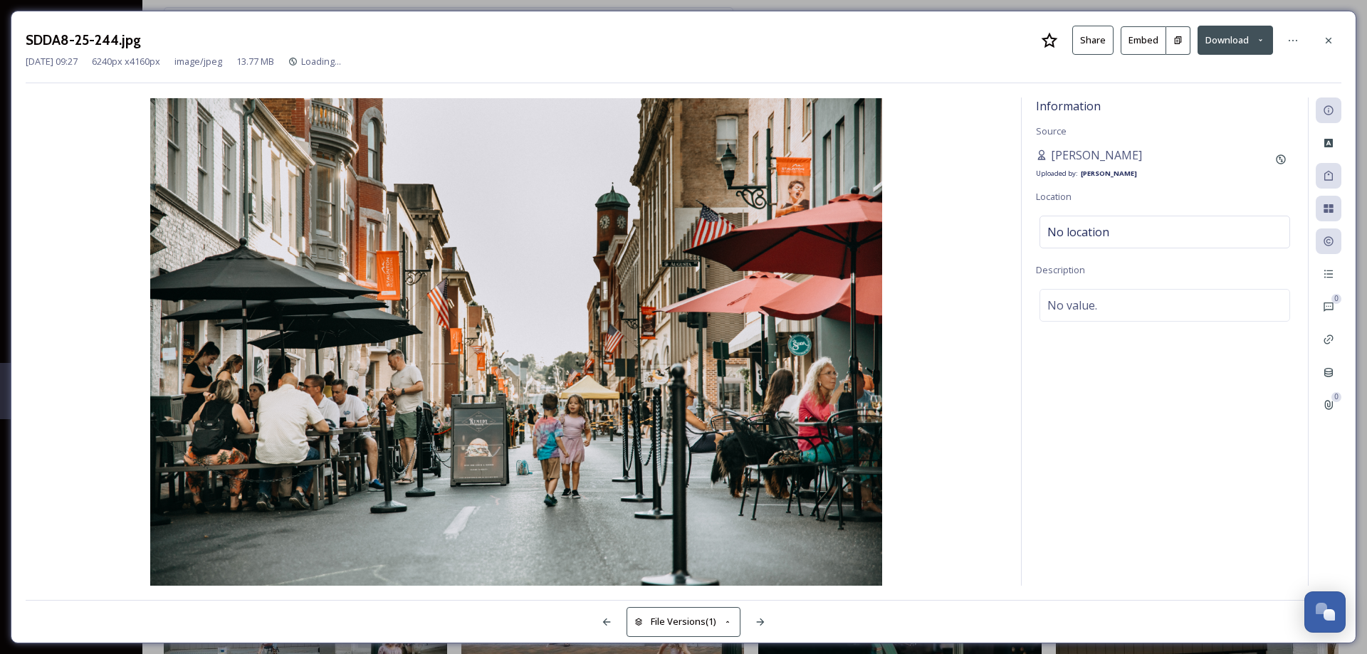
click at [1259, 49] on button "Download" at bounding box center [1235, 40] width 75 height 29
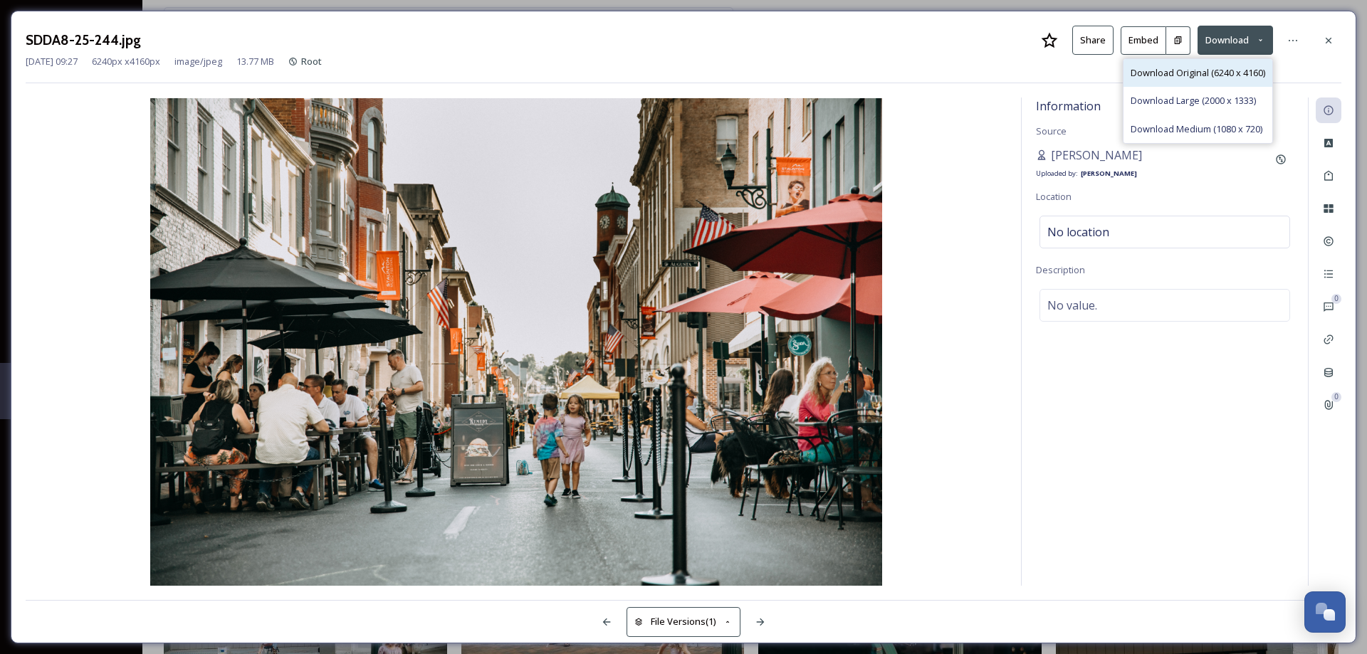
click at [1237, 79] on span "Download Original (6240 x 4160)" at bounding box center [1198, 73] width 135 height 14
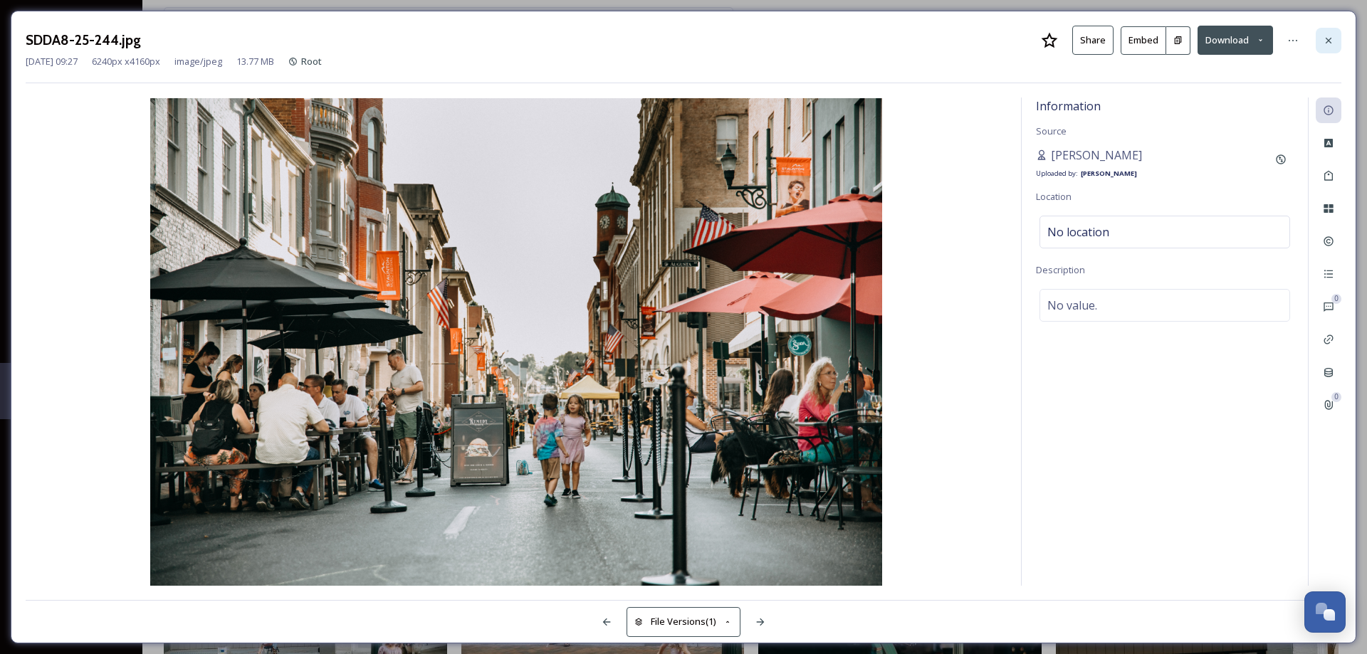
click at [1324, 42] on icon at bounding box center [1328, 40] width 11 height 11
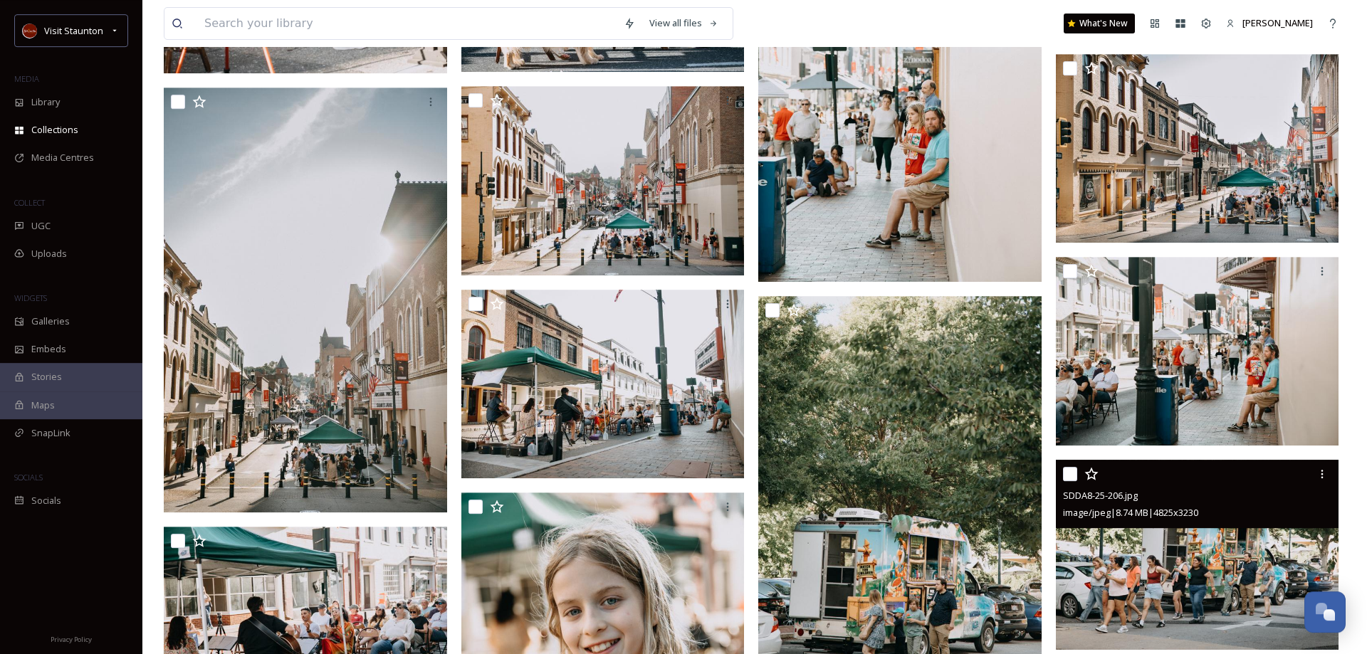
scroll to position [5084, 0]
